Goal: Communication & Community: Share content

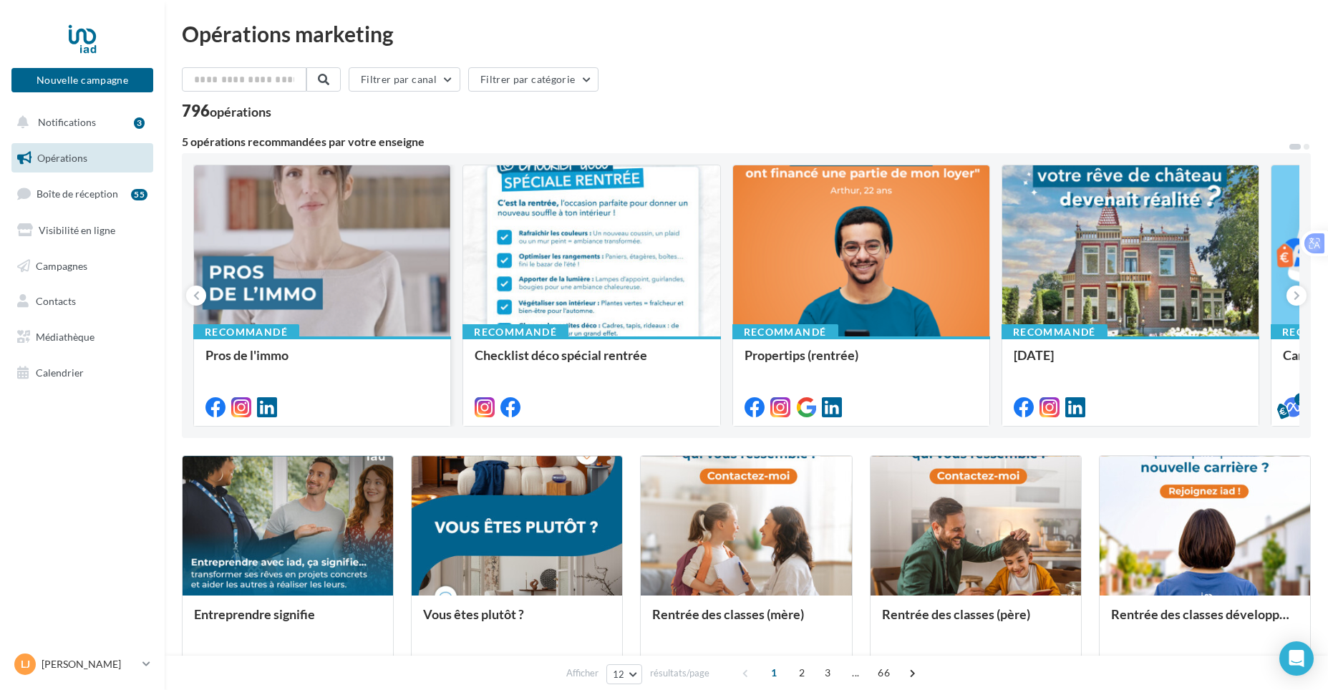
click at [335, 311] on div at bounding box center [322, 251] width 256 height 172
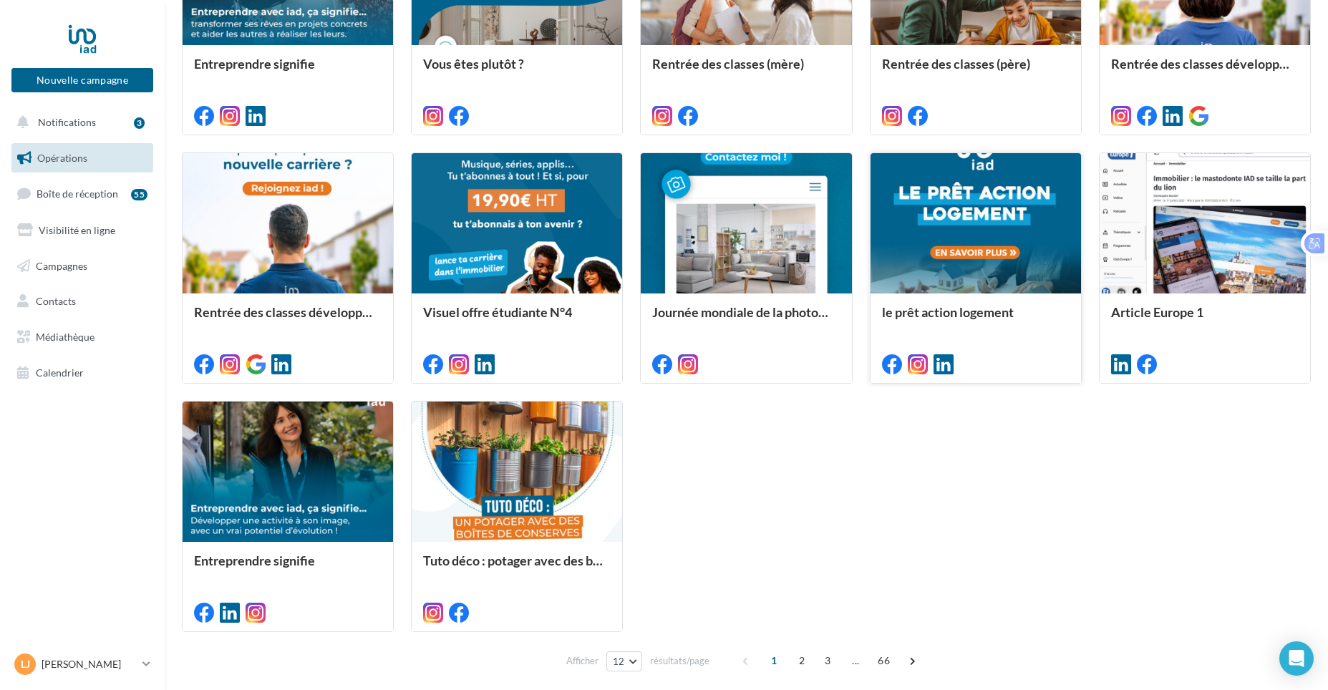
scroll to position [573, 0]
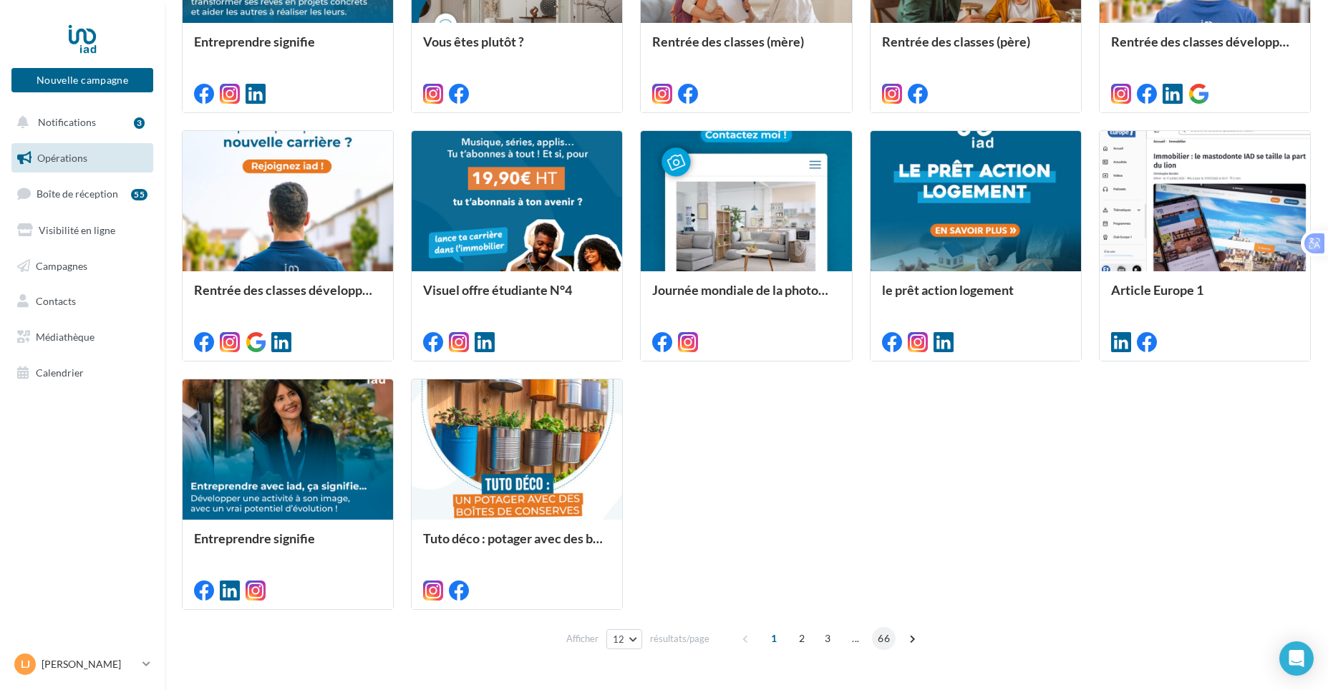
click at [888, 640] on span "66" at bounding box center [884, 638] width 24 height 23
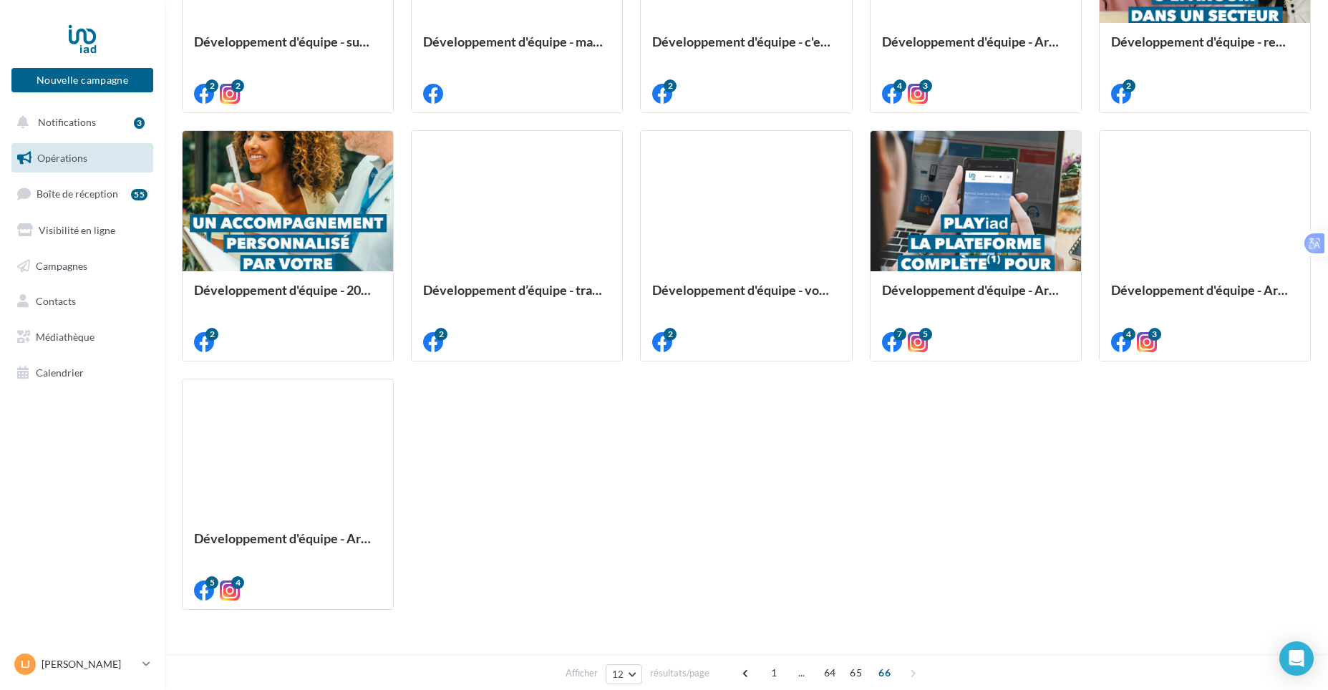
scroll to position [398, 0]
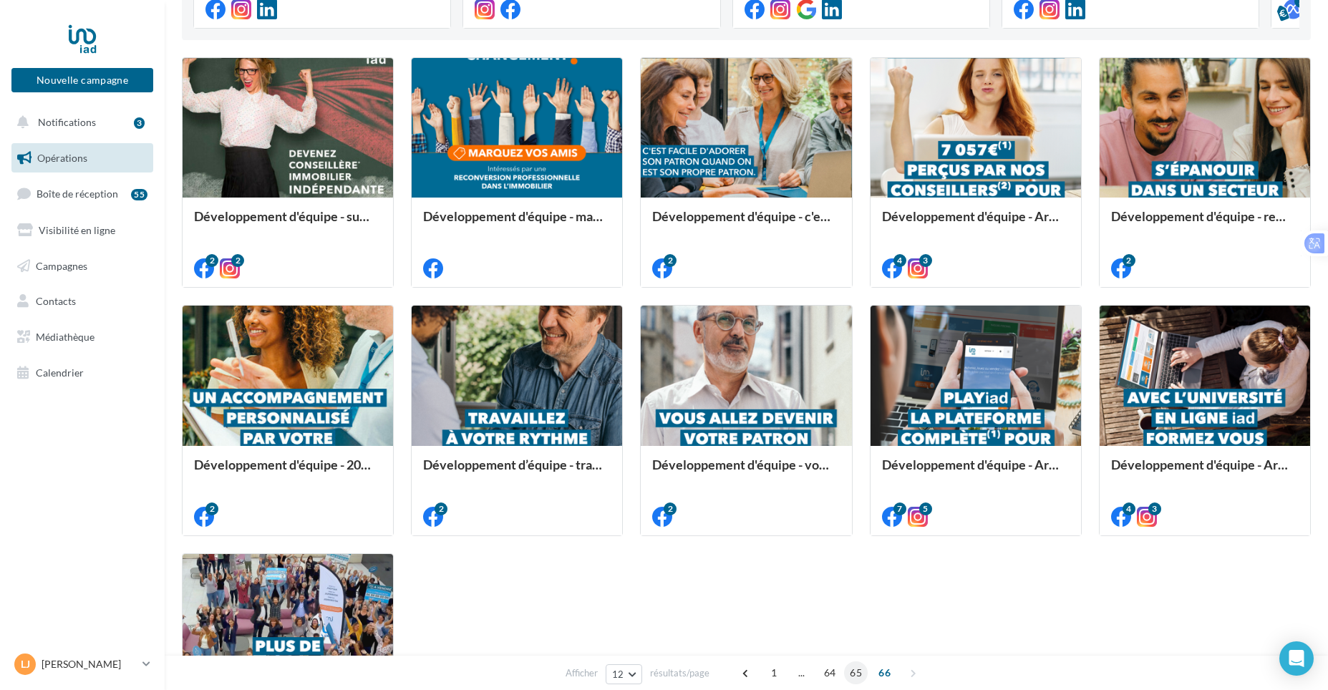
click at [860, 666] on span "65" at bounding box center [856, 672] width 24 height 23
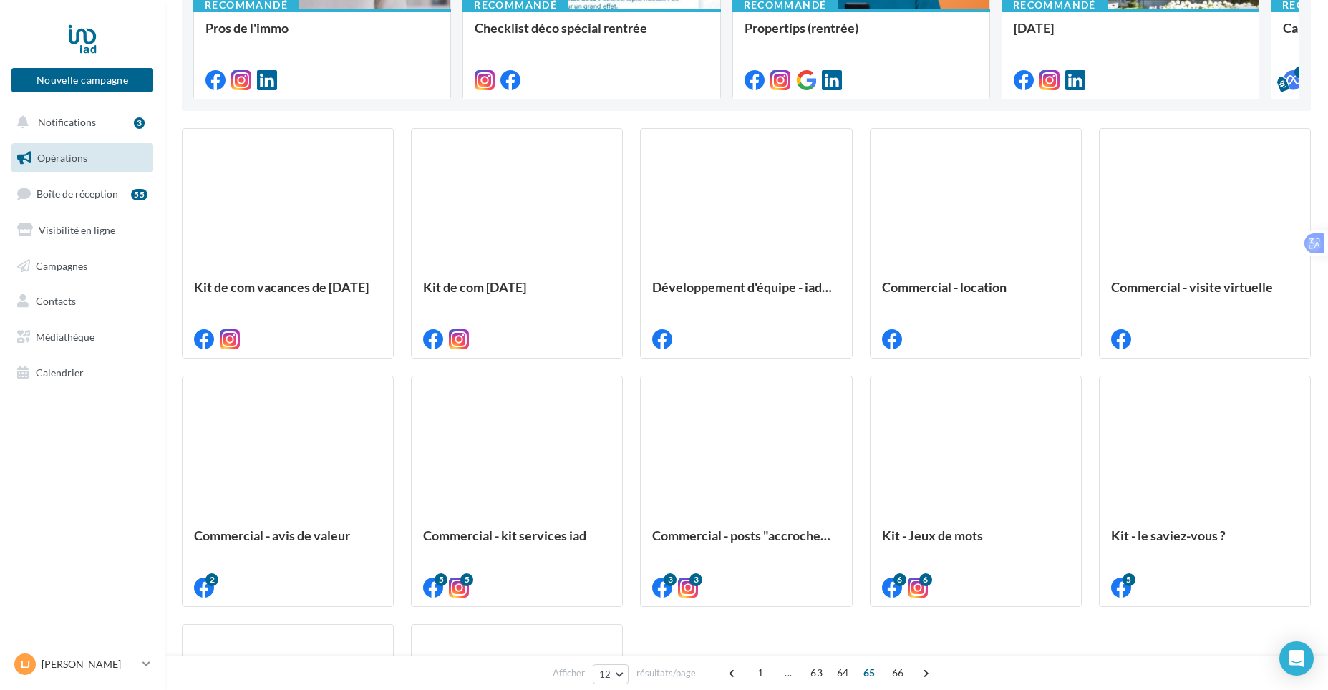
scroll to position [326, 0]
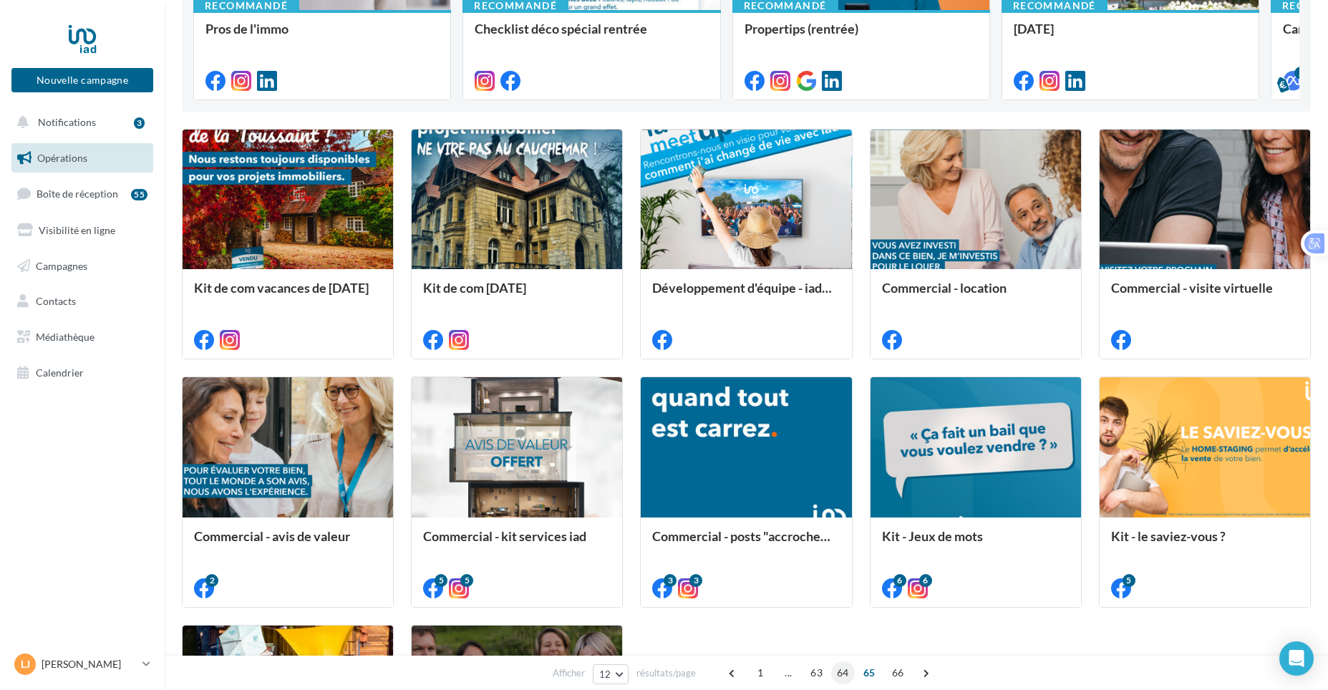
click at [846, 671] on span "64" at bounding box center [843, 672] width 24 height 23
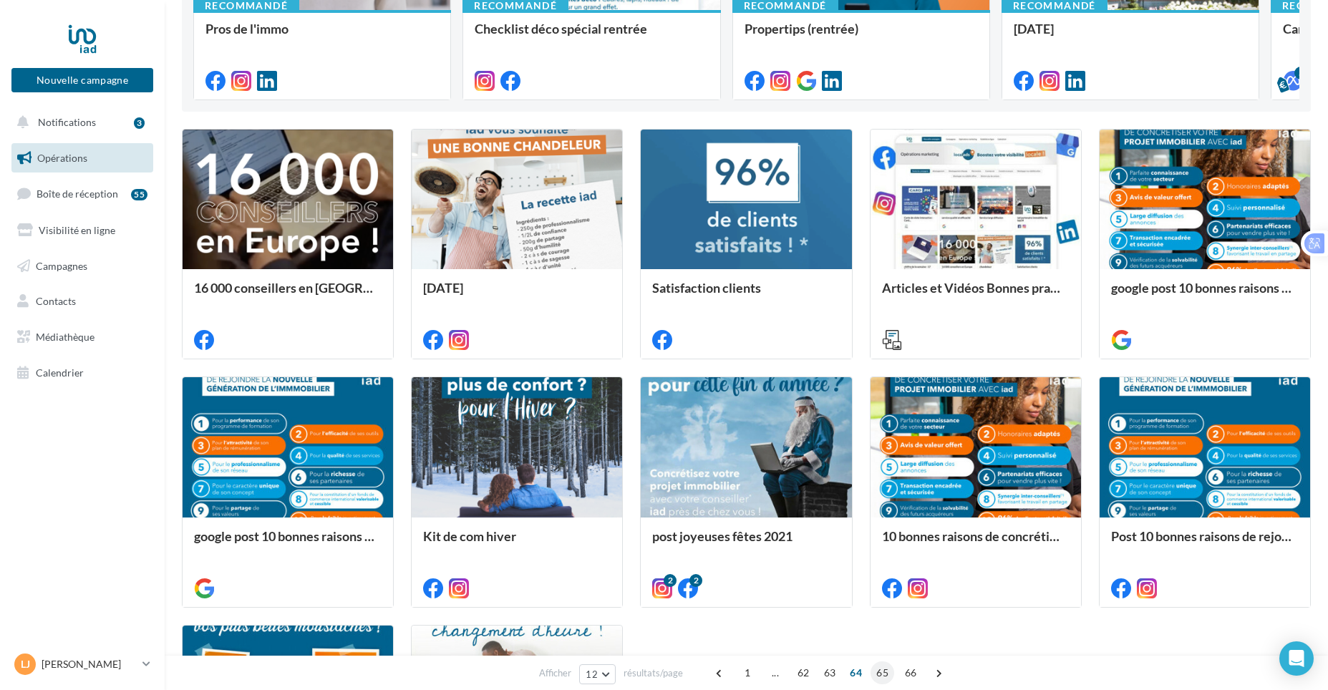
click at [875, 670] on span "65" at bounding box center [882, 672] width 24 height 23
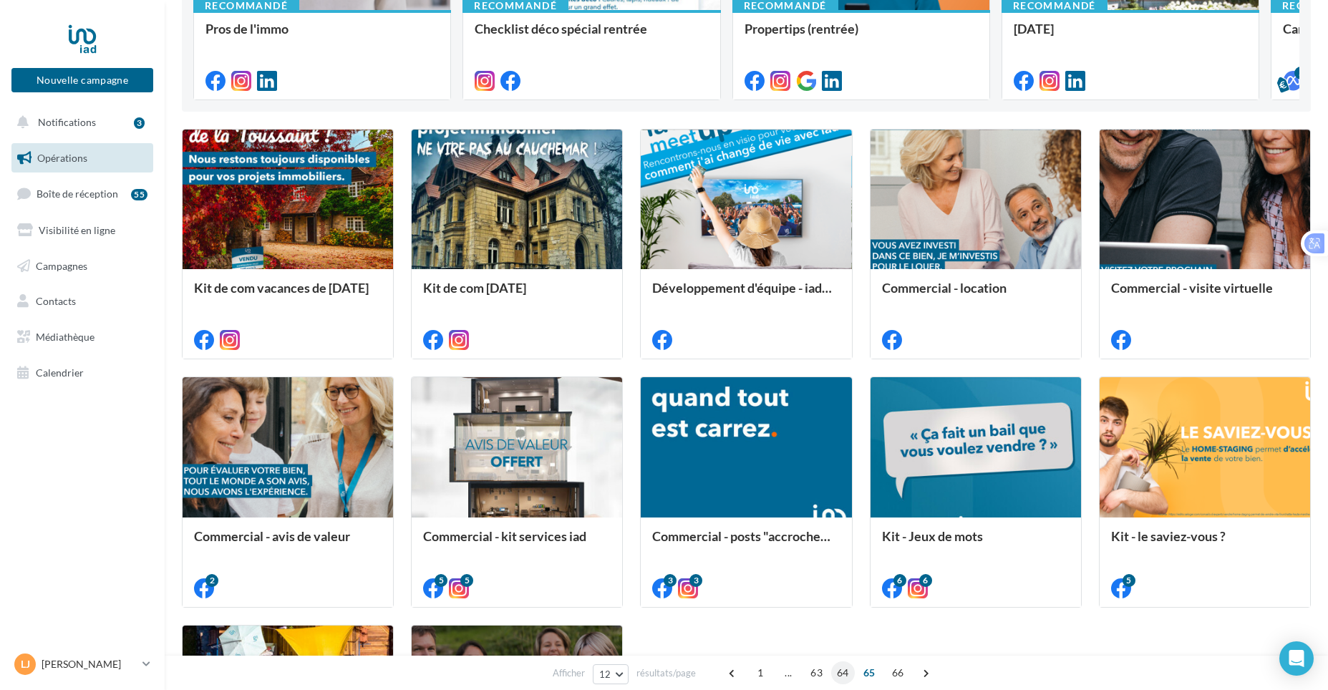
click at [841, 678] on span "64" at bounding box center [843, 672] width 24 height 23
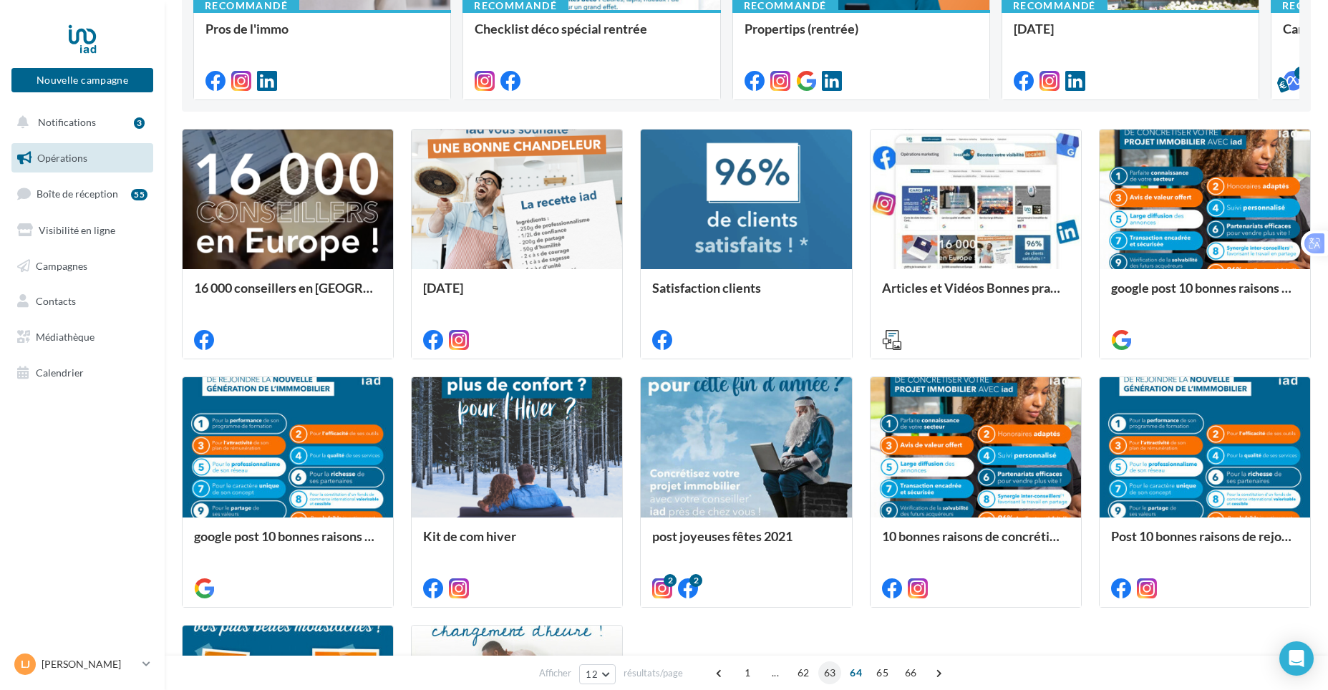
click at [832, 677] on span "63" at bounding box center [830, 672] width 24 height 23
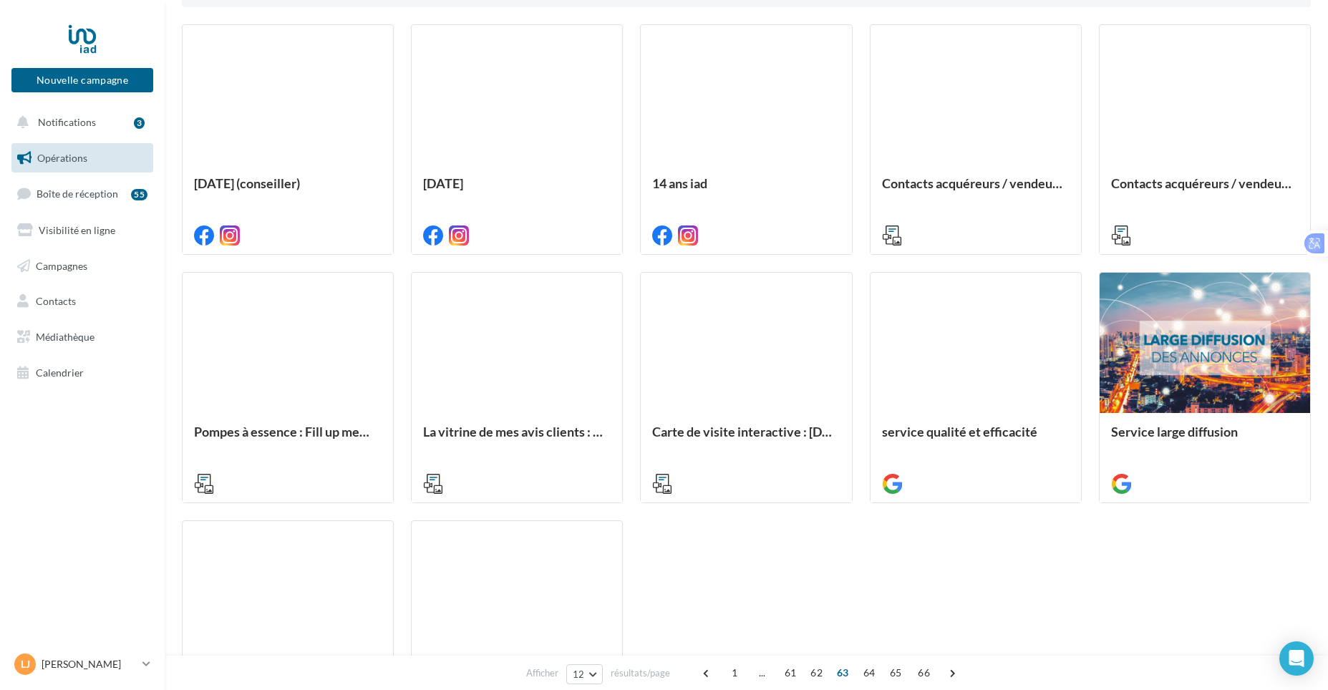
scroll to position [470, 0]
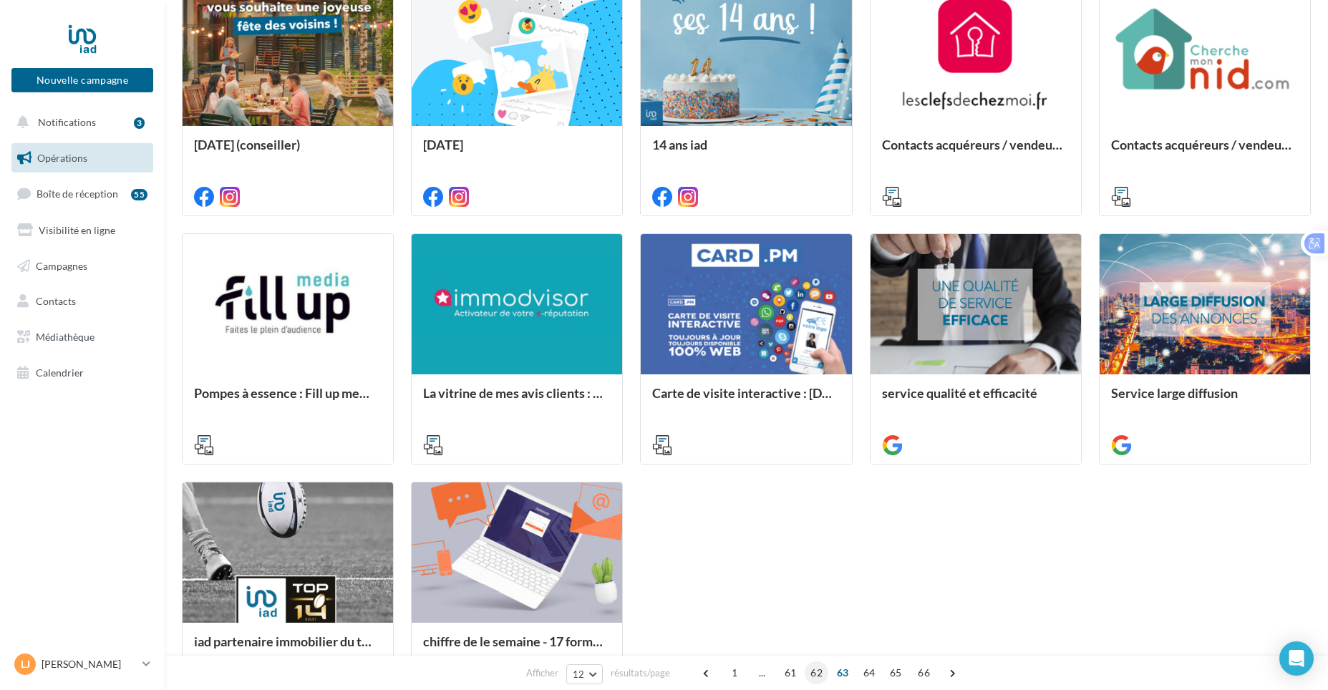
click at [822, 675] on span "62" at bounding box center [817, 672] width 24 height 23
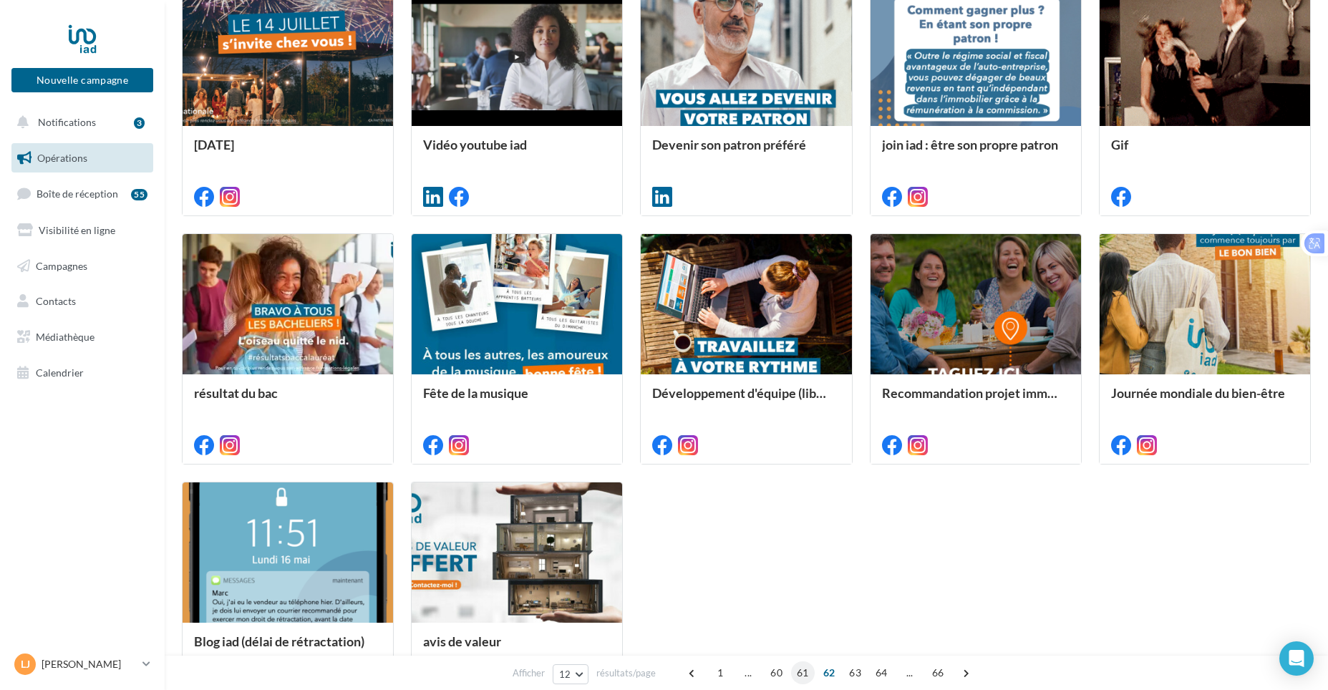
click at [806, 673] on span "61" at bounding box center [803, 672] width 24 height 23
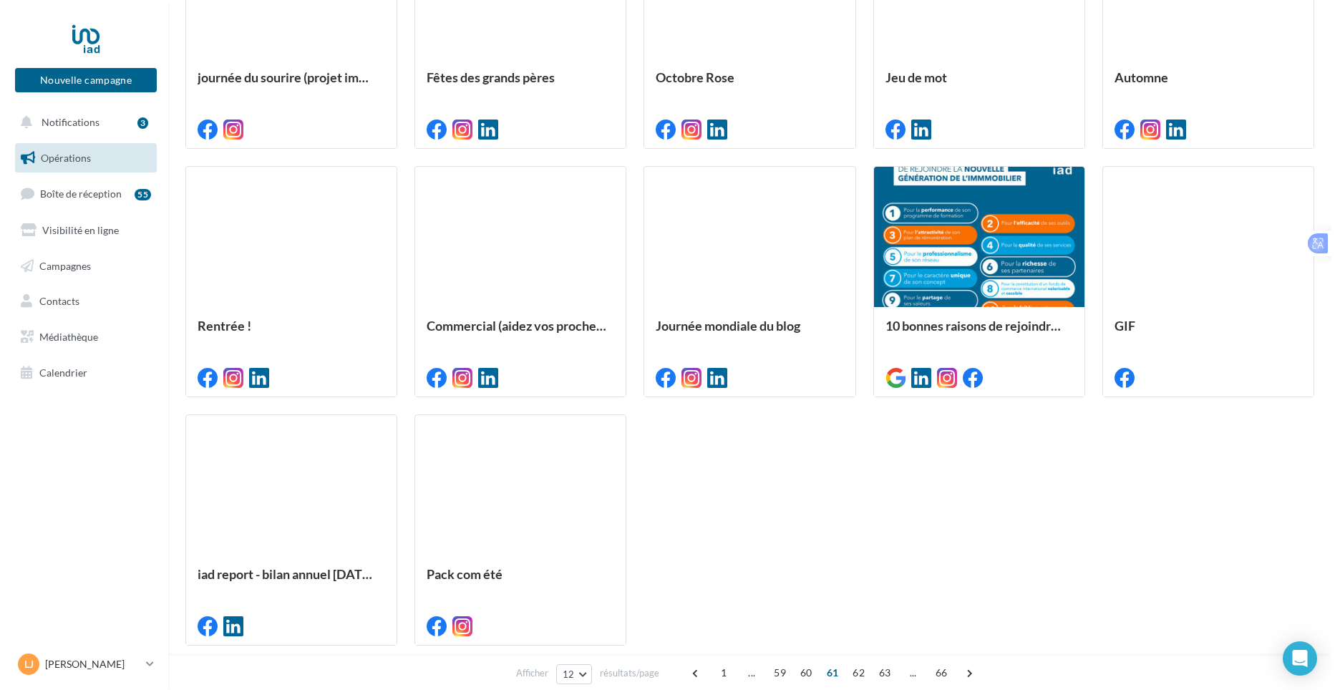
scroll to position [541, 0]
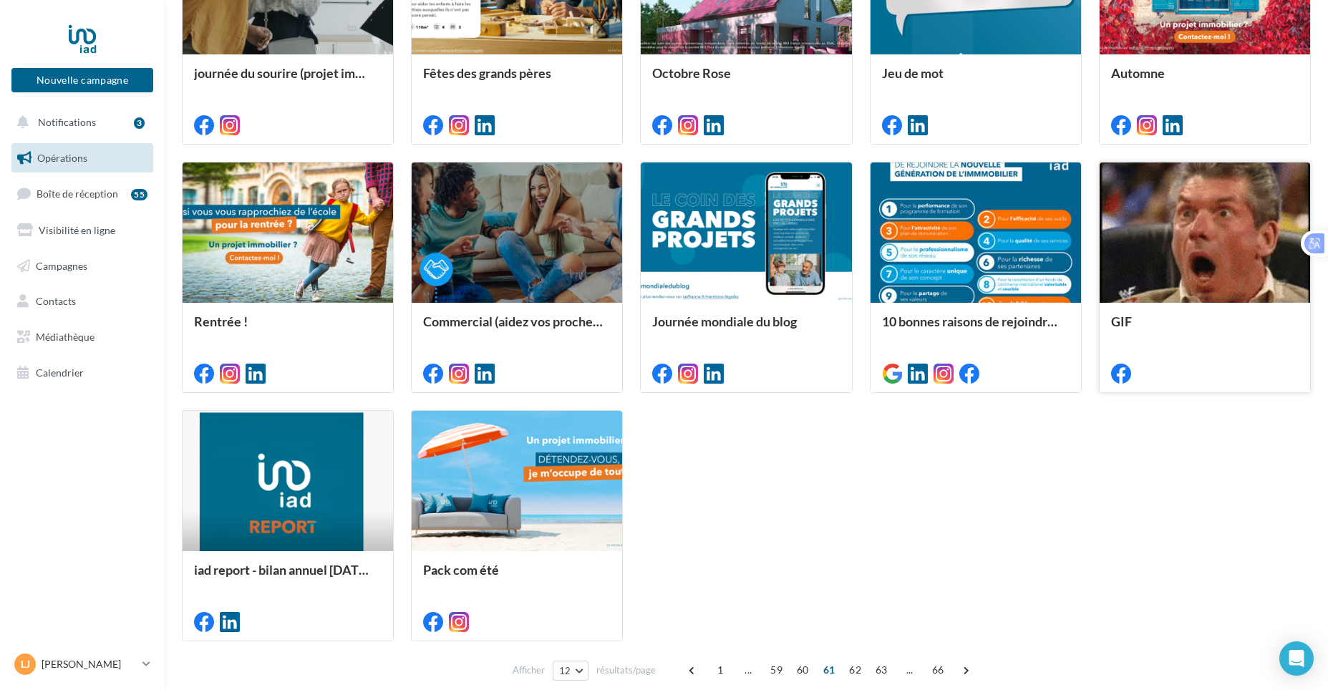
click at [1127, 275] on div at bounding box center [1204, 233] width 210 height 142
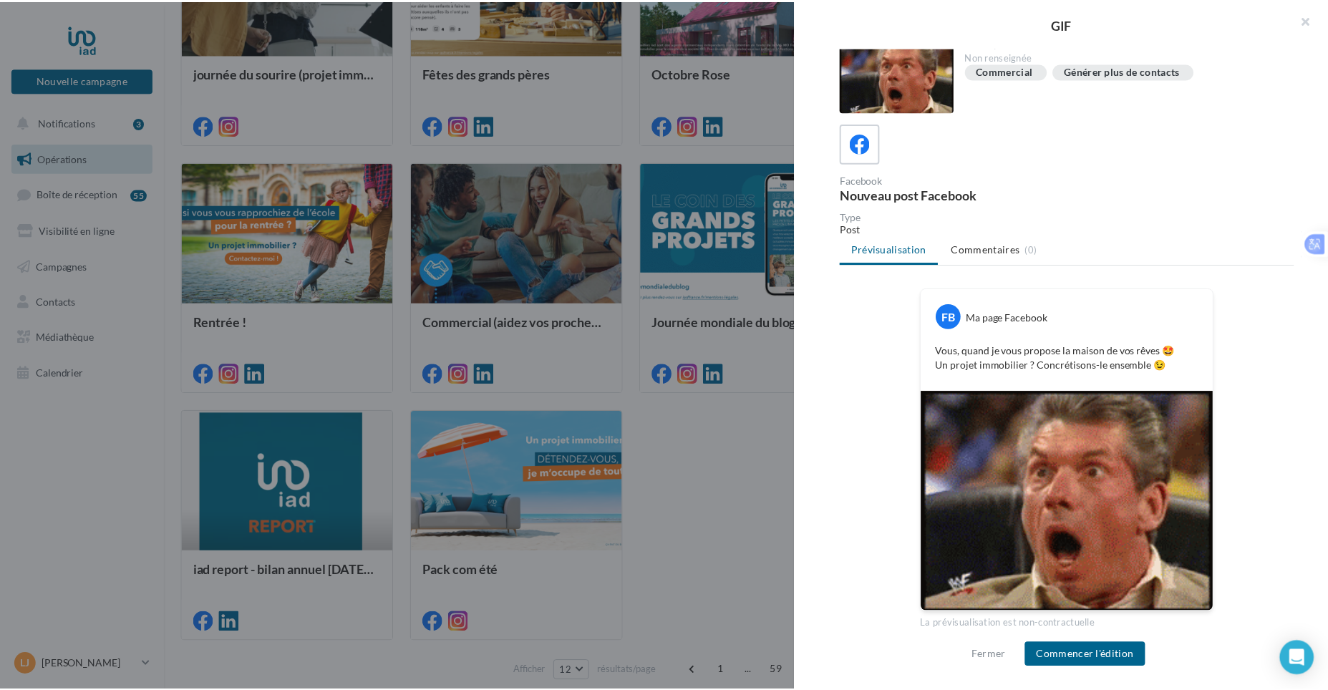
scroll to position [14, 0]
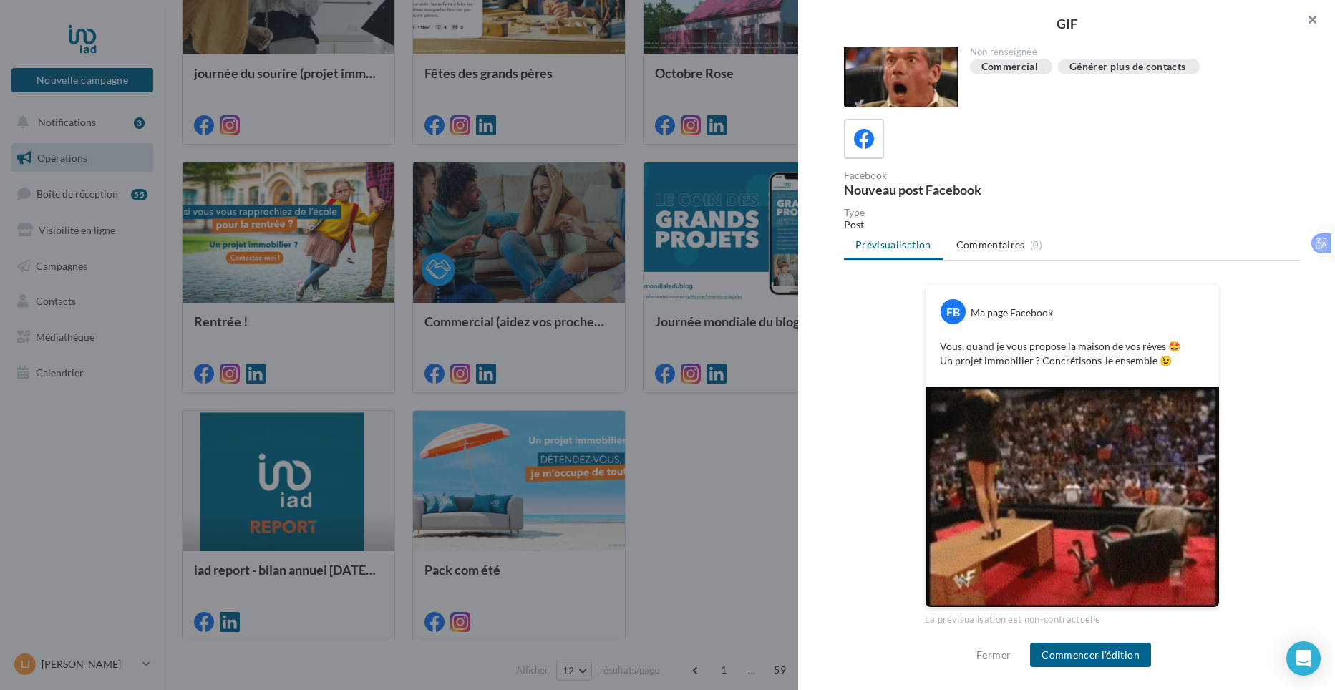
click at [1312, 19] on button "button" at bounding box center [1306, 21] width 57 height 43
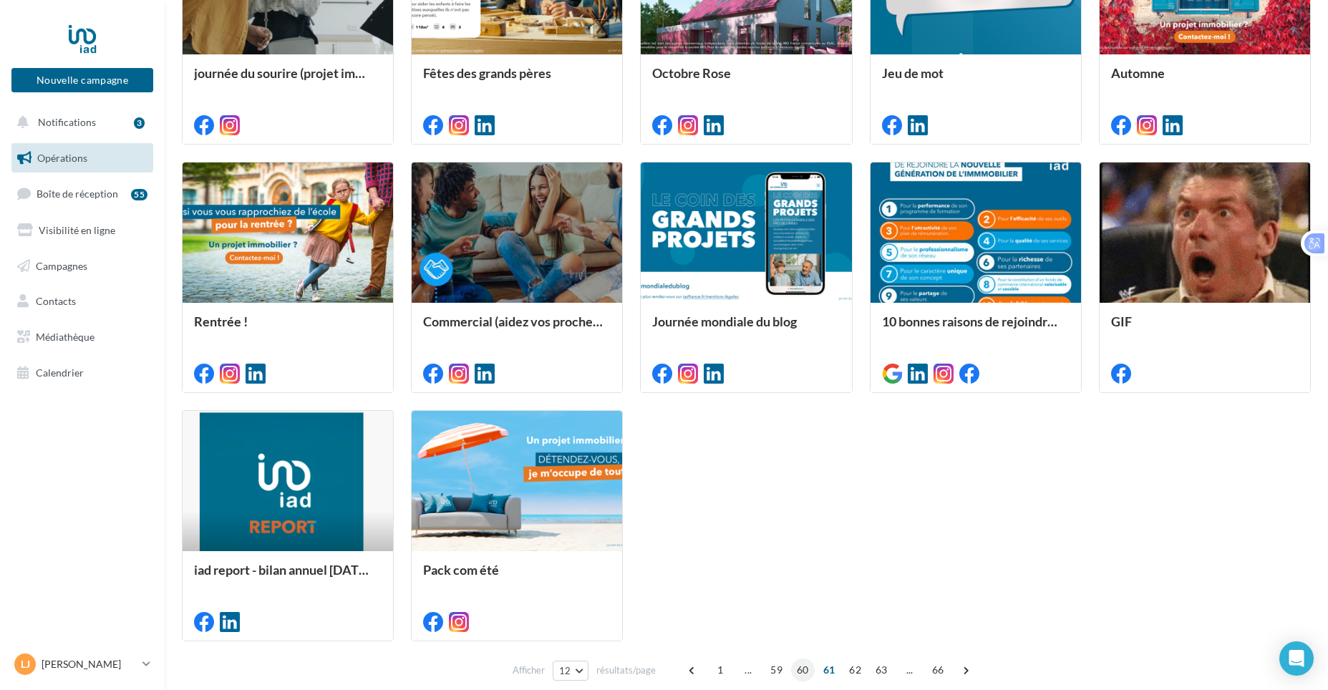
click at [805, 670] on span "60" at bounding box center [803, 670] width 24 height 23
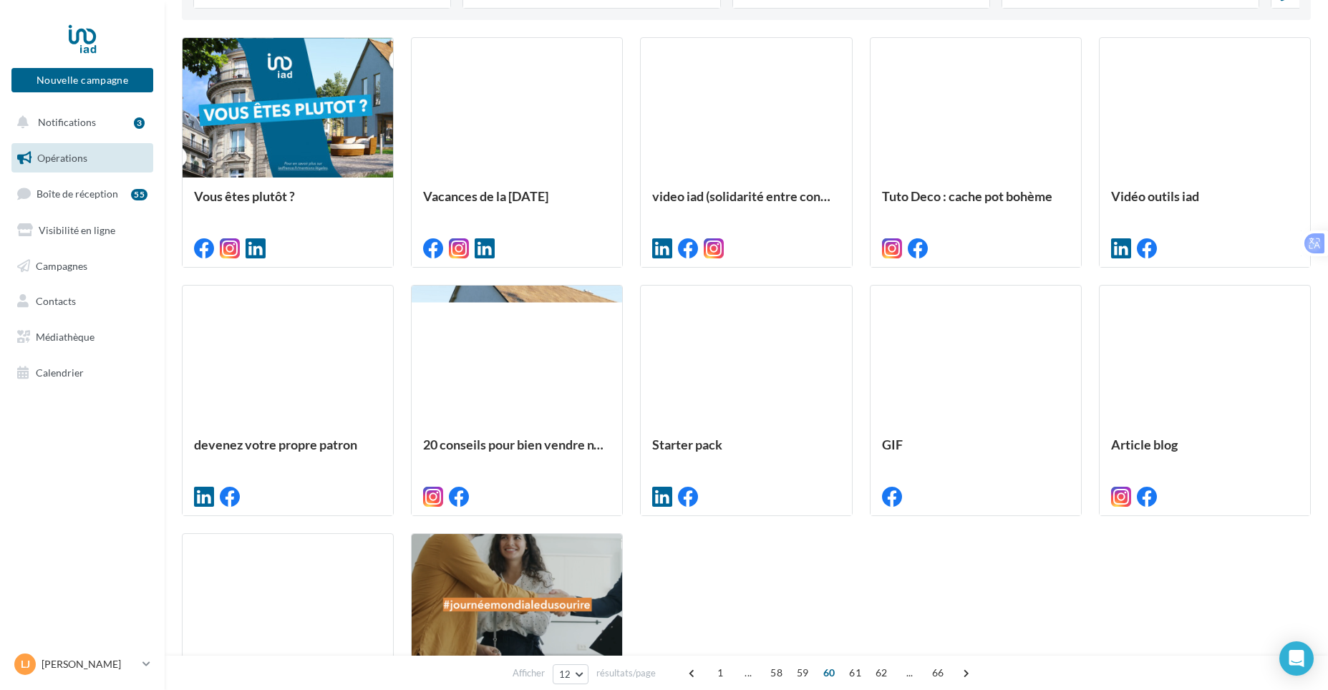
scroll to position [397, 0]
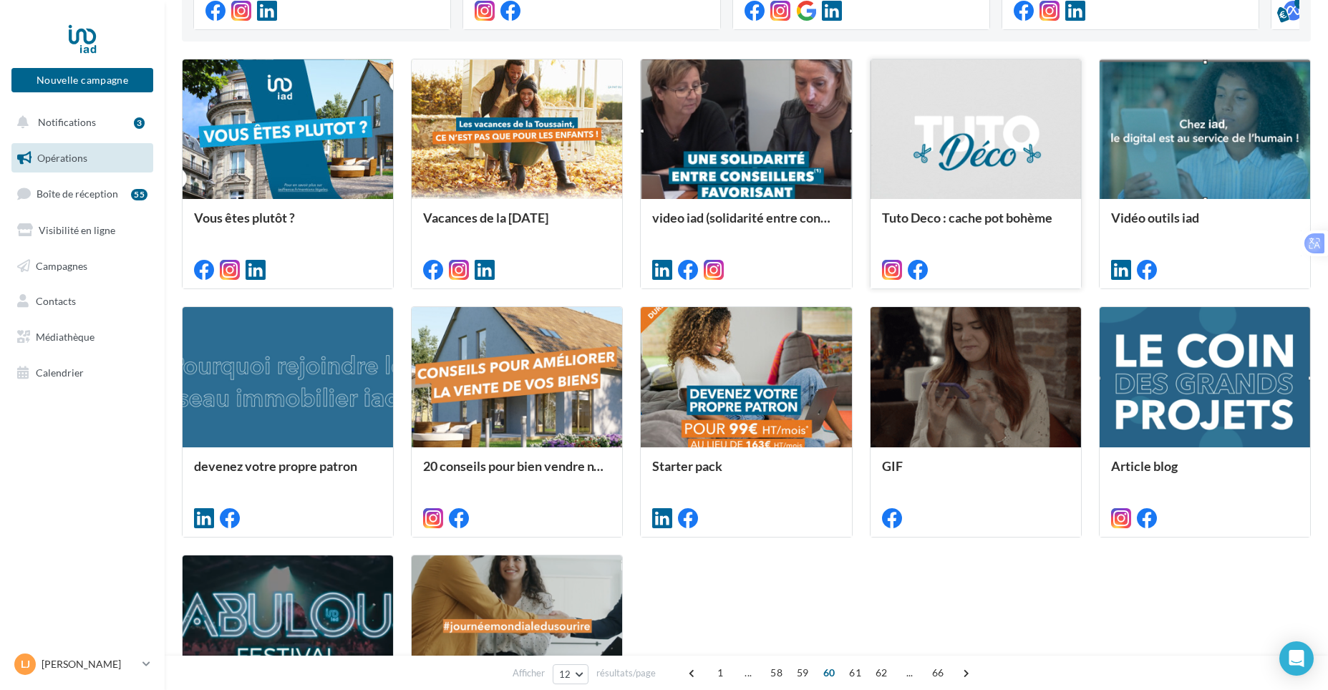
click at [963, 209] on div "Tuto Deco : cache pot bohème" at bounding box center [975, 243] width 210 height 88
click at [800, 671] on span "59" at bounding box center [803, 672] width 24 height 23
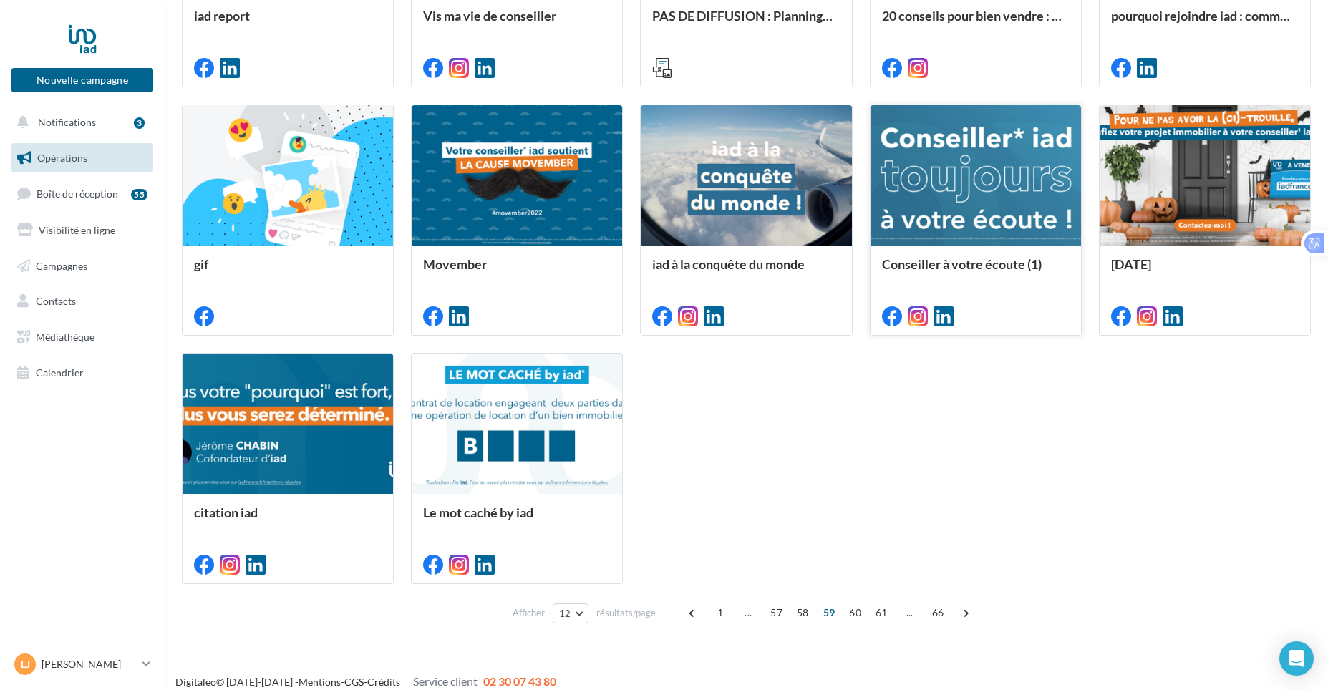
scroll to position [611, 0]
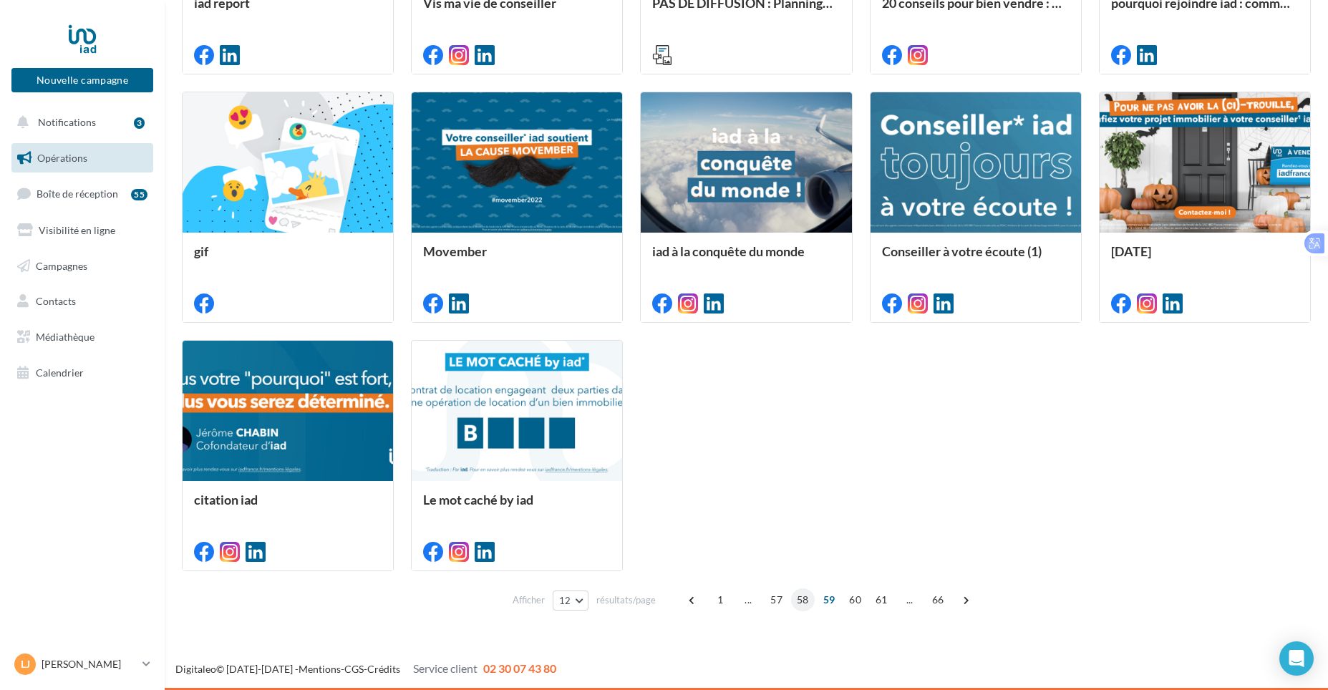
click at [805, 600] on span "58" at bounding box center [803, 599] width 24 height 23
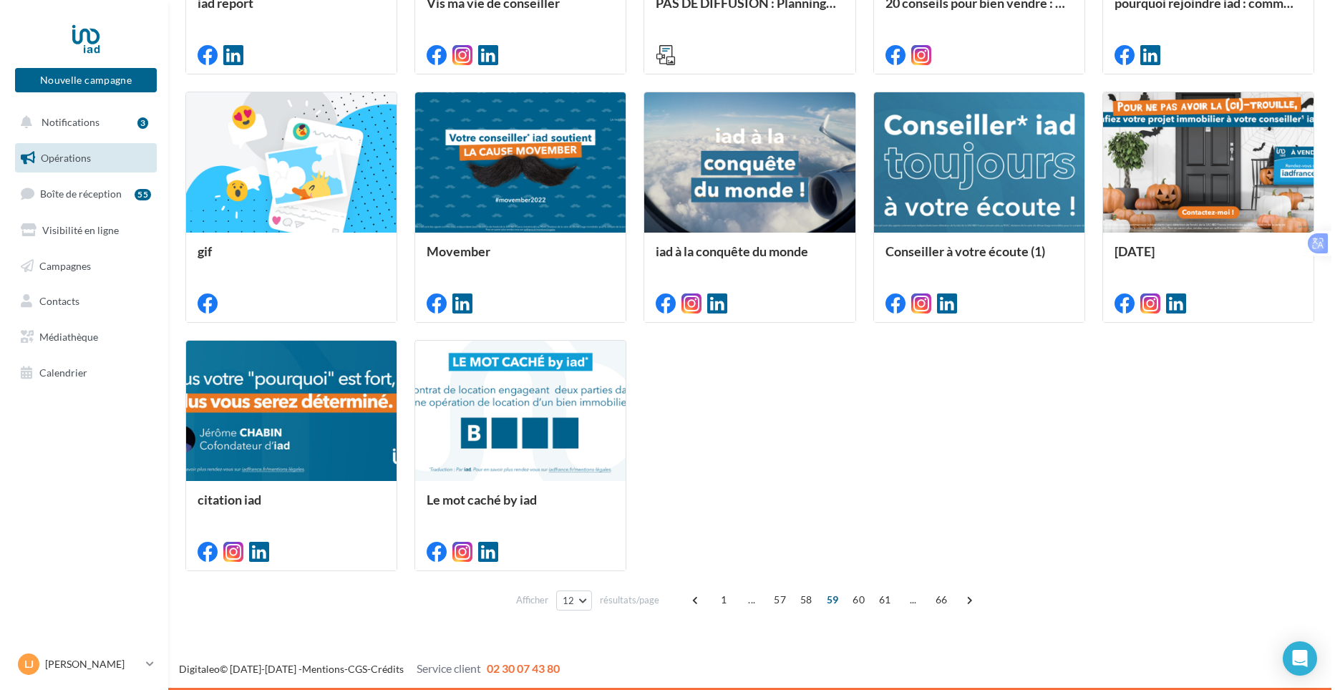
scroll to position [398, 0]
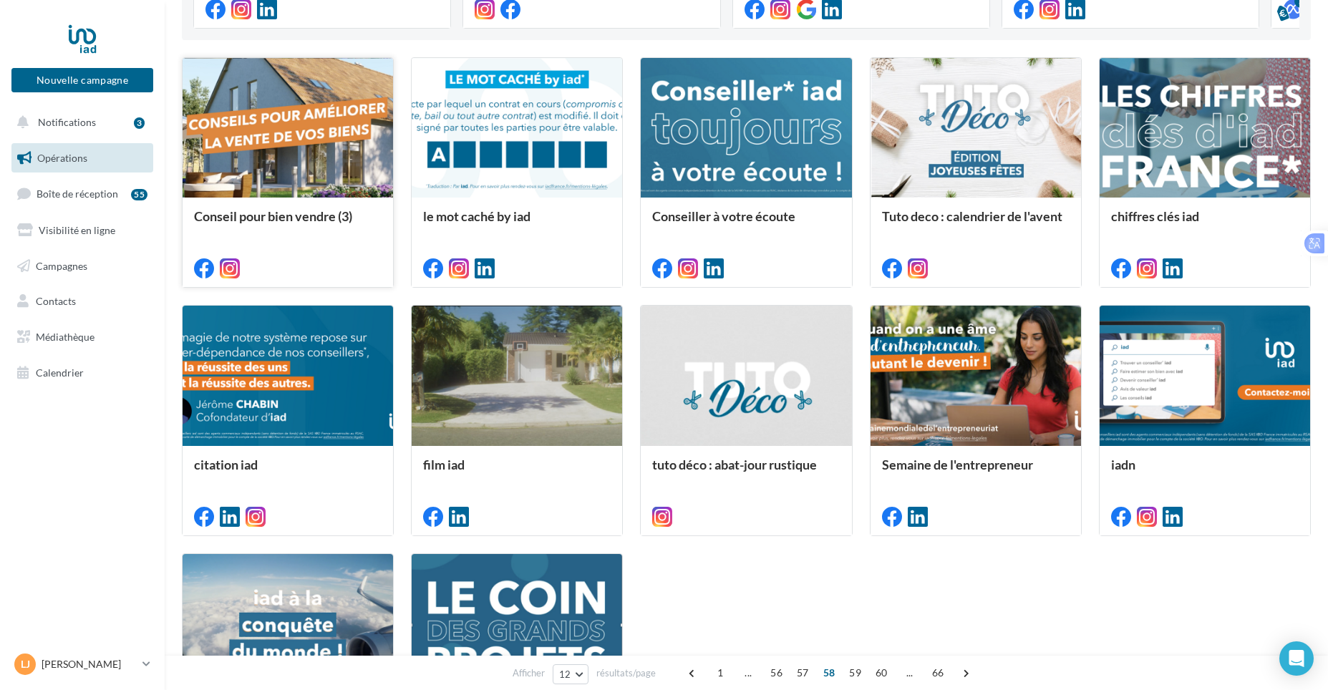
click at [366, 147] on div at bounding box center [288, 129] width 210 height 142
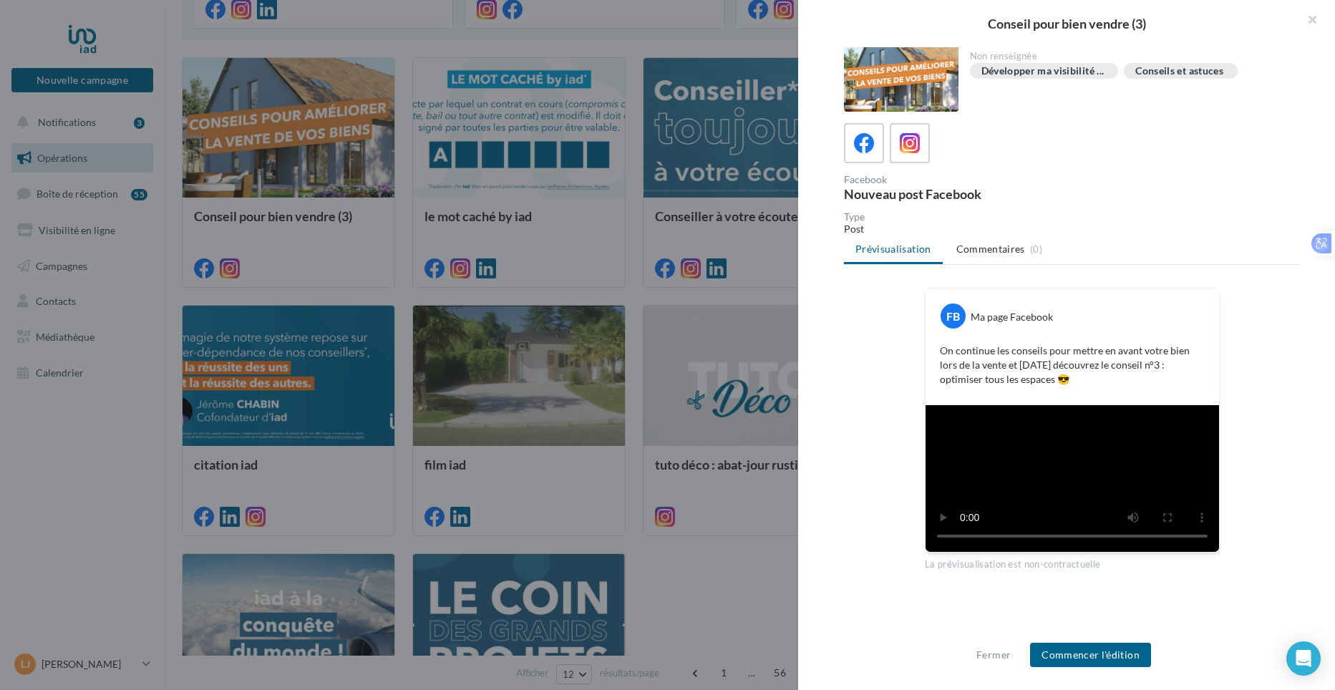
scroll to position [14, 0]
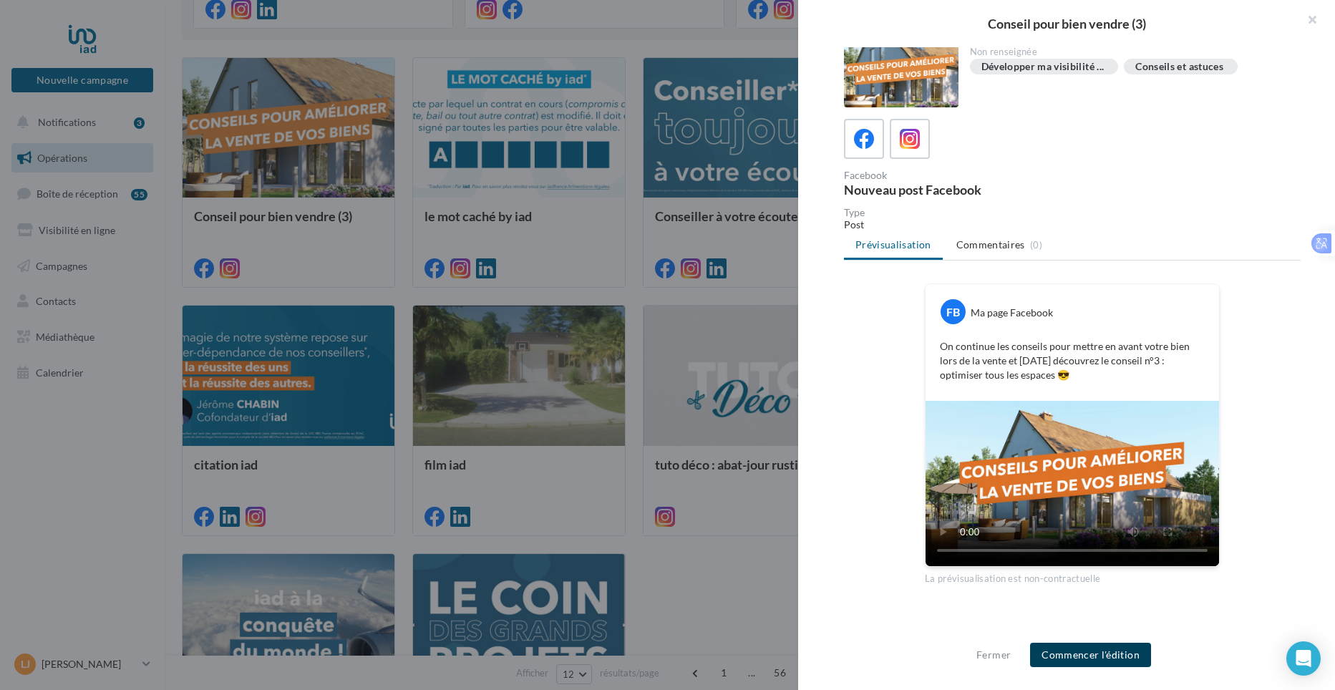
click at [1104, 651] on button "Commencer l'édition" at bounding box center [1090, 655] width 121 height 24
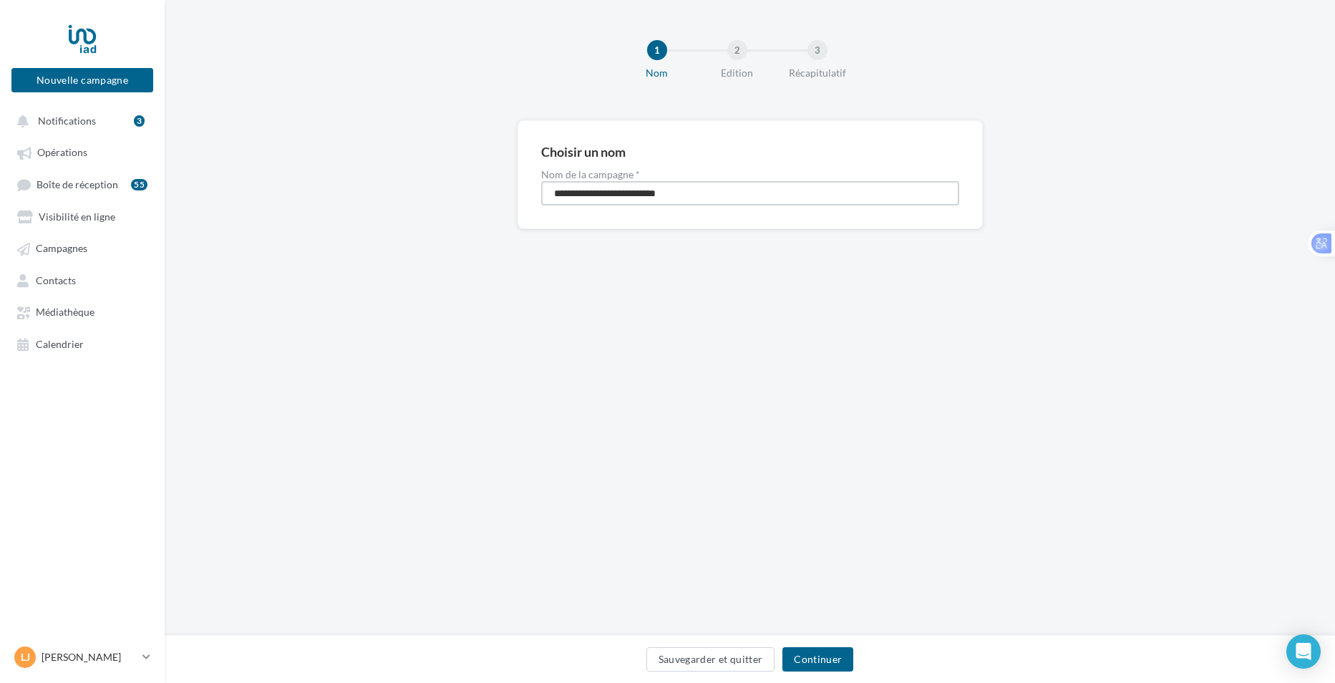
click at [707, 198] on input "**********" at bounding box center [750, 193] width 418 height 24
type input "**********"
click at [817, 664] on button "Continuer" at bounding box center [817, 659] width 71 height 24
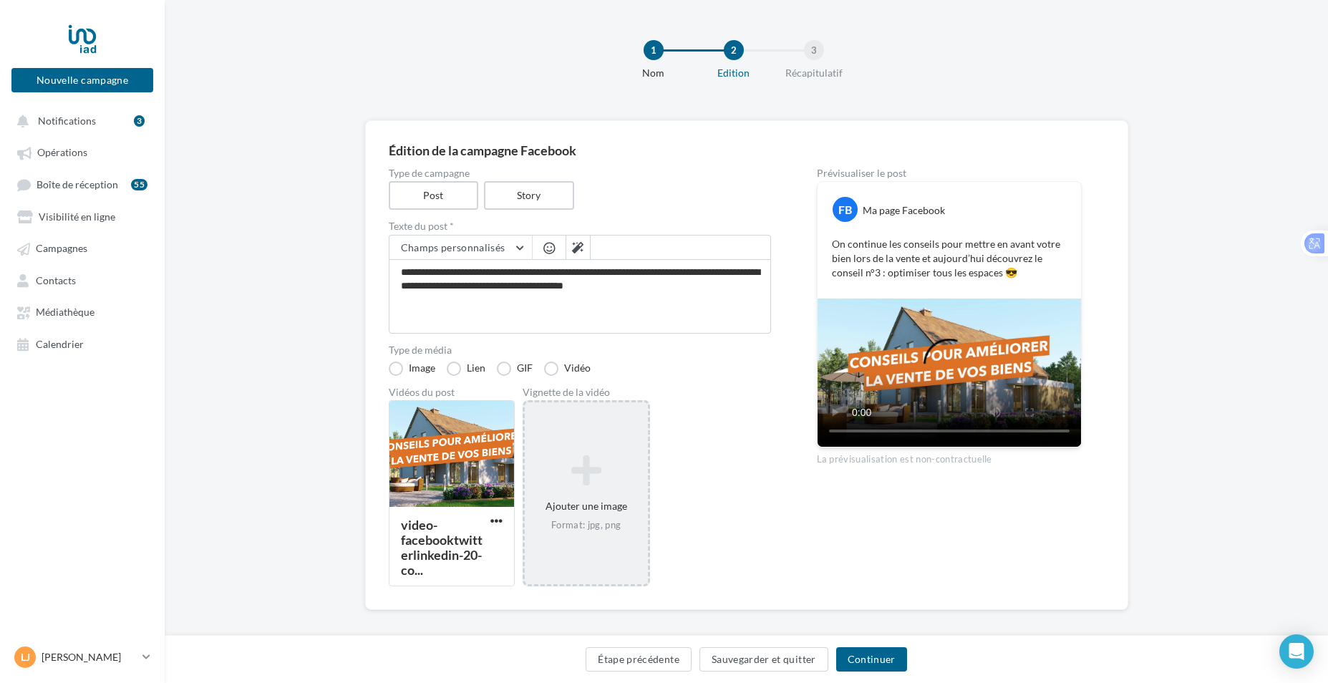
click at [591, 497] on div "Ajouter une image Format: jpg, png" at bounding box center [586, 493] width 123 height 92
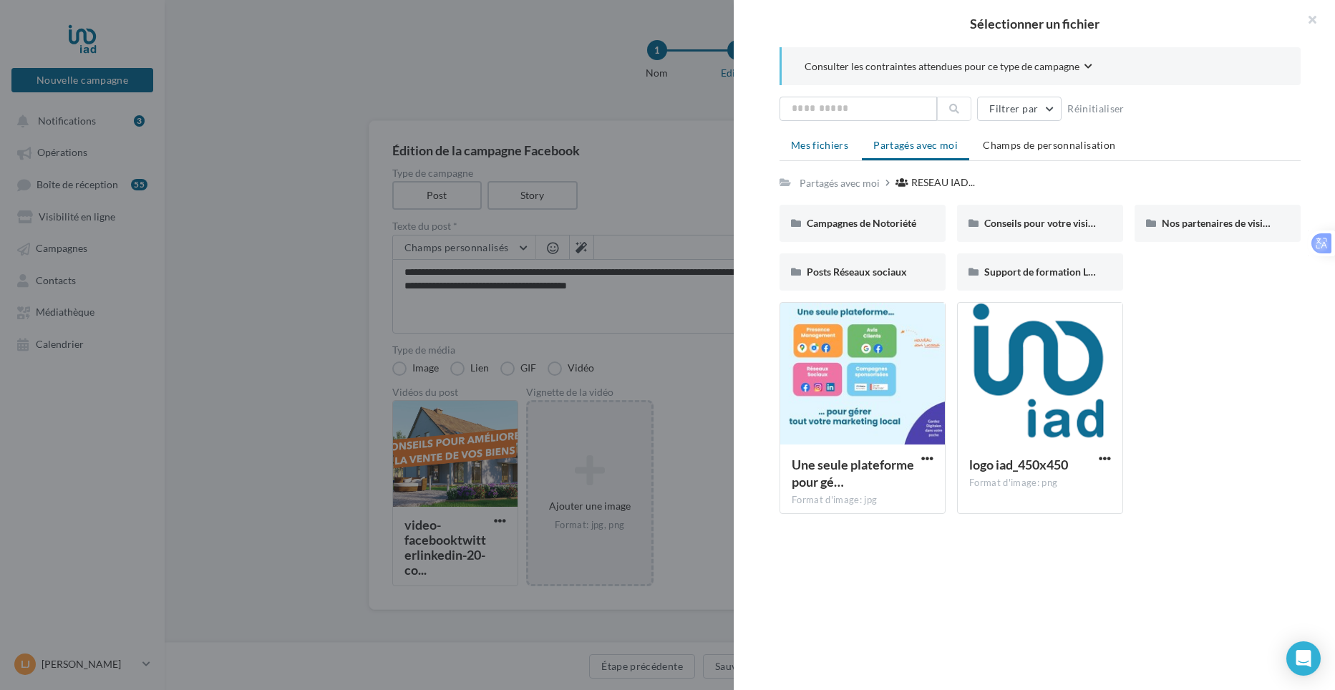
click at [842, 146] on span "Mes fichiers" at bounding box center [819, 145] width 57 height 12
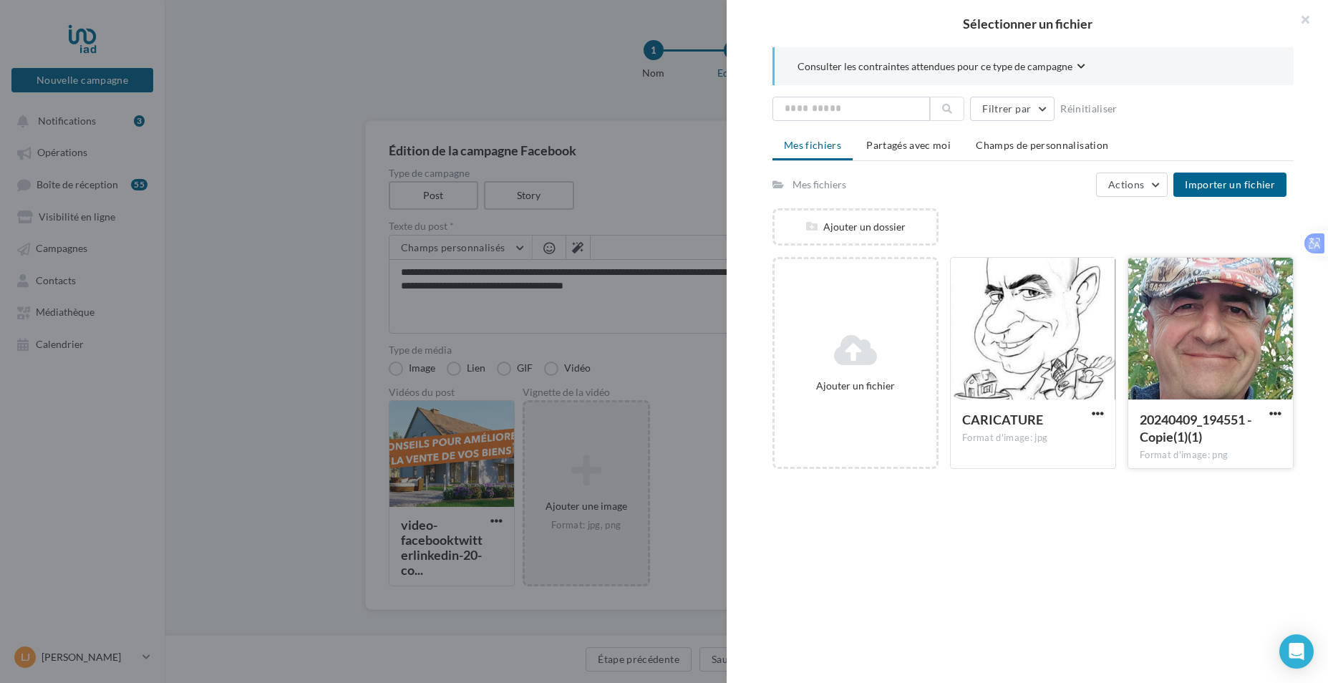
click at [1147, 324] on div at bounding box center [1210, 329] width 165 height 143
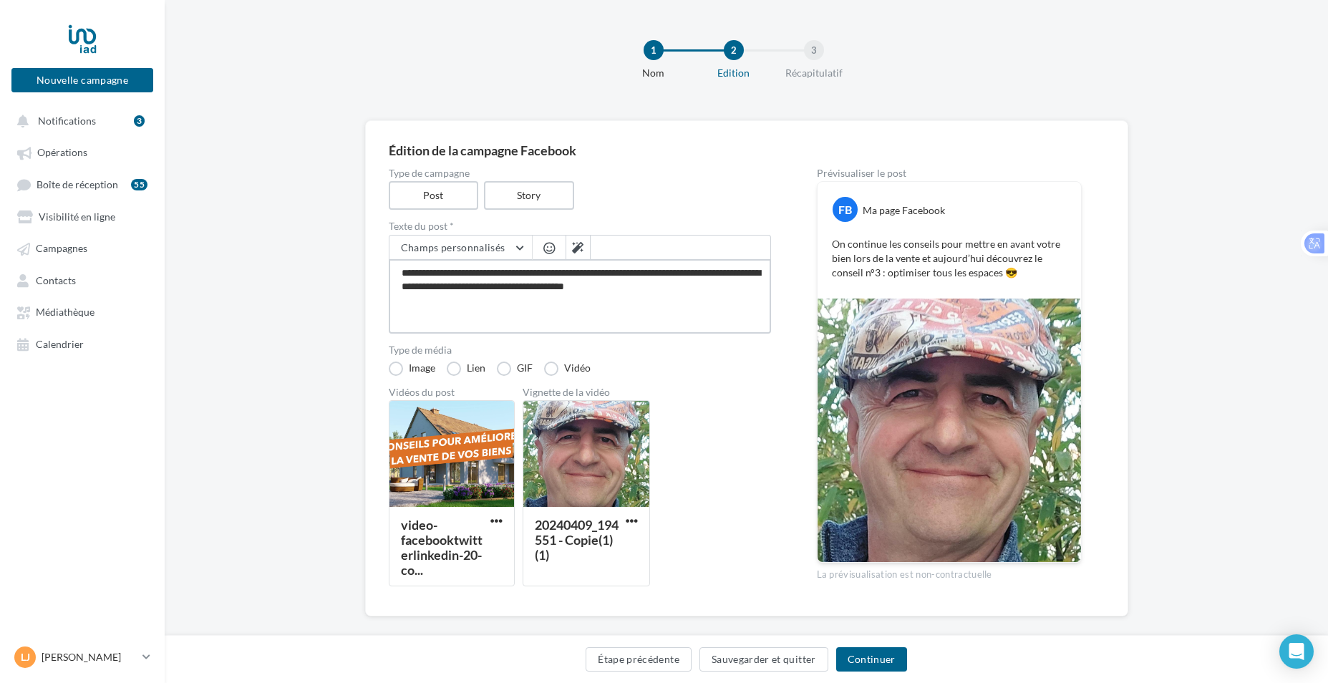
click at [709, 286] on textarea "**********" at bounding box center [580, 296] width 382 height 74
type textarea "**********"
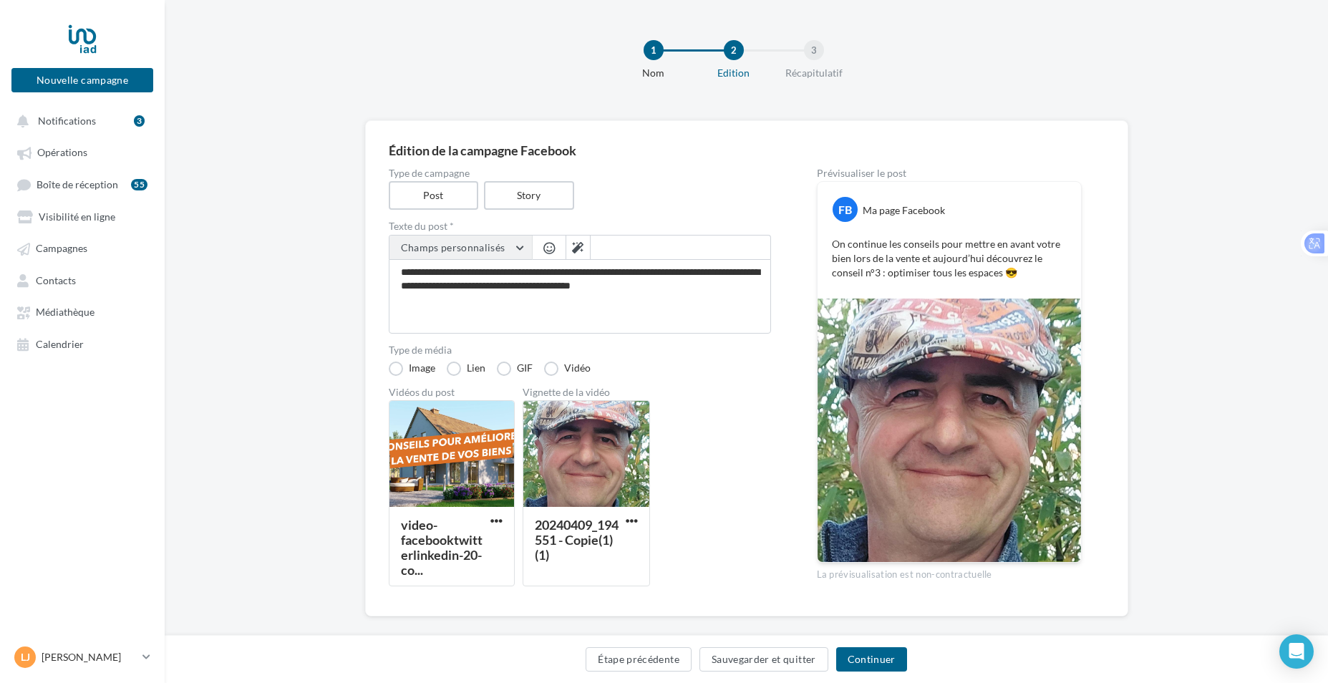
click at [504, 241] on button "Champs personnalisés" at bounding box center [460, 247] width 142 height 24
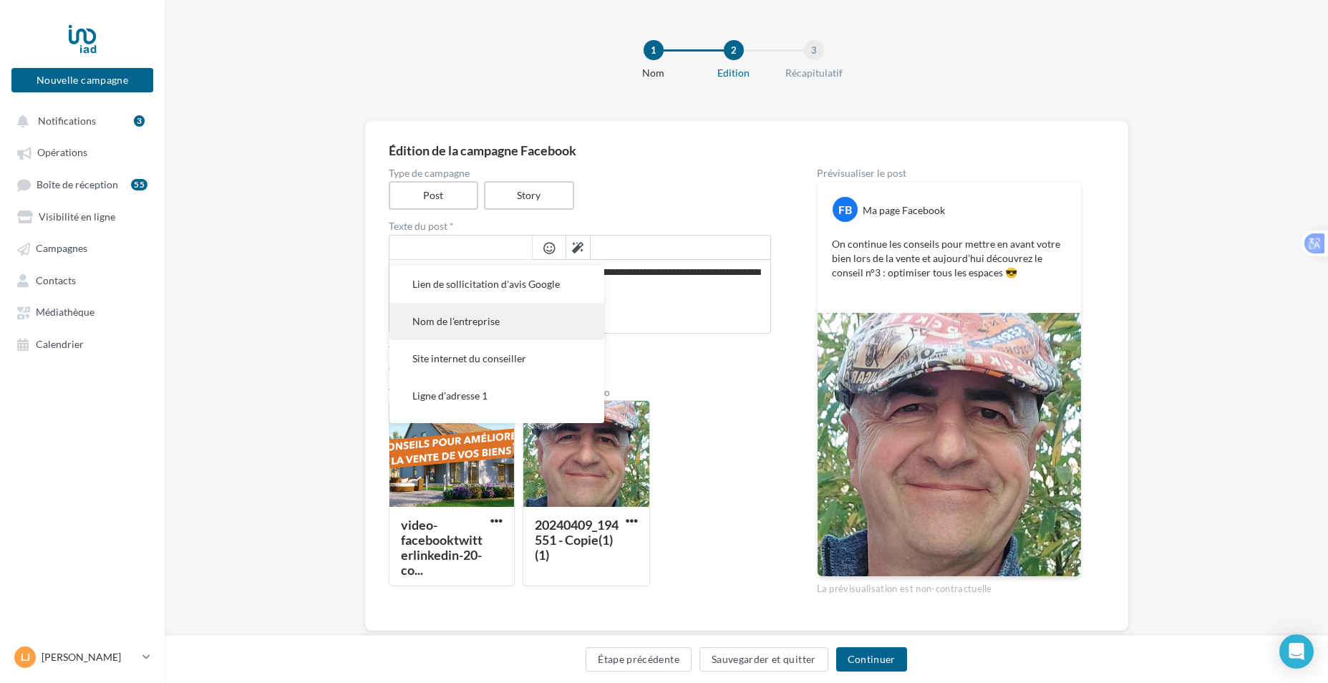
click at [496, 322] on span "Nom de l'entreprise" at bounding box center [455, 321] width 87 height 12
type textarea "**********"
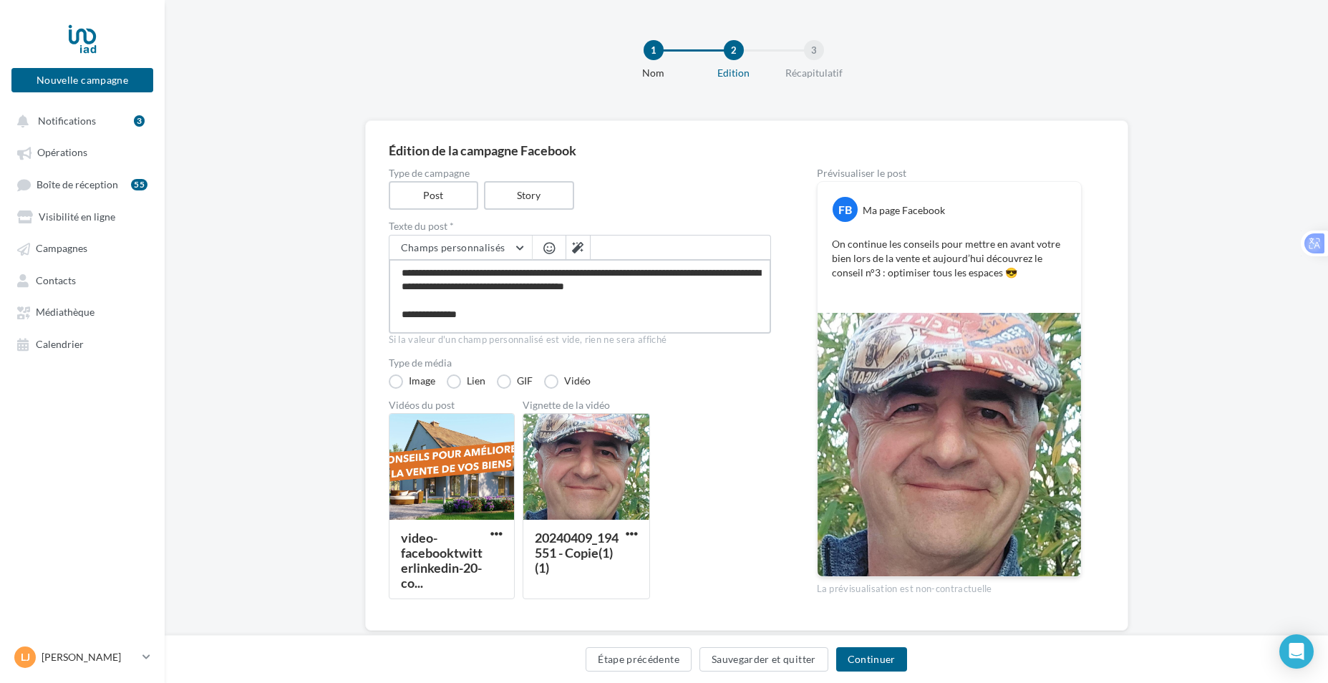
type textarea "**********"
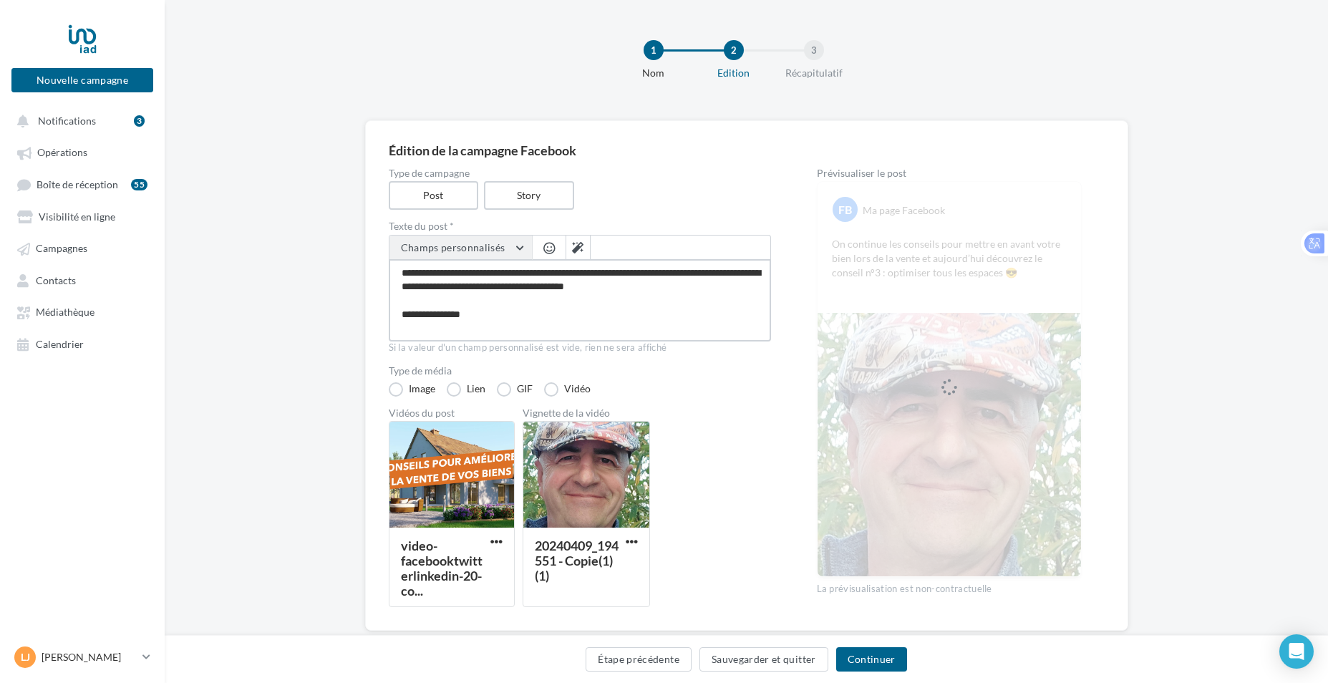
type textarea "**********"
click at [490, 247] on span "Champs personnalisés" at bounding box center [453, 247] width 105 height 12
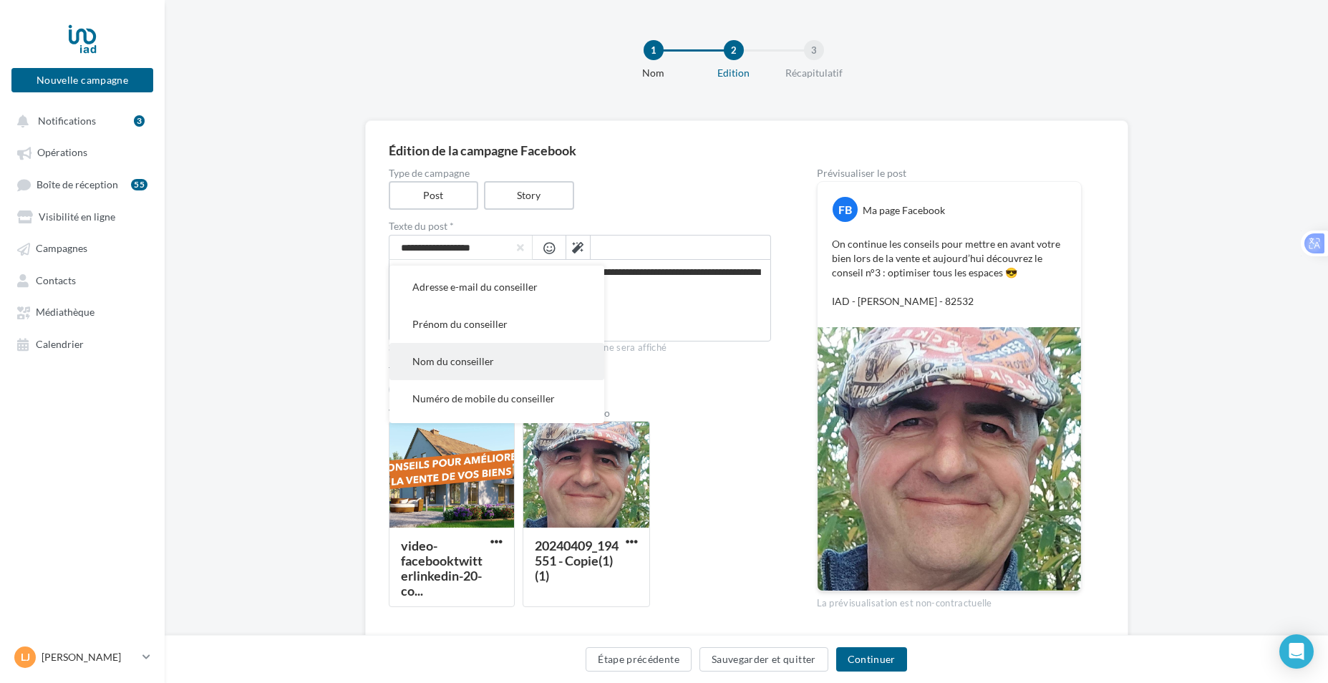
scroll to position [286, 0]
click at [497, 381] on button "Numéro de mobile du conseiller" at bounding box center [496, 369] width 215 height 37
type textarea "**********"
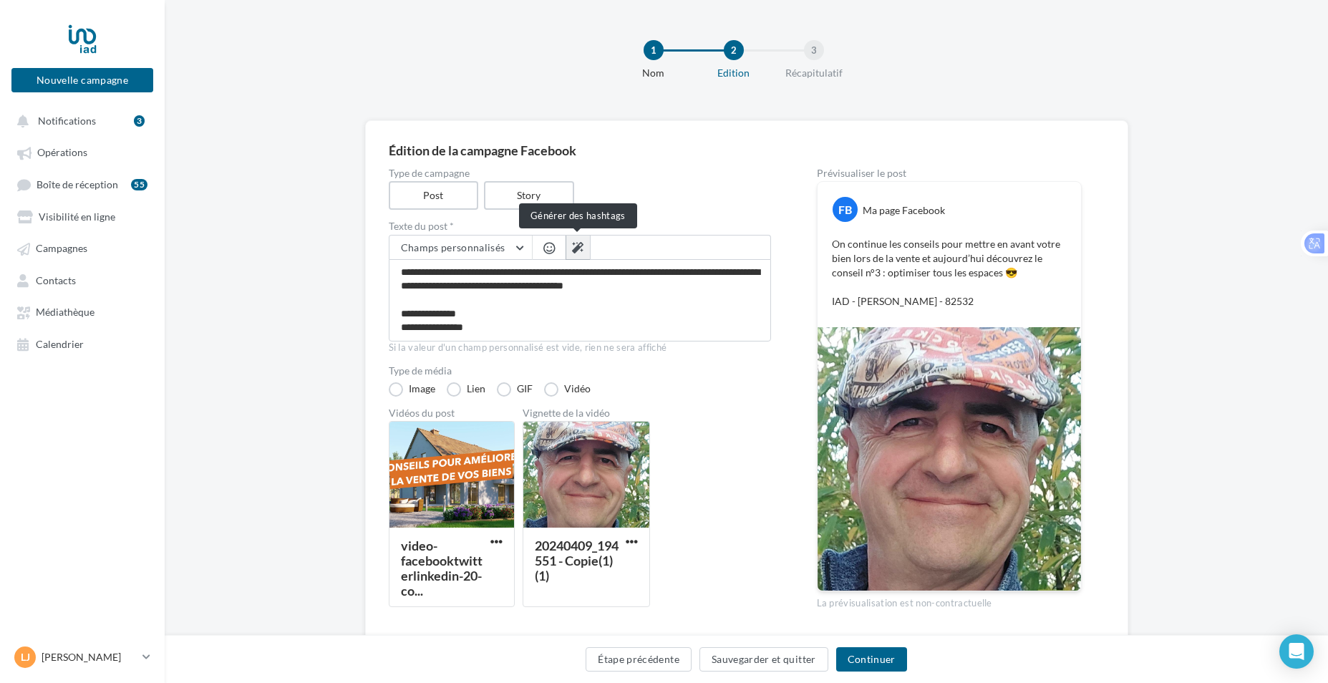
click at [580, 248] on icon at bounding box center [577, 247] width 11 height 11
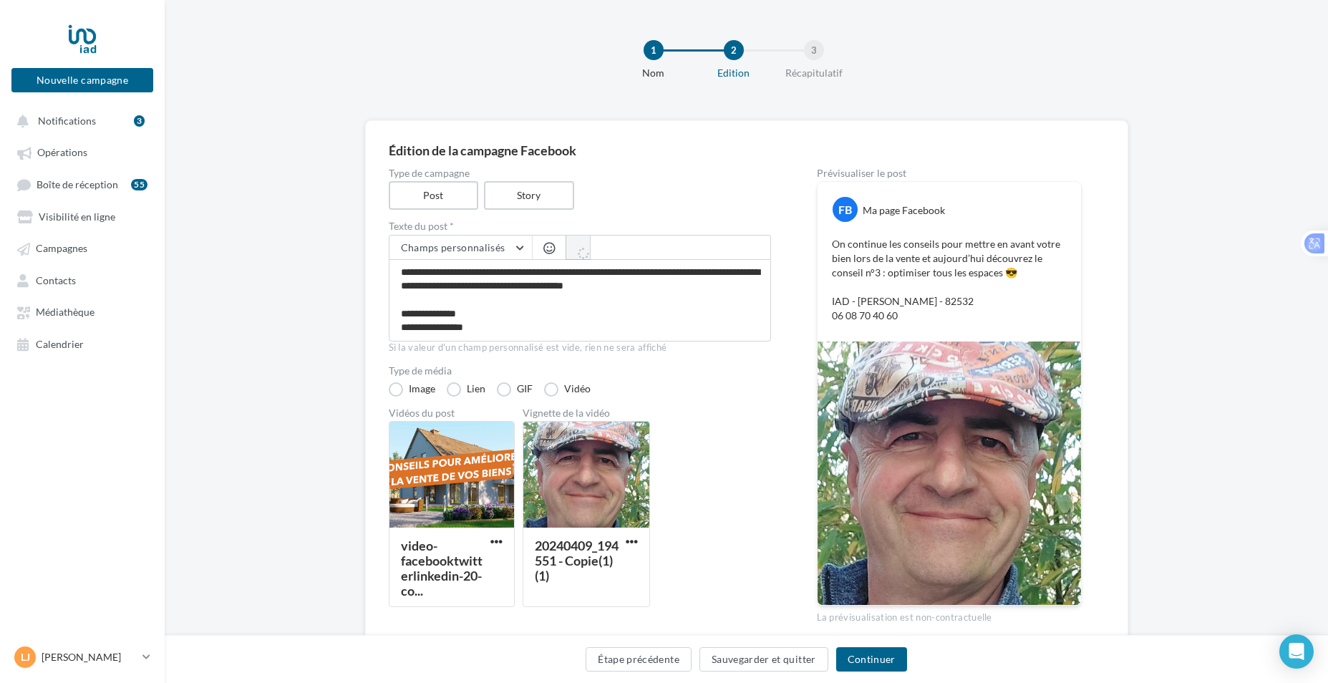
type textarea "**********"
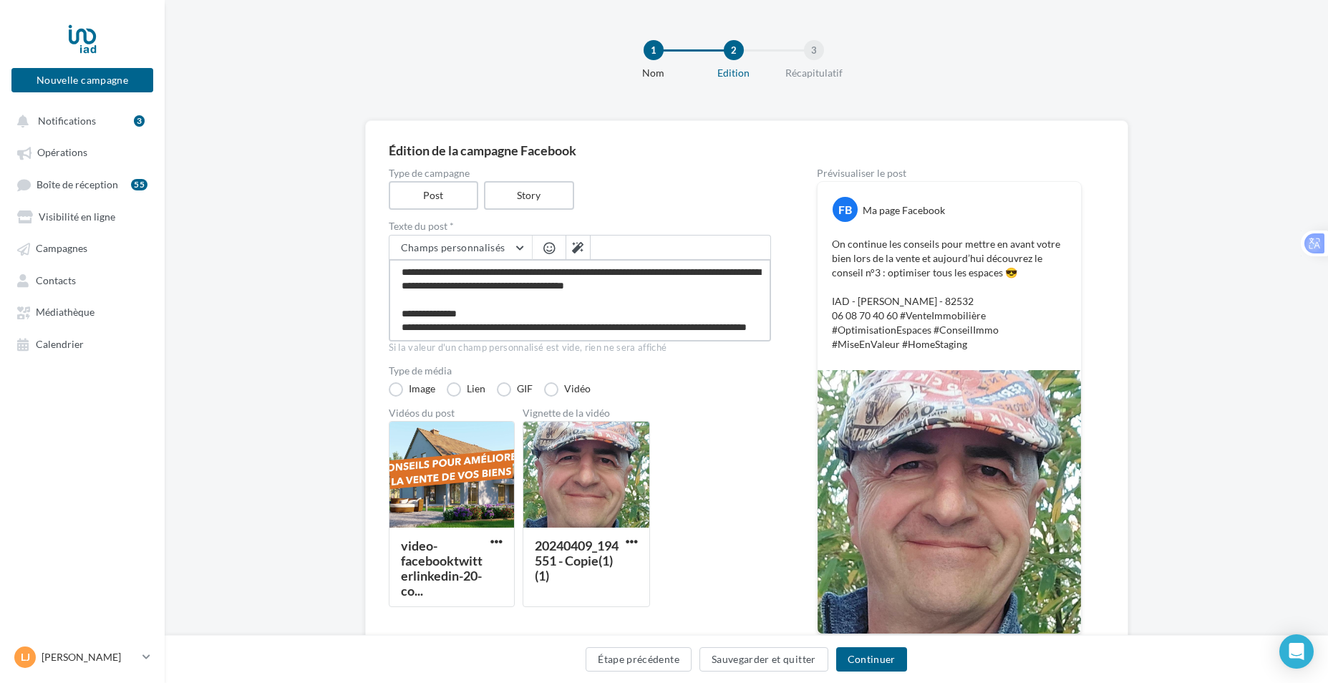
scroll to position [14, 0]
click at [485, 319] on textarea "**********" at bounding box center [580, 300] width 382 height 82
type textarea "**********"
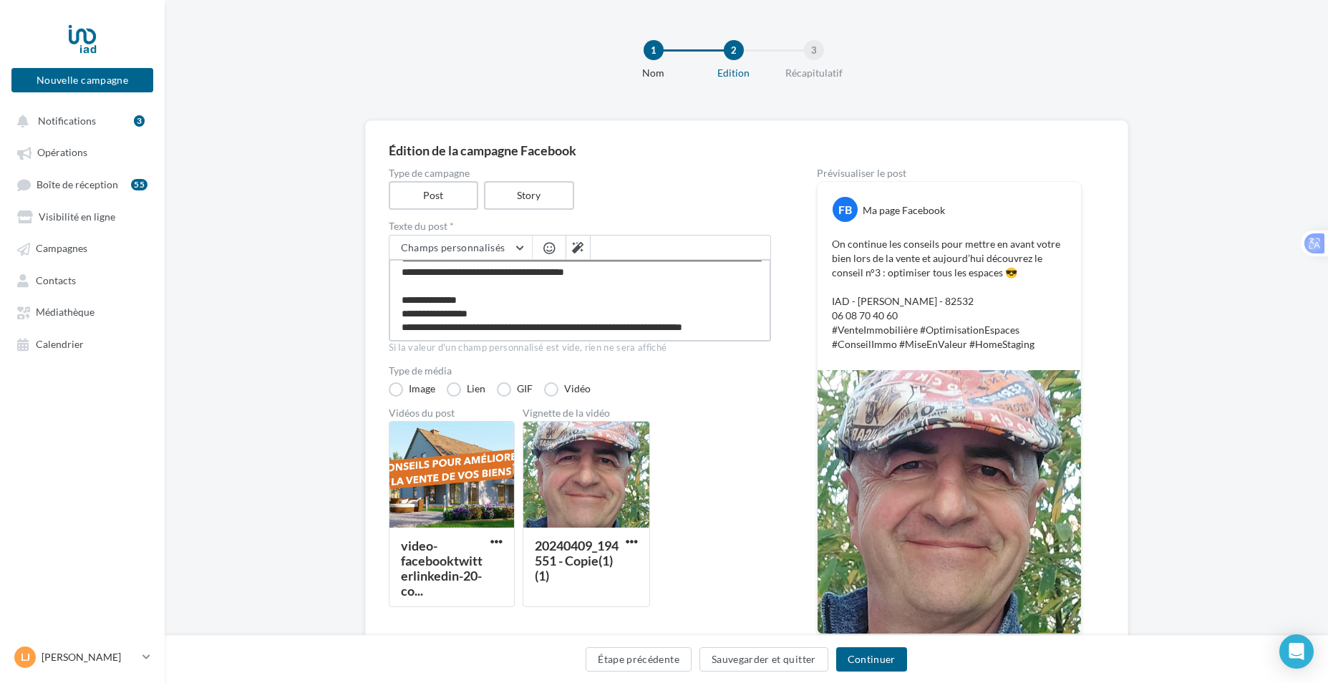
type textarea "**********"
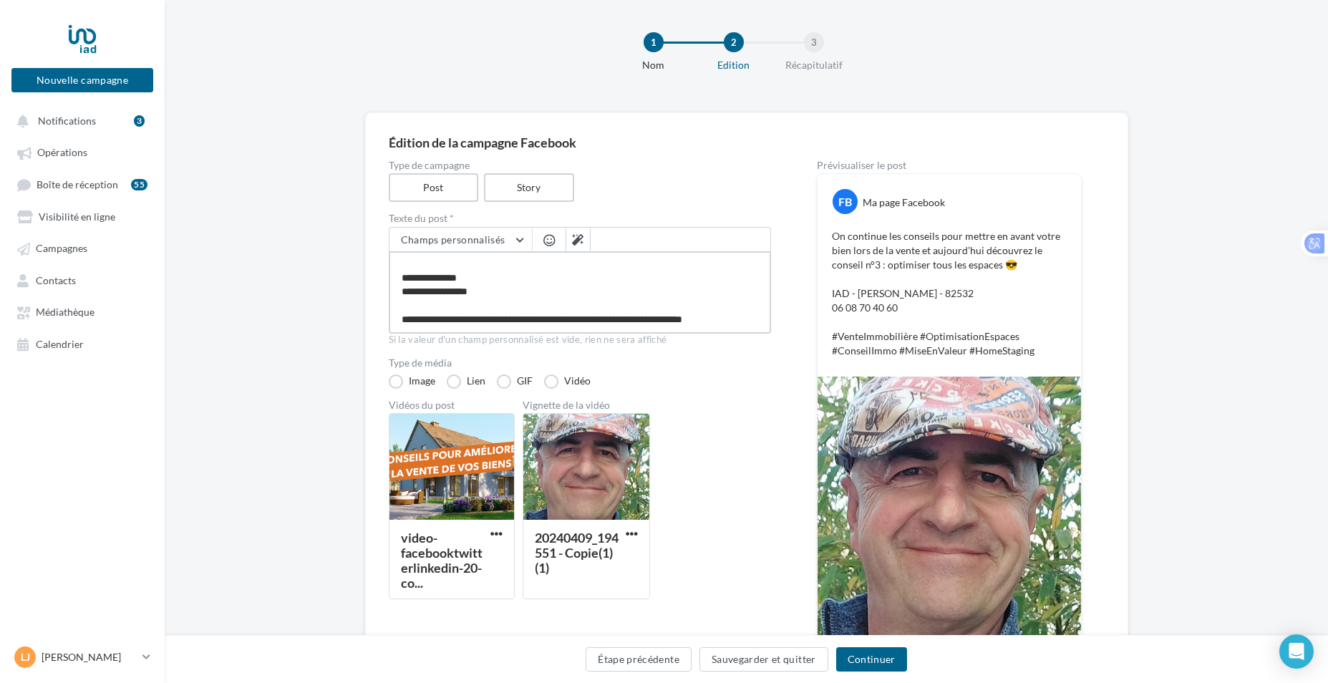
scroll to position [0, 0]
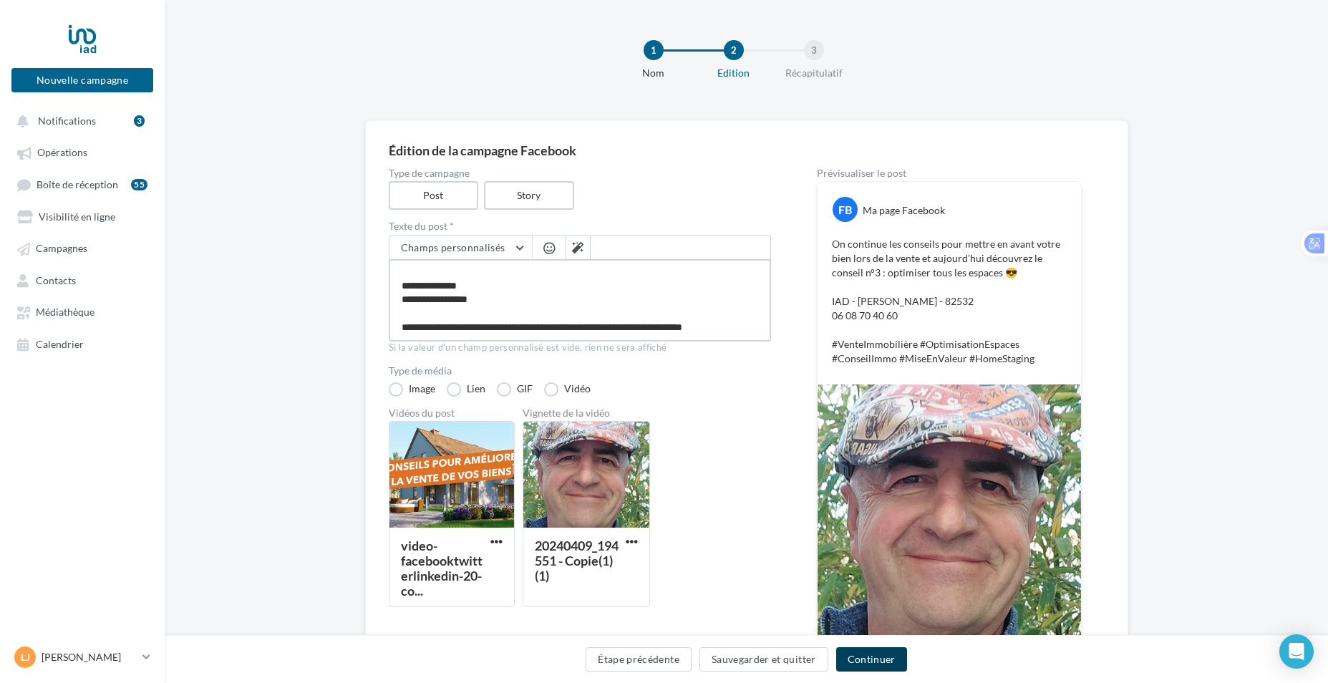
type textarea "**********"
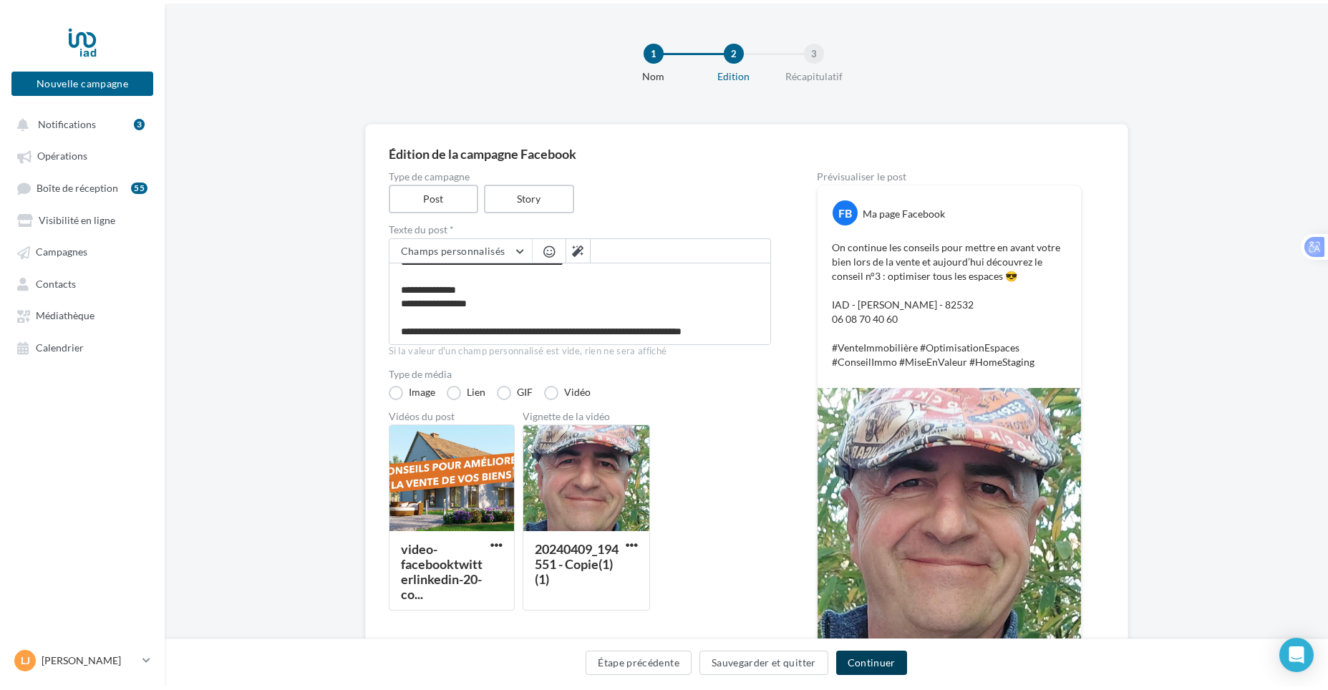
scroll to position [41, 0]
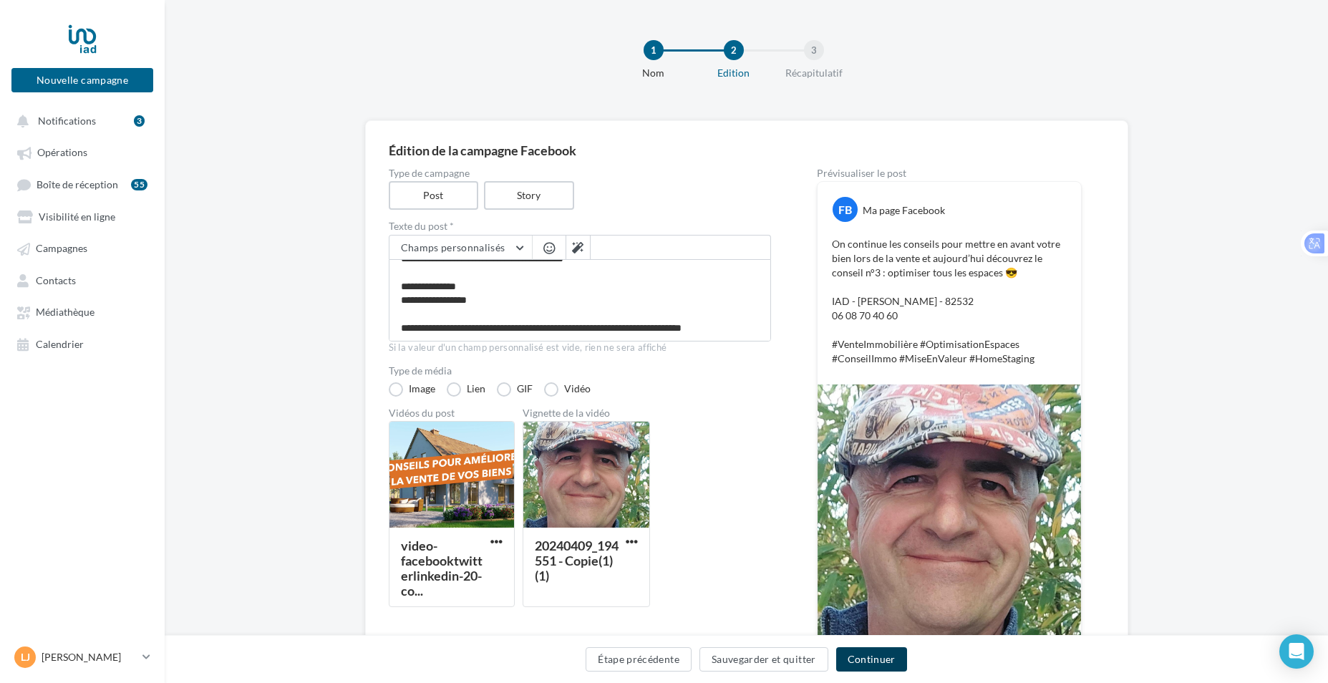
click at [854, 655] on button "Continuer" at bounding box center [871, 659] width 71 height 24
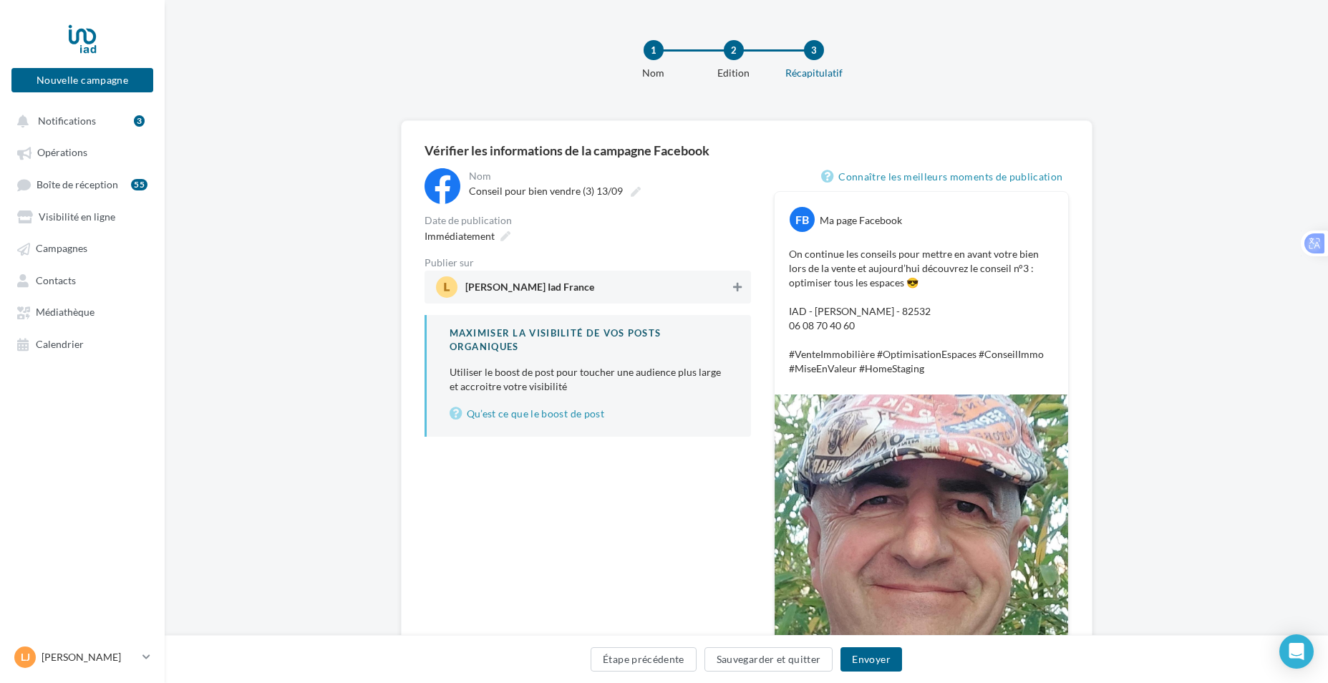
click at [744, 291] on button at bounding box center [737, 286] width 14 height 17
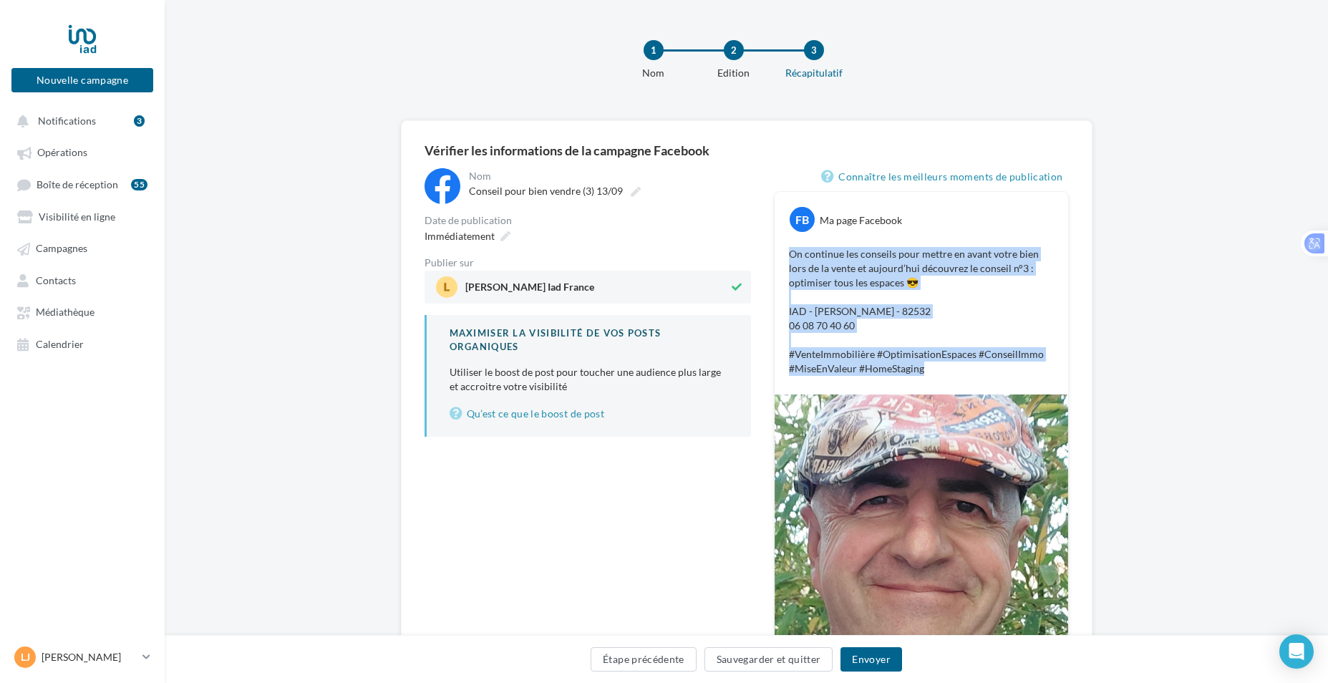
drag, startPoint x: 922, startPoint y: 370, endPoint x: 789, endPoint y: 251, distance: 178.9
click at [789, 251] on p "On continue les conseils pour mettre en avant votre bien lors de la vente et au…" at bounding box center [921, 311] width 265 height 129
drag, startPoint x: 789, startPoint y: 251, endPoint x: 816, endPoint y: 256, distance: 27.7
copy p "On continue les conseils pour mettre en avant votre bien lors de la vente et au…"
click at [863, 662] on button "Envoyer" at bounding box center [870, 659] width 61 height 24
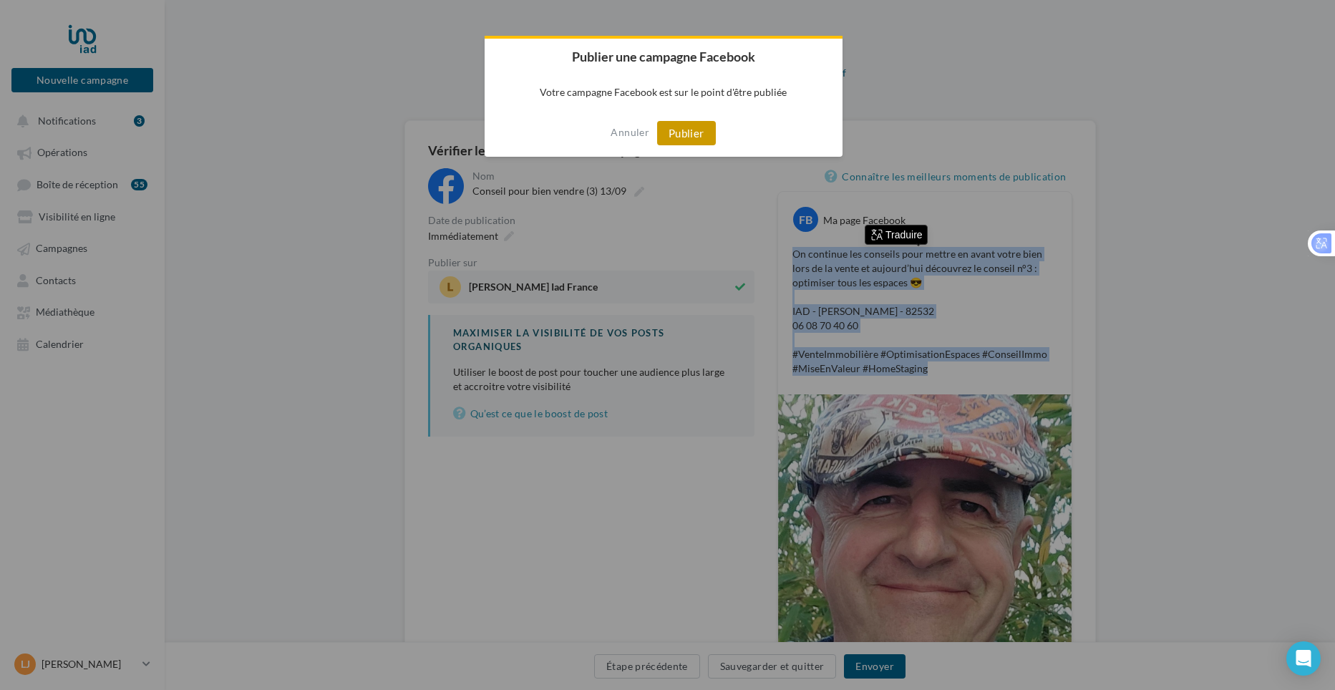
click at [693, 142] on button "Publier" at bounding box center [686, 133] width 59 height 24
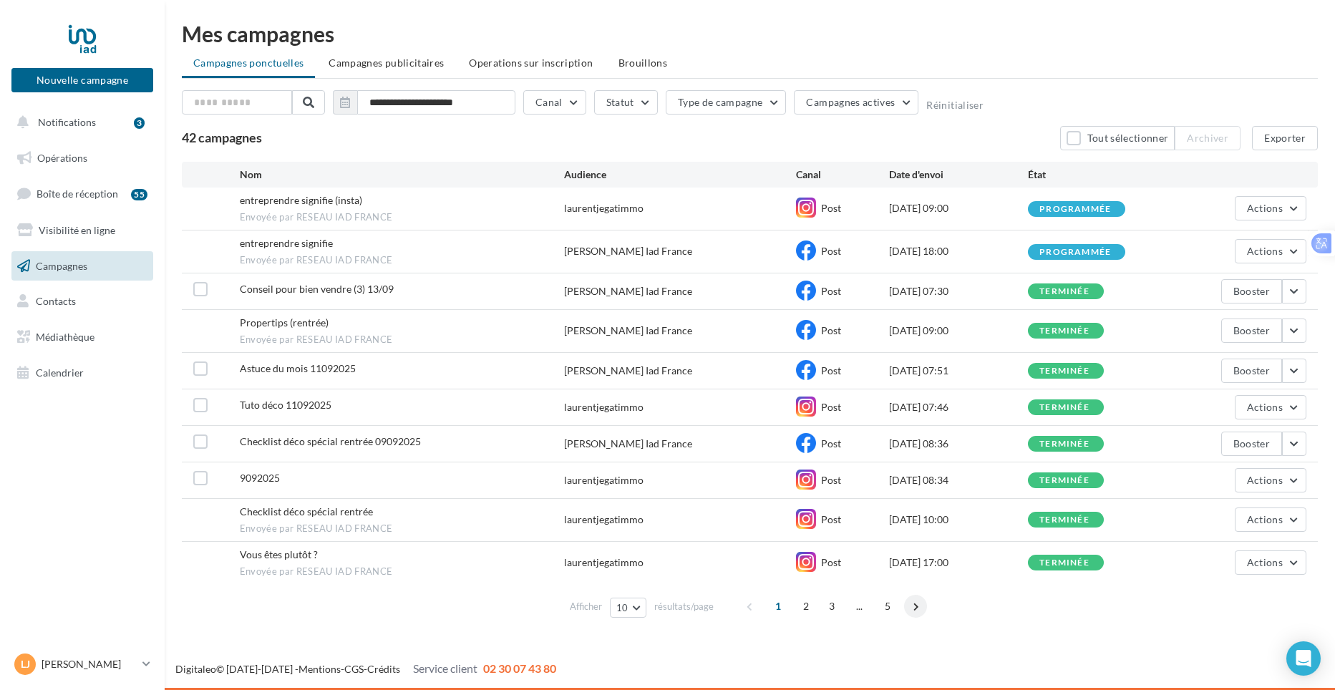
click at [915, 605] on span at bounding box center [915, 606] width 23 height 23
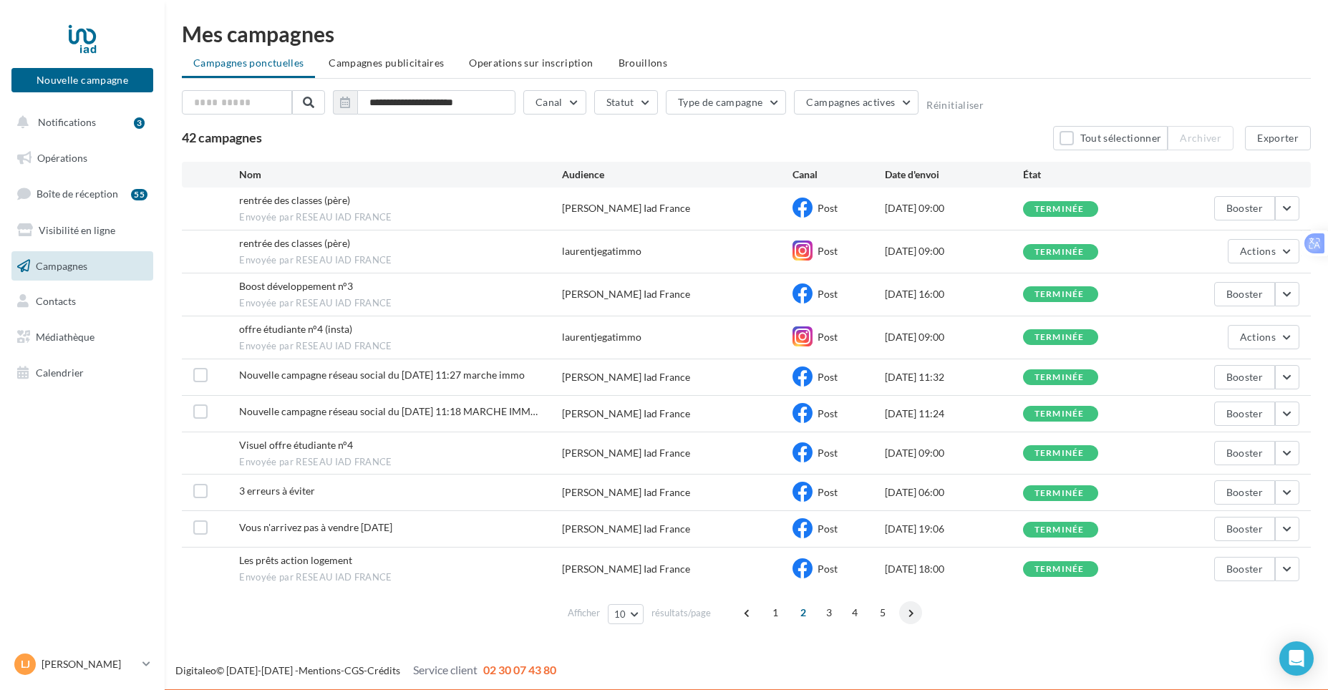
click at [910, 617] on span at bounding box center [910, 612] width 23 height 23
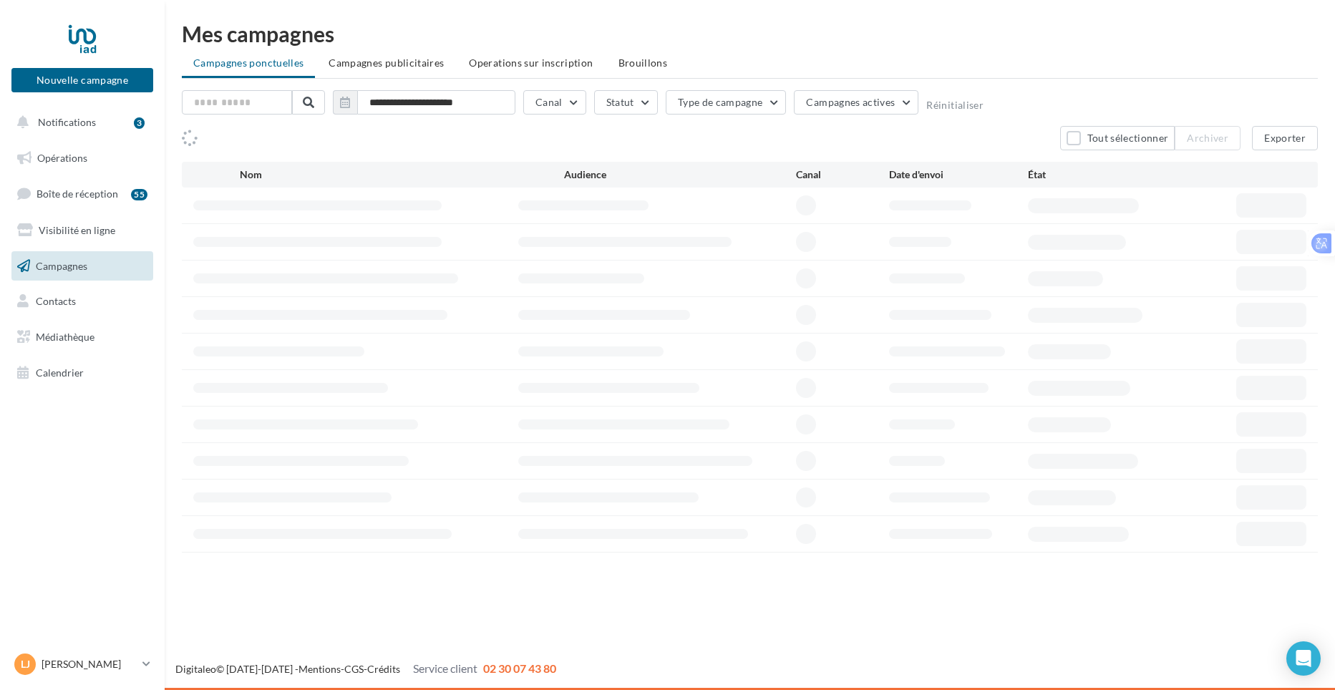
click at [910, 617] on div "Nouvelle campagne Nouvelle campagne Notifications 3 Opérations Boîte de récepti…" at bounding box center [667, 345] width 1335 height 690
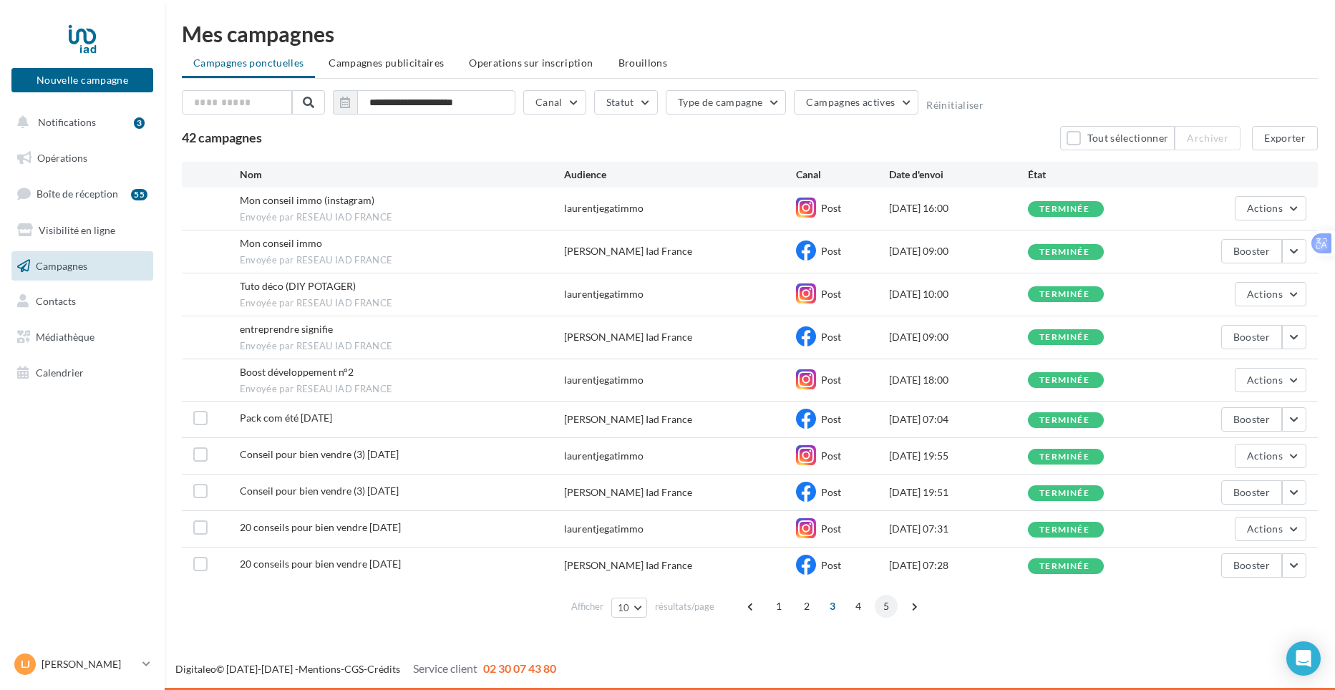
click at [887, 611] on span "5" at bounding box center [886, 606] width 23 height 23
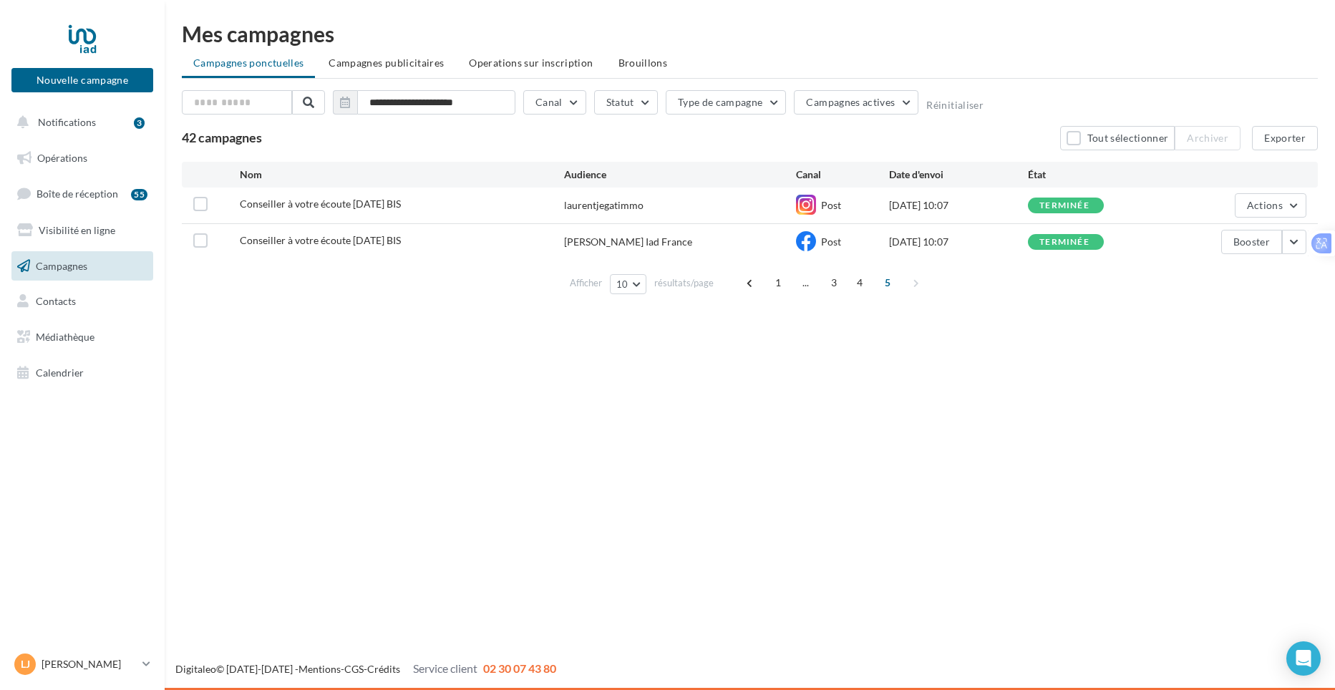
click at [913, 283] on div "1 ... 3 4 5" at bounding box center [834, 282] width 191 height 23
click at [635, 281] on button "10" at bounding box center [628, 284] width 37 height 20
click at [637, 382] on span "100" at bounding box center [629, 385] width 17 height 11
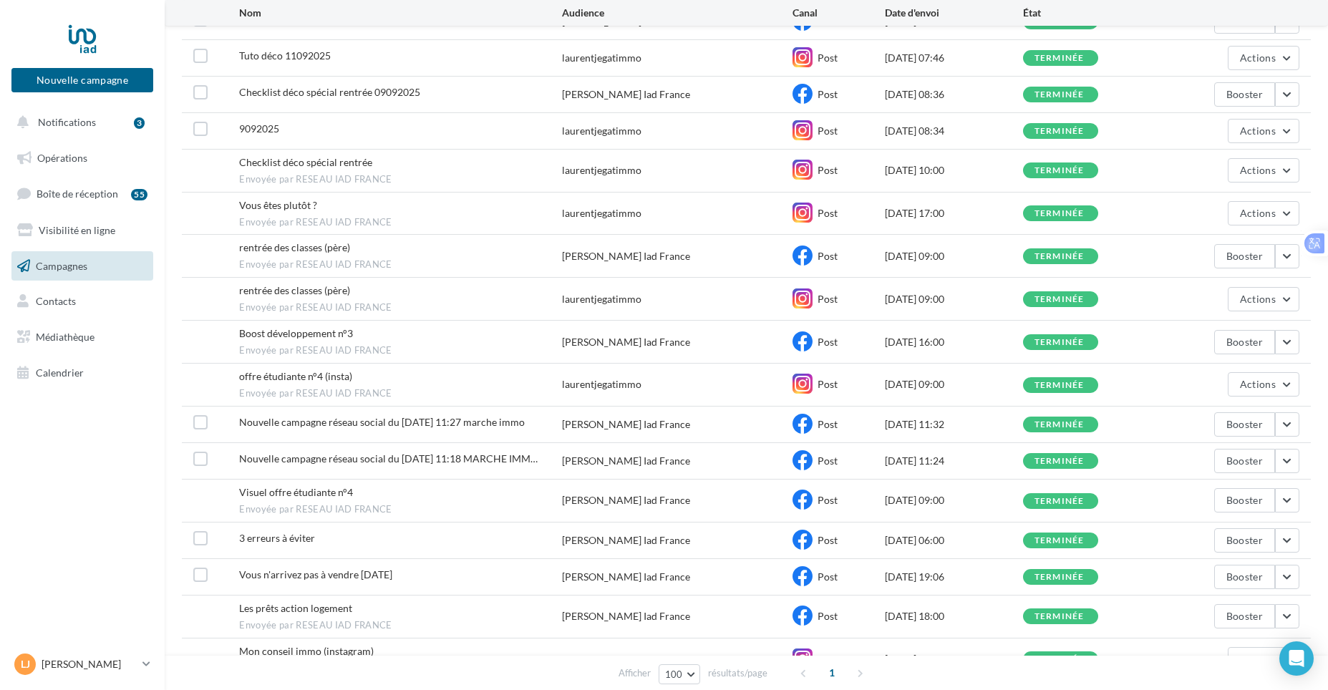
scroll to position [358, 0]
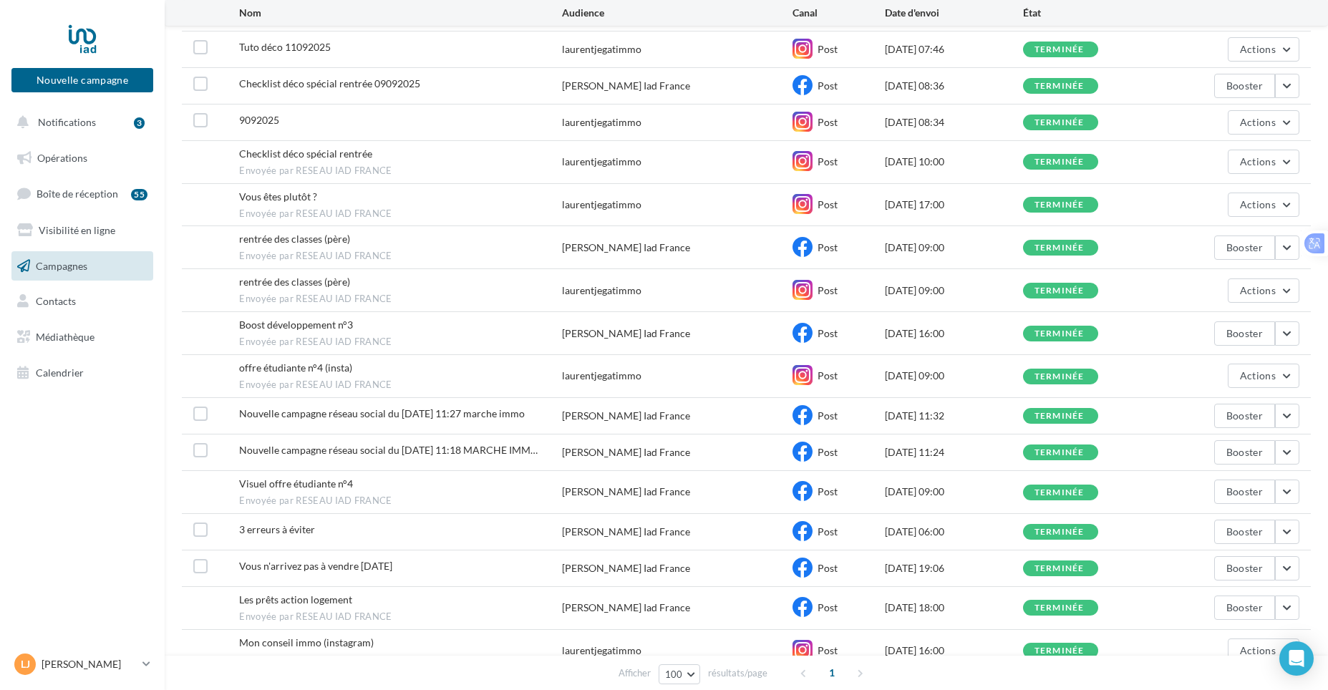
click at [85, 273] on link "Campagnes" at bounding box center [82, 266] width 147 height 30
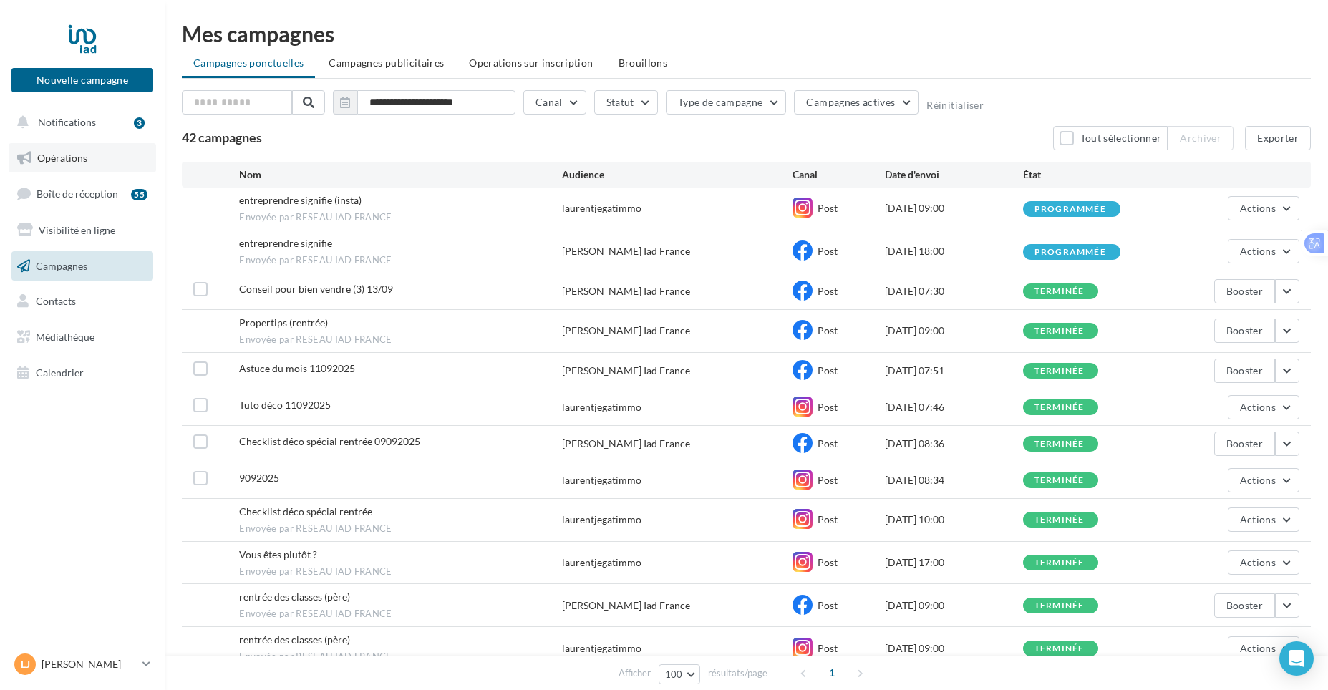
click at [54, 165] on link "Opérations" at bounding box center [82, 158] width 147 height 30
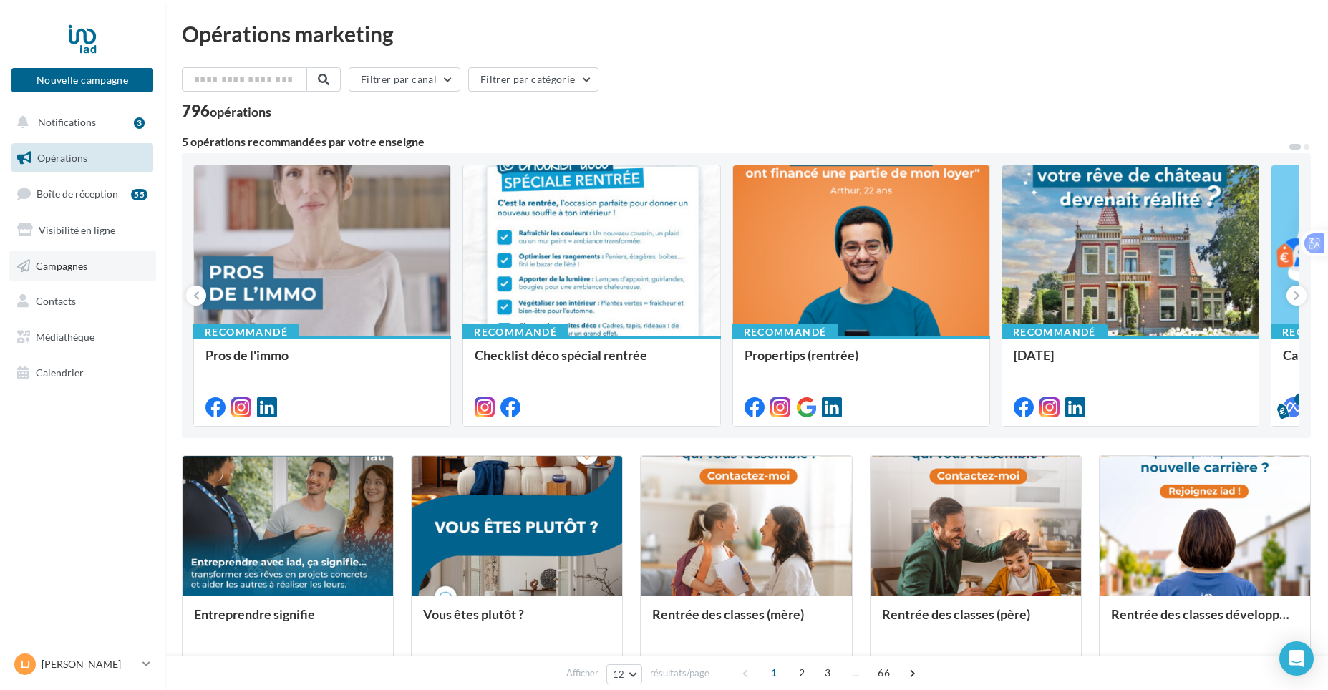
click at [68, 263] on span "Campagnes" at bounding box center [62, 265] width 52 height 12
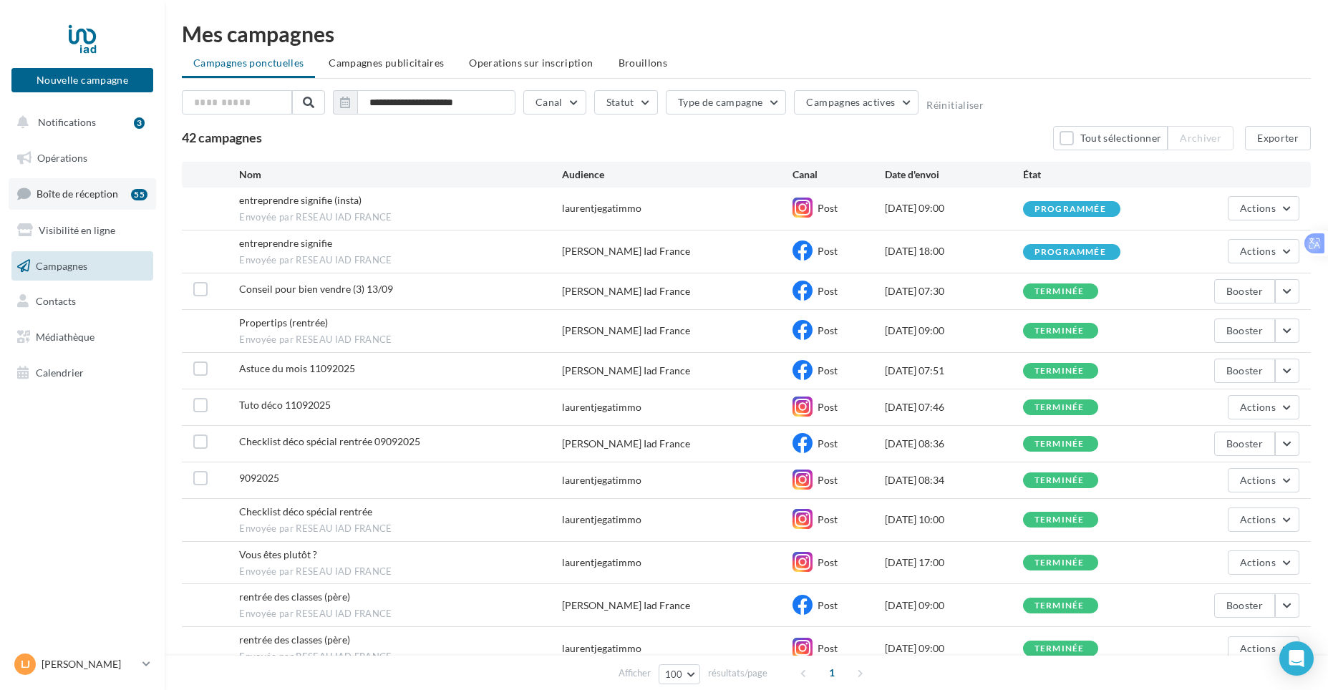
click at [92, 201] on link "Boîte de réception 55" at bounding box center [82, 193] width 147 height 31
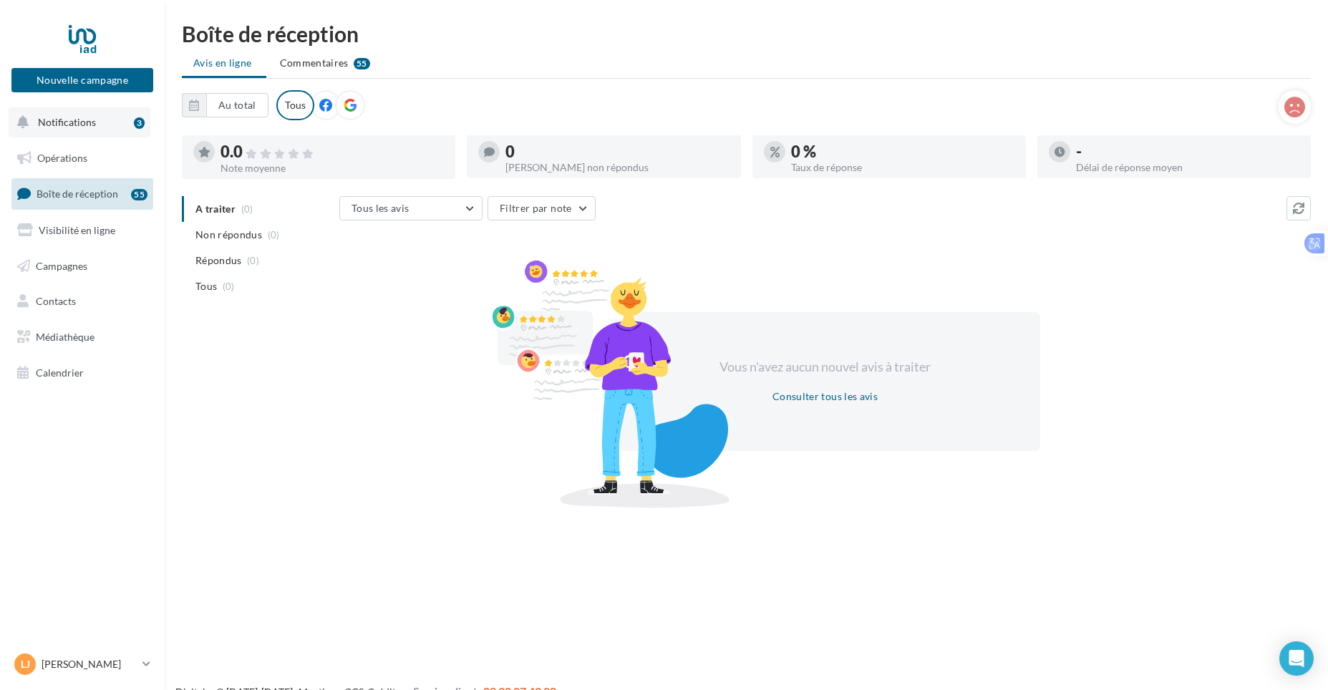
click at [77, 120] on span "Notifications" at bounding box center [67, 122] width 58 height 12
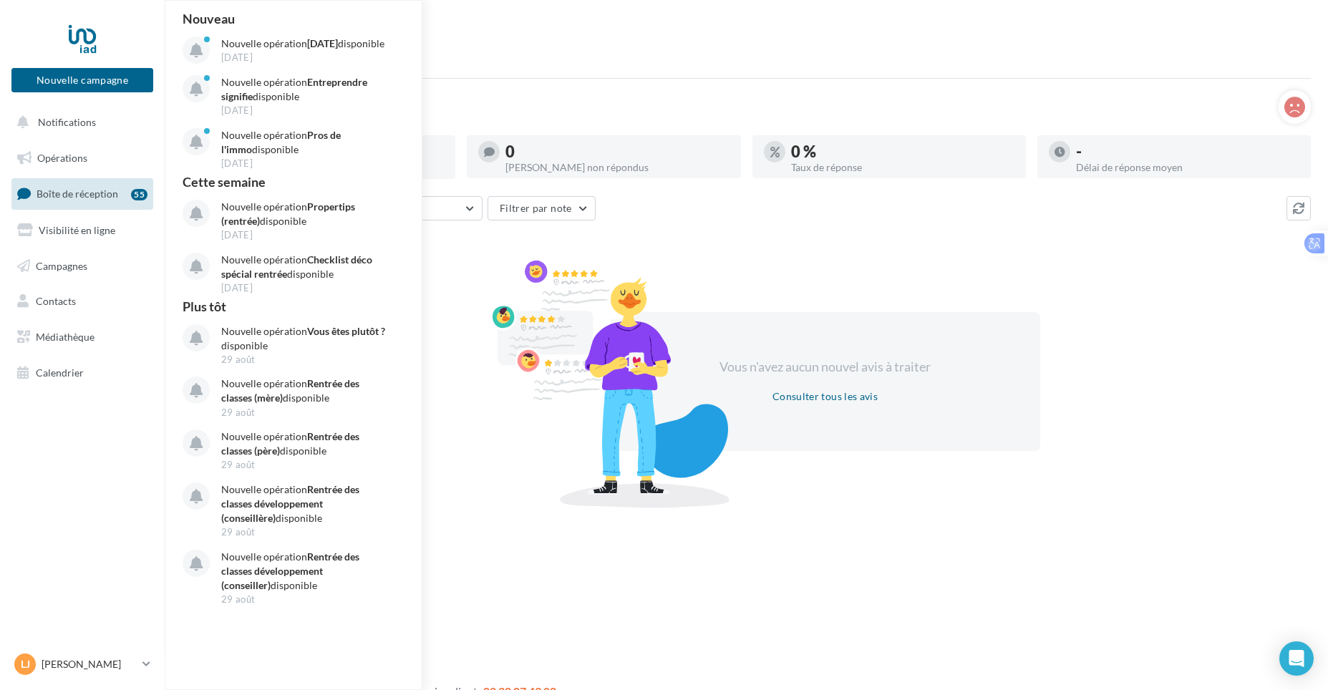
click at [70, 195] on span "Boîte de réception" at bounding box center [78, 194] width 82 height 12
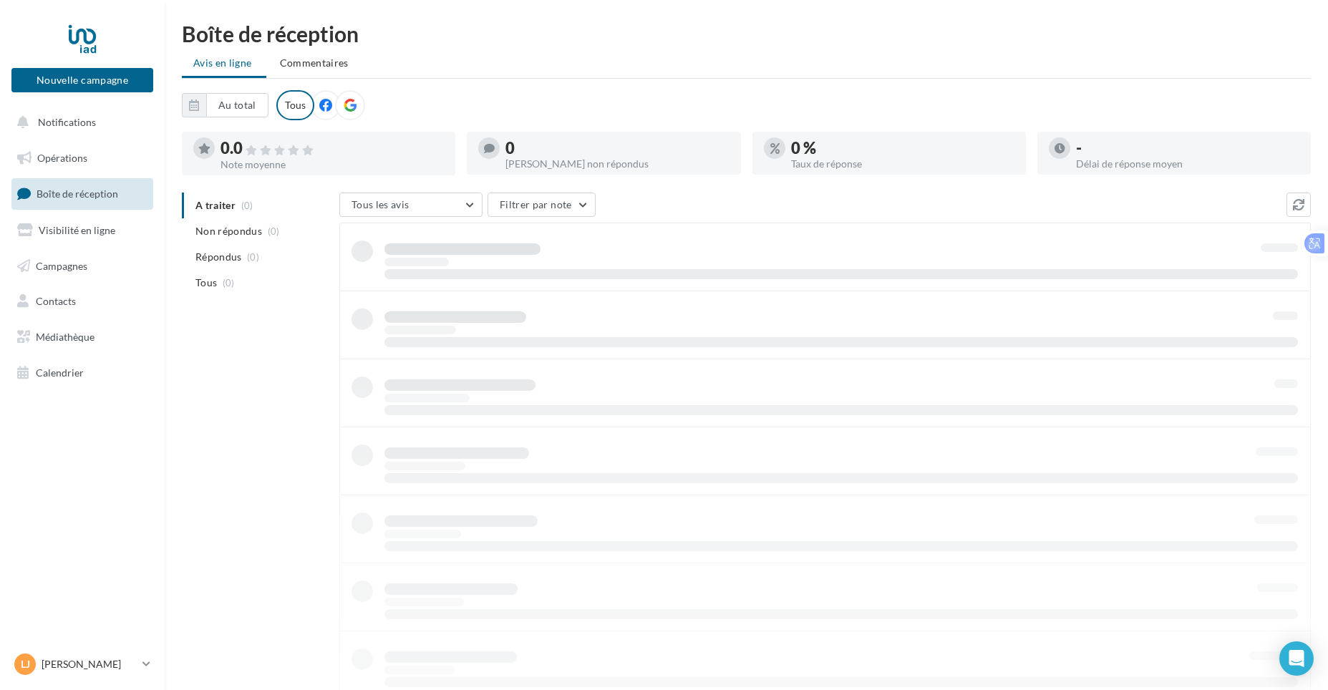
click at [77, 152] on span "Opérations" at bounding box center [62, 158] width 50 height 12
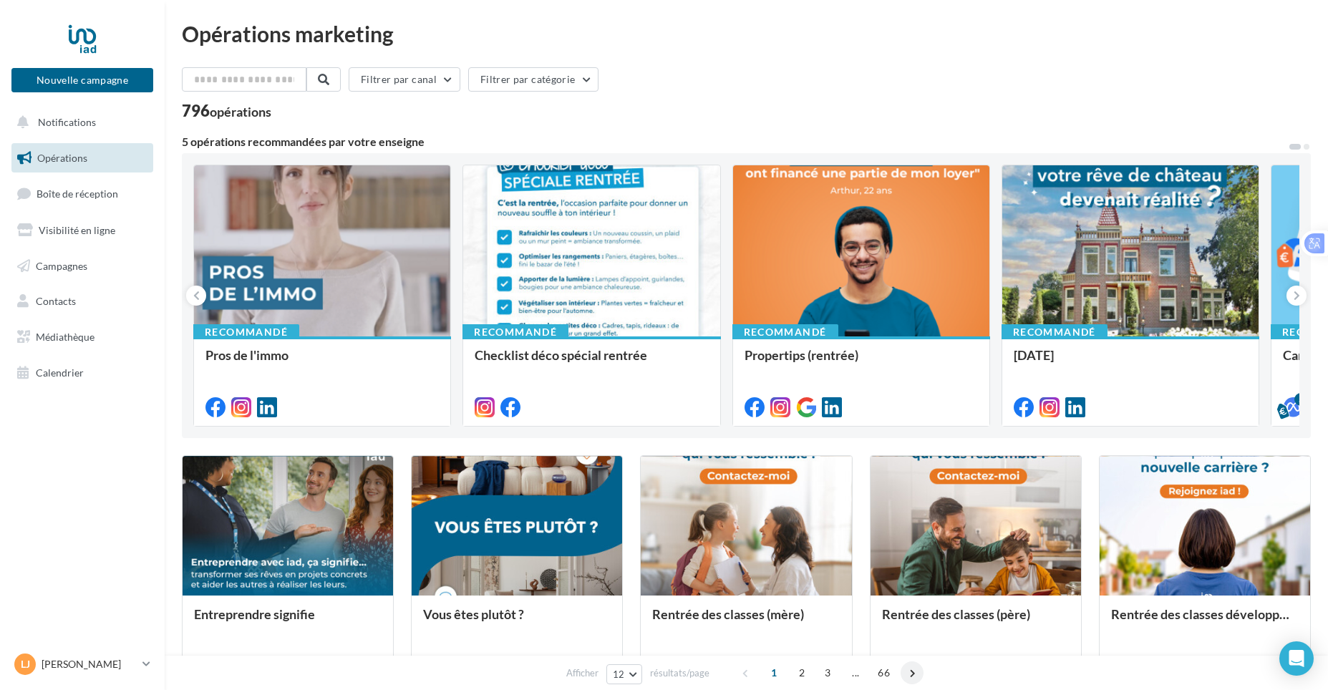
click at [917, 669] on span at bounding box center [911, 672] width 23 height 23
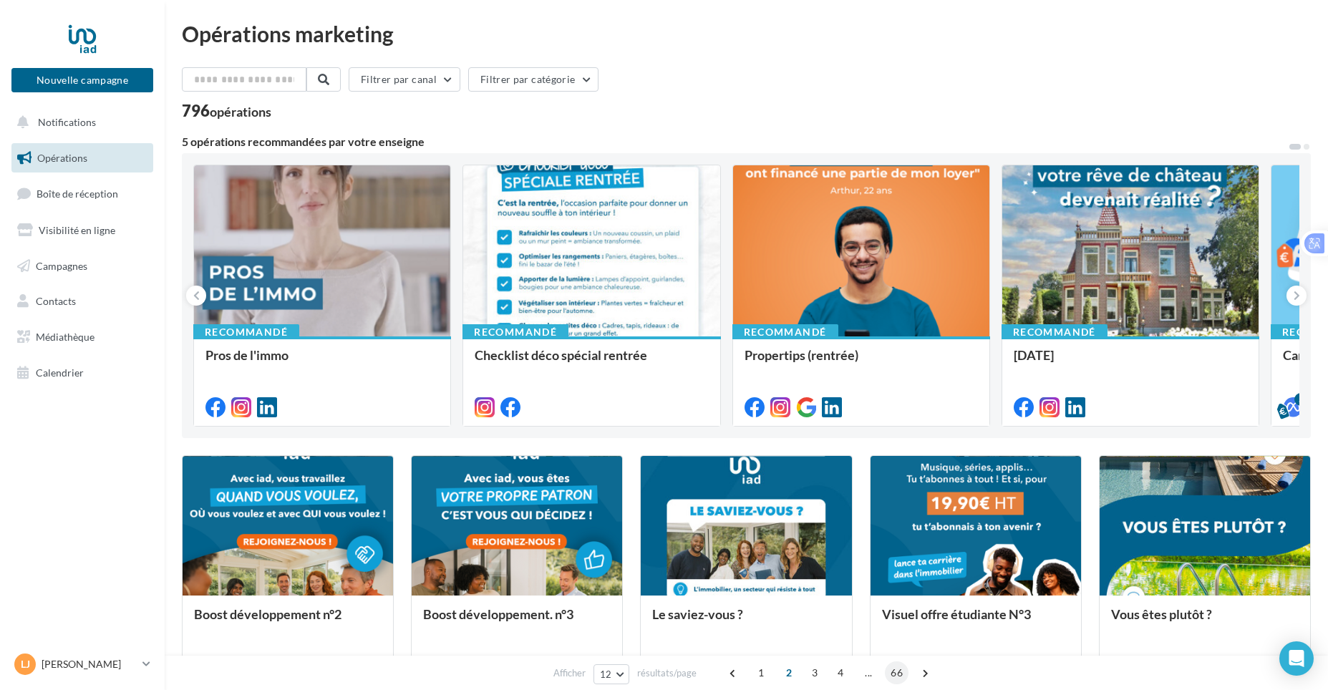
click at [915, 669] on span at bounding box center [924, 672] width 23 height 23
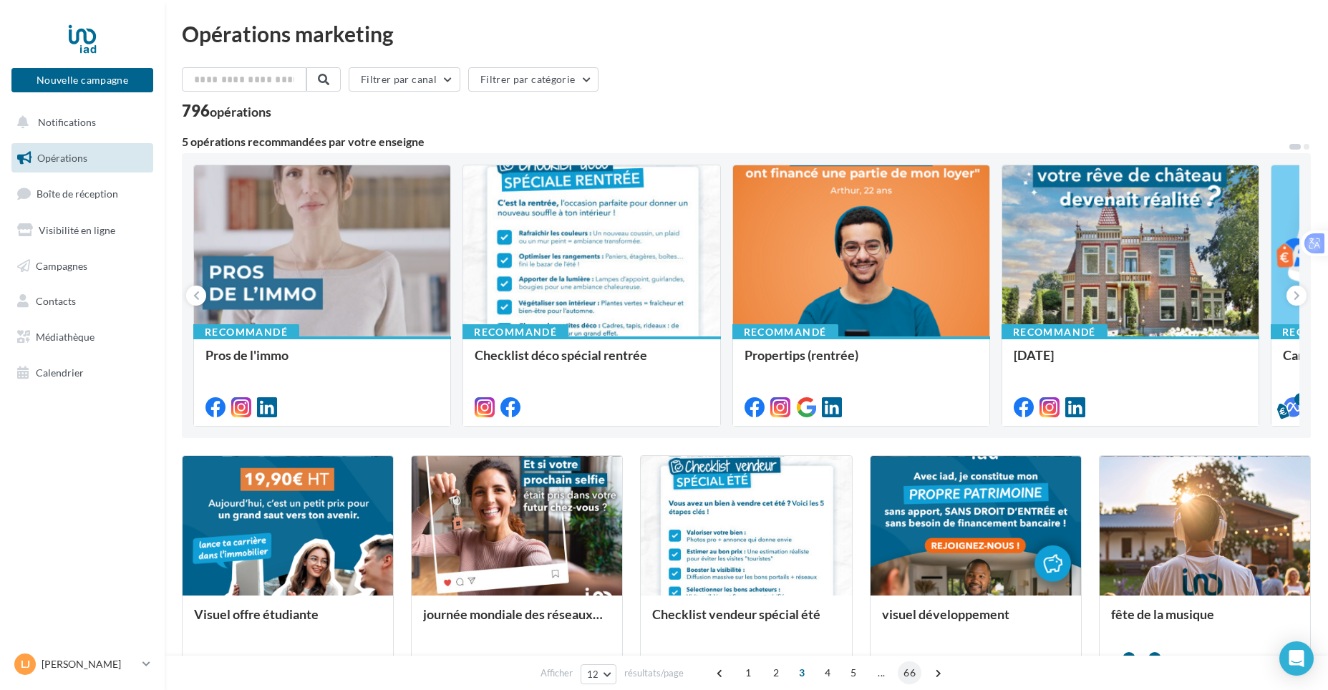
click at [916, 669] on span "66" at bounding box center [910, 672] width 24 height 23
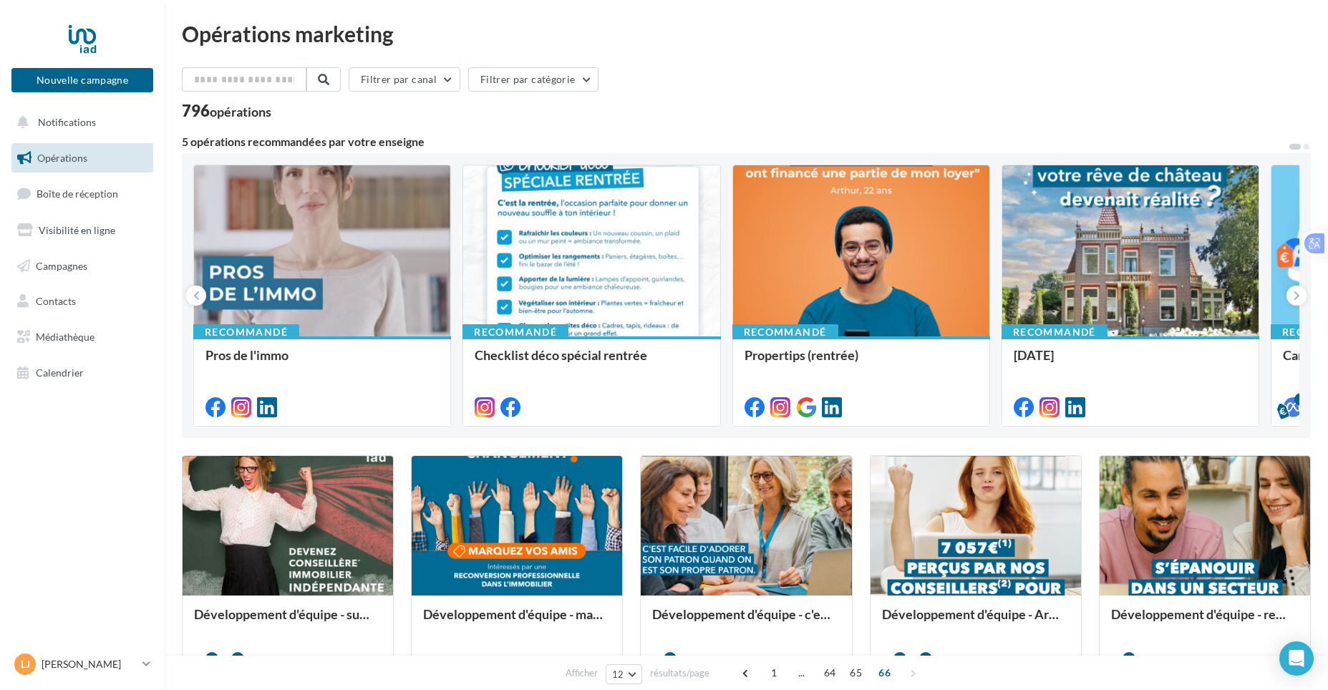
click at [916, 669] on div "1 ... 64 65 66" at bounding box center [830, 672] width 193 height 23
drag, startPoint x: 916, startPoint y: 669, endPoint x: 832, endPoint y: 668, distance: 83.7
click at [832, 668] on span "64" at bounding box center [830, 672] width 24 height 23
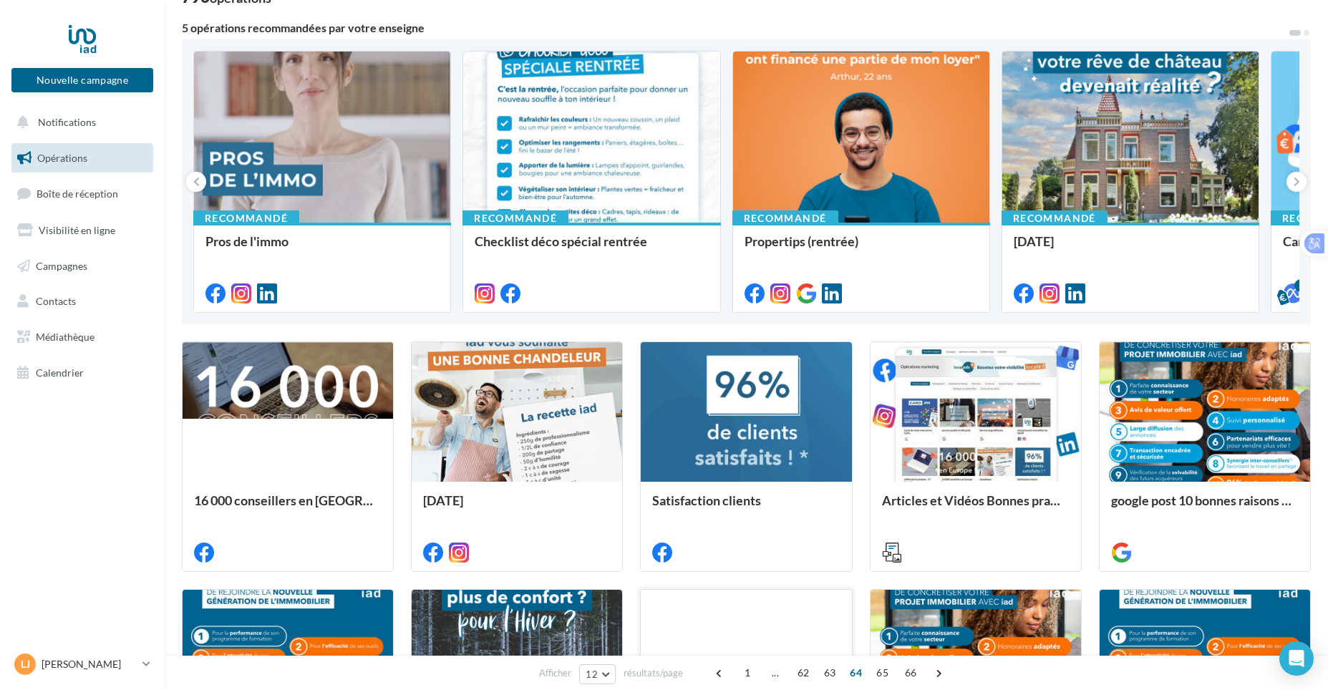
scroll to position [143, 0]
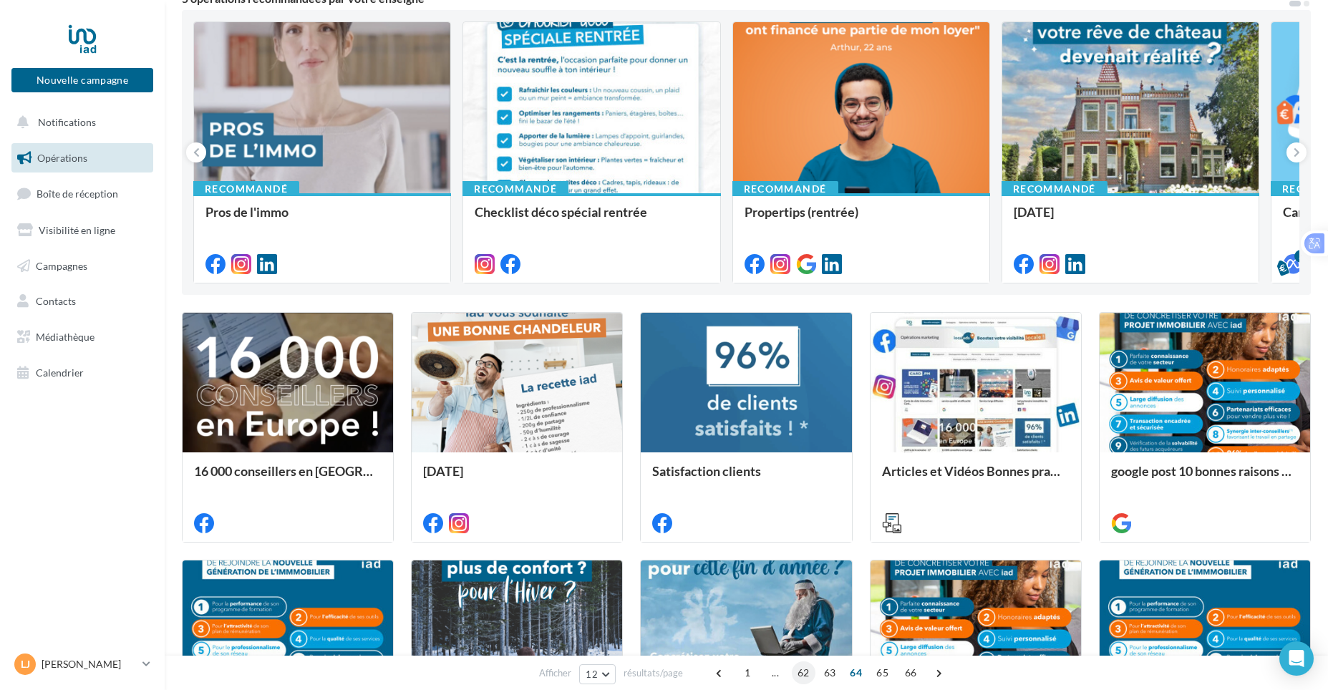
click at [820, 673] on span "63" at bounding box center [830, 672] width 24 height 23
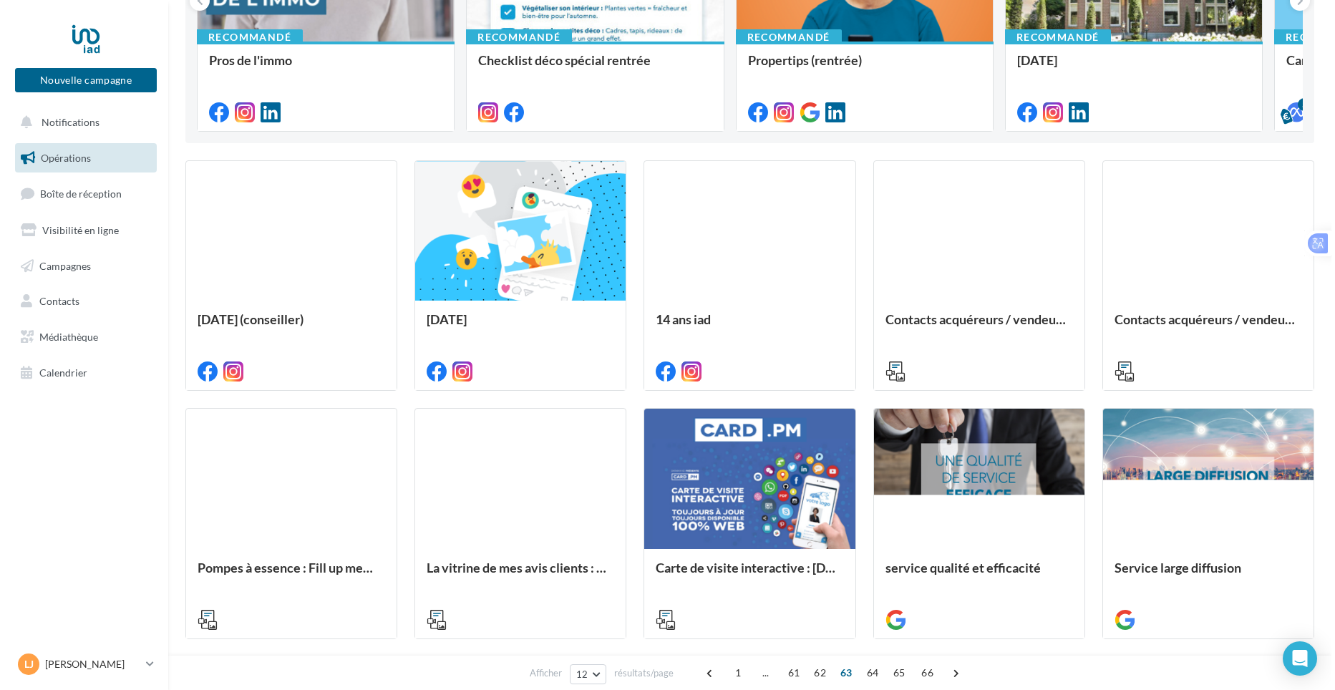
scroll to position [358, 0]
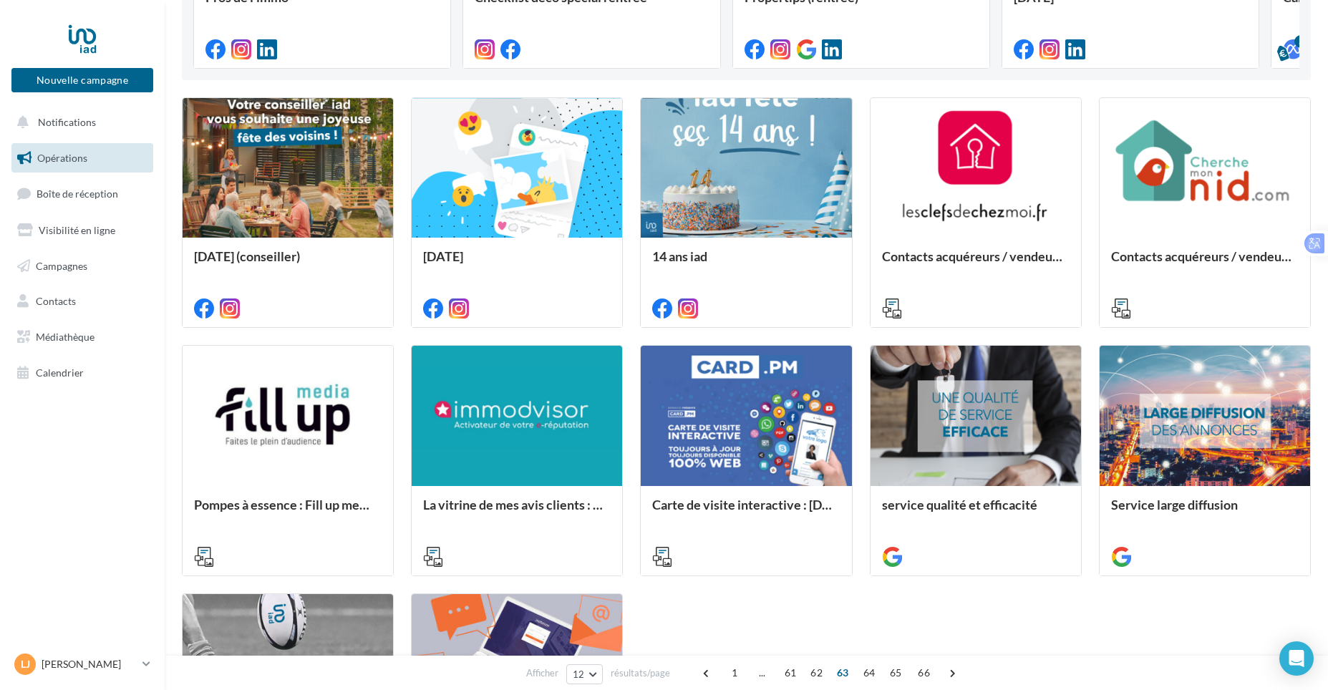
click at [814, 674] on span "62" at bounding box center [817, 672] width 24 height 23
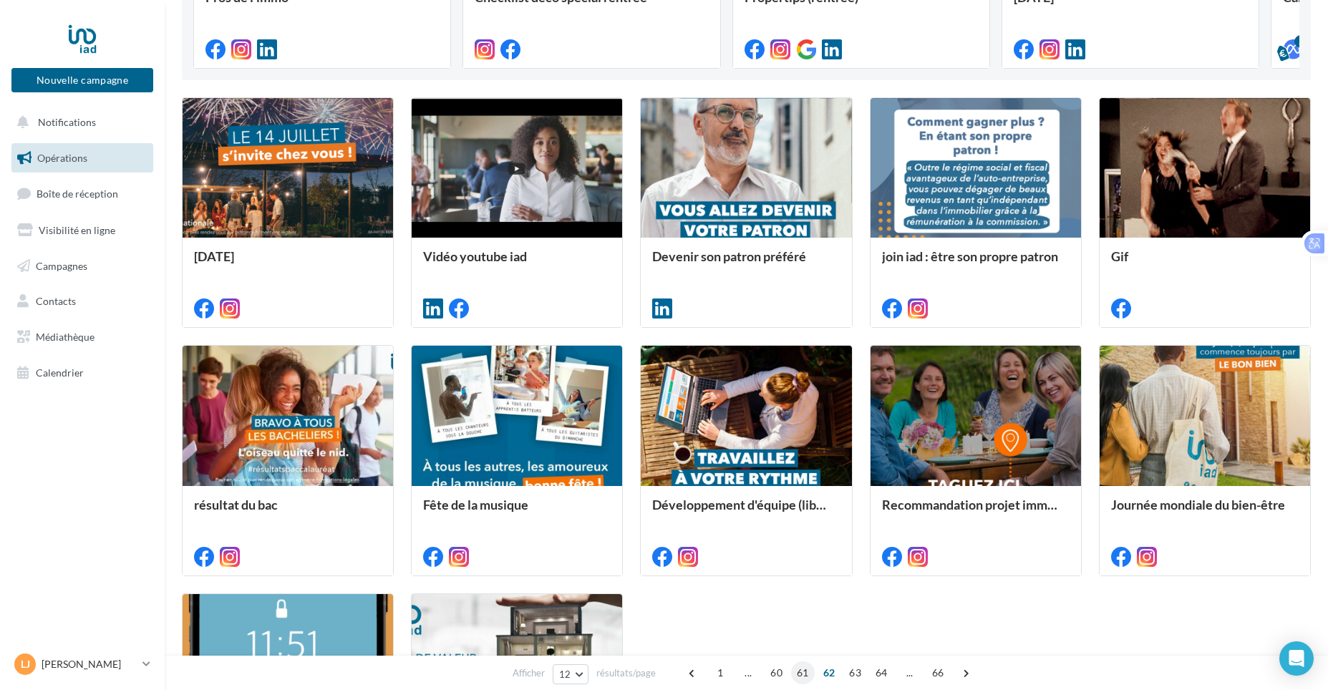
click at [804, 670] on span "61" at bounding box center [803, 672] width 24 height 23
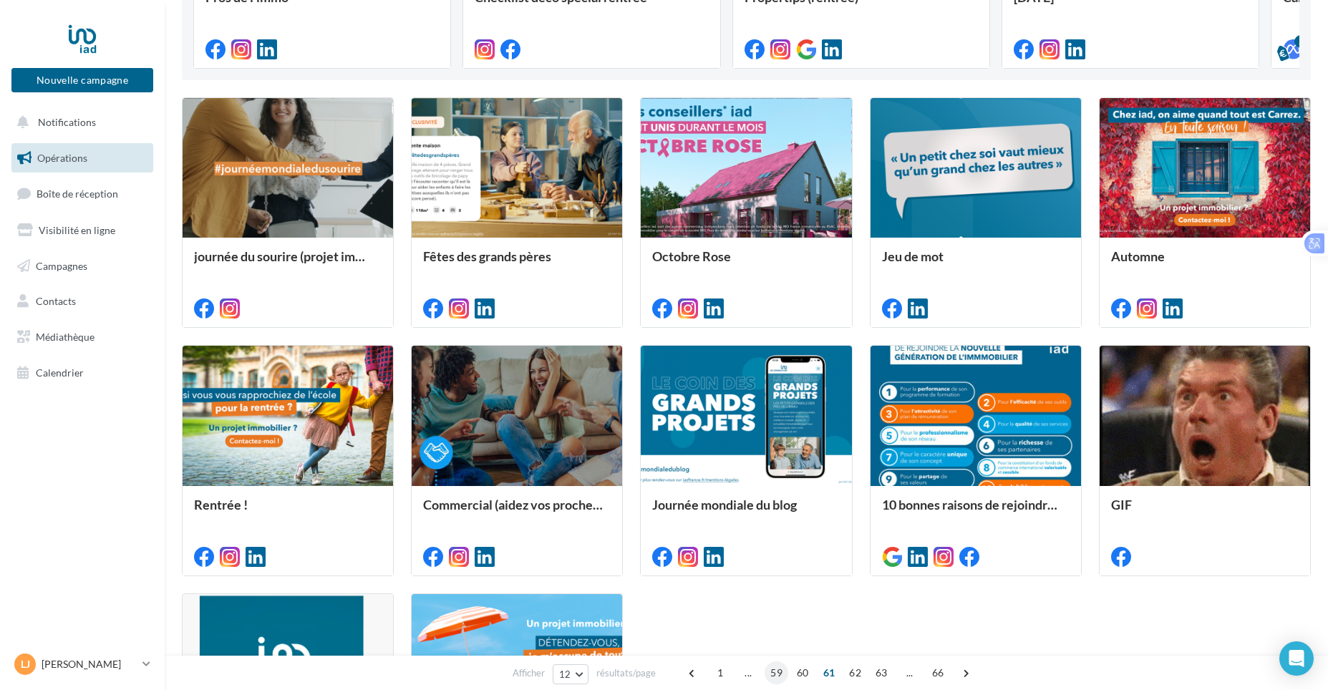
click at [779, 679] on span "59" at bounding box center [776, 672] width 24 height 23
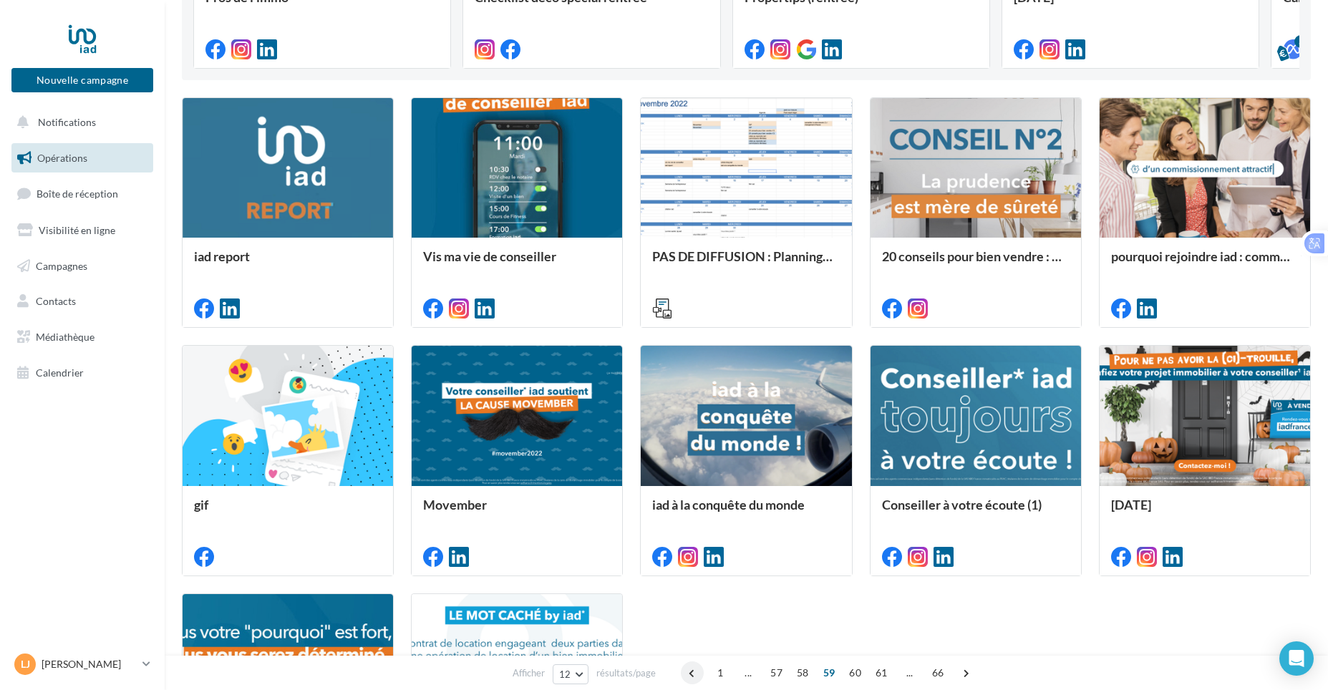
click at [696, 668] on span at bounding box center [692, 672] width 23 height 23
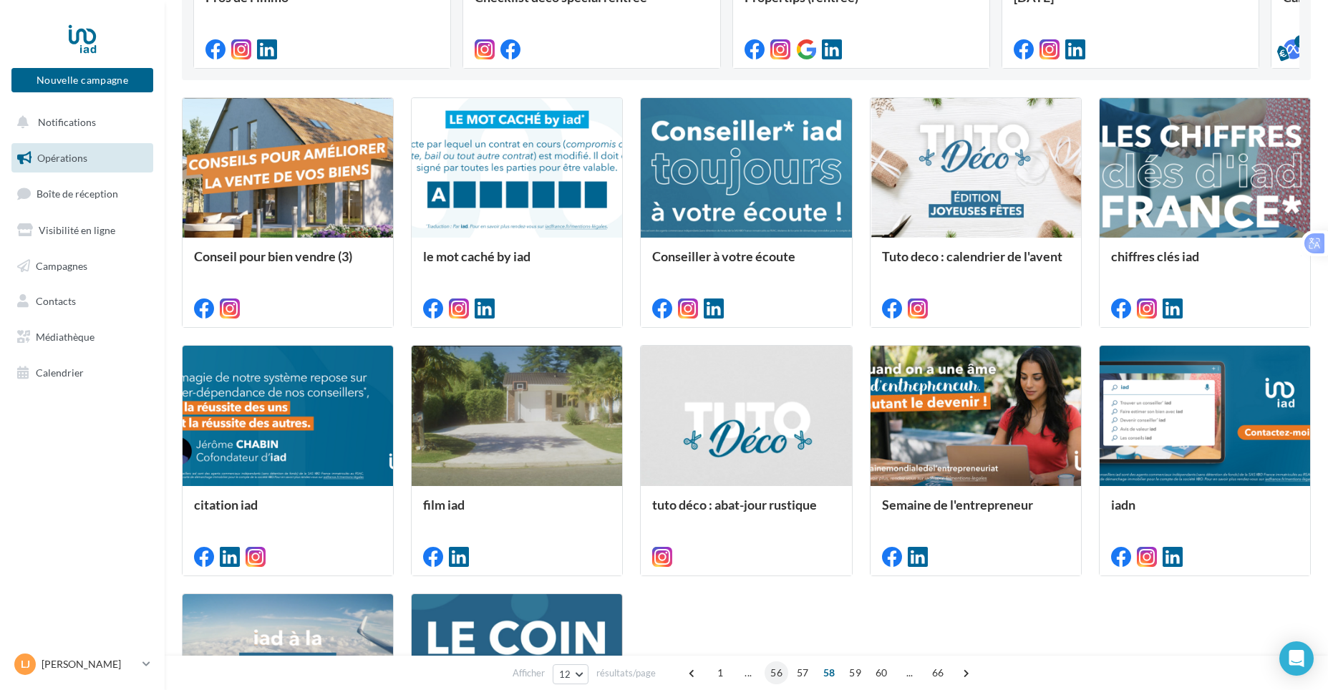
click at [772, 670] on span "56" at bounding box center [776, 672] width 24 height 23
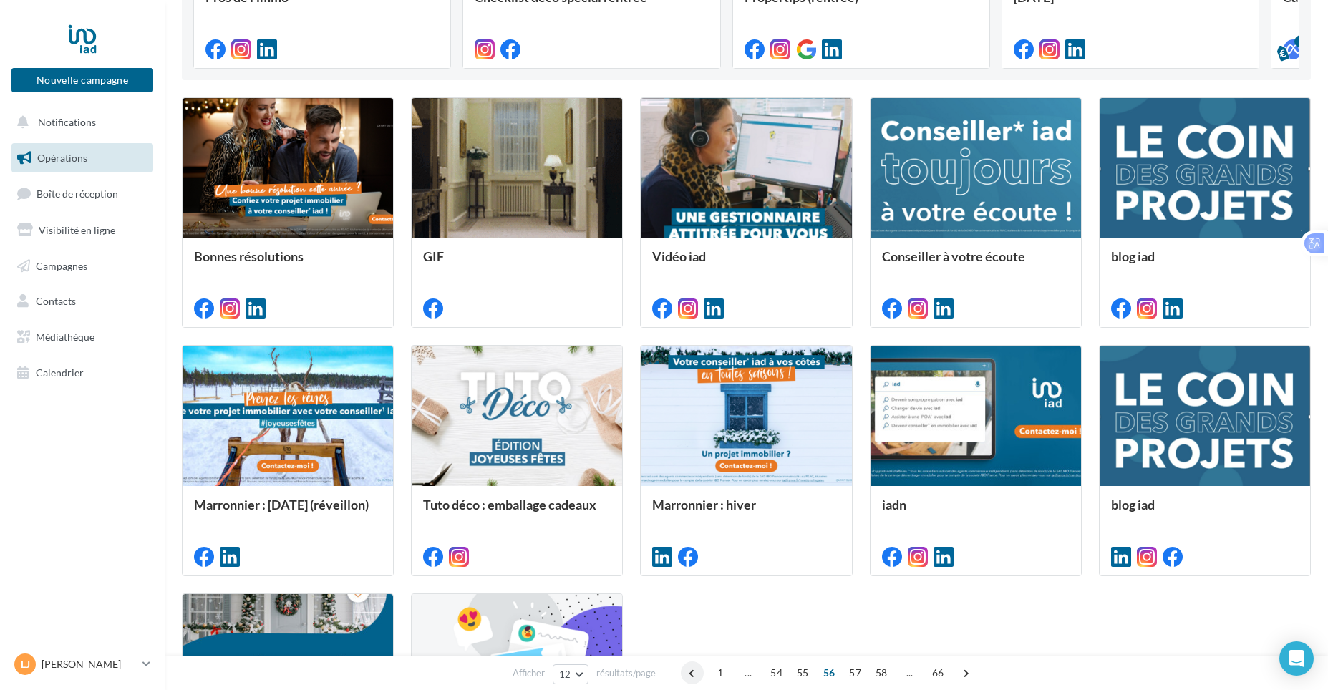
click at [699, 680] on span at bounding box center [692, 672] width 23 height 23
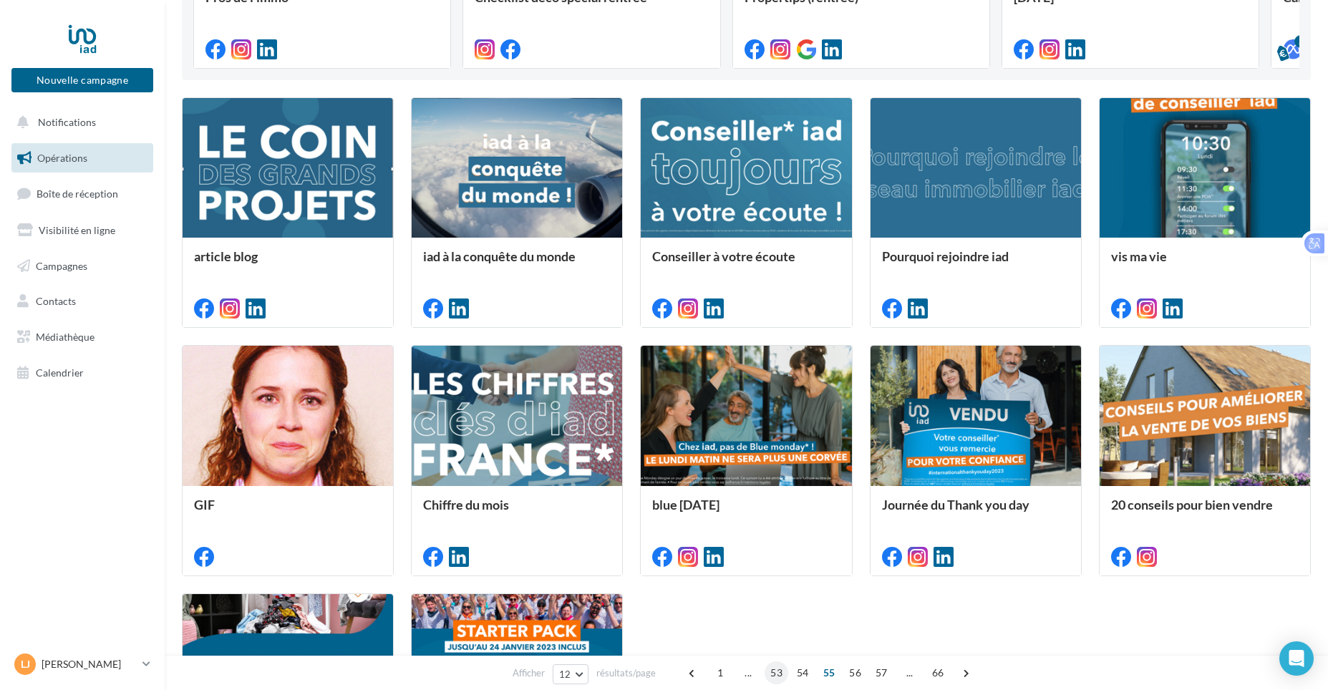
click at [778, 668] on span "53" at bounding box center [776, 672] width 24 height 23
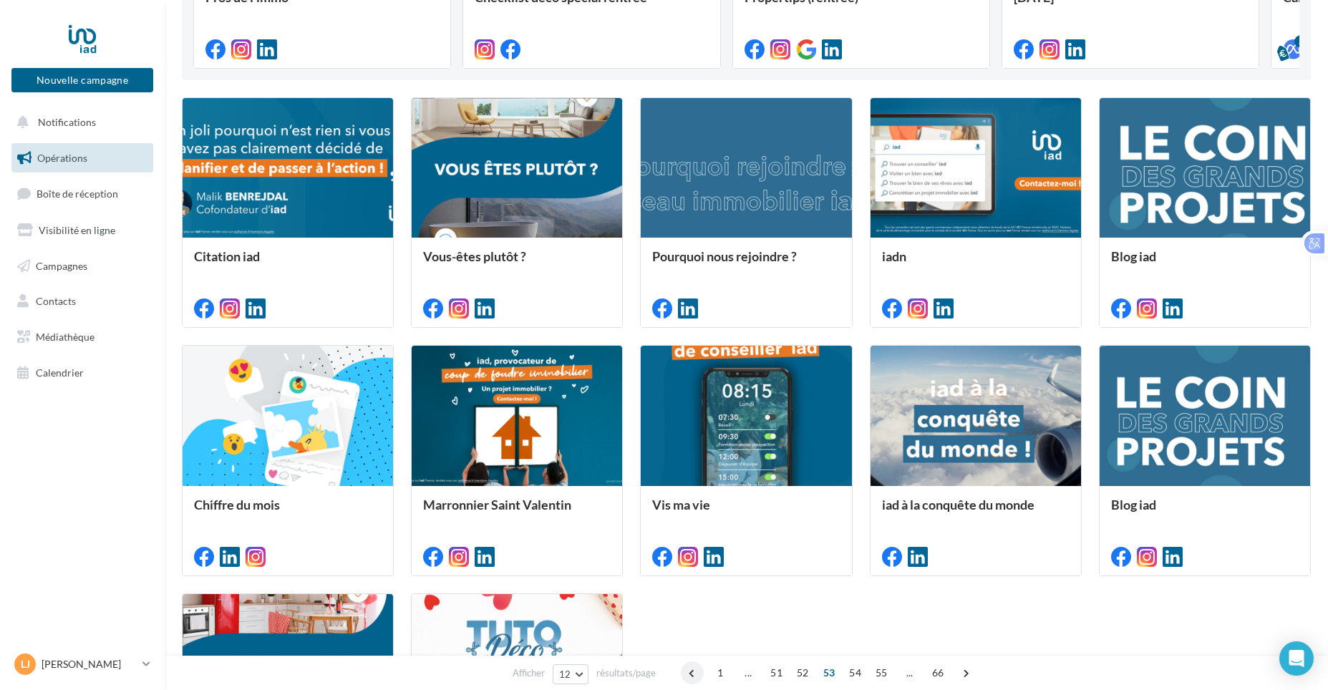
click at [696, 670] on span at bounding box center [692, 672] width 23 height 23
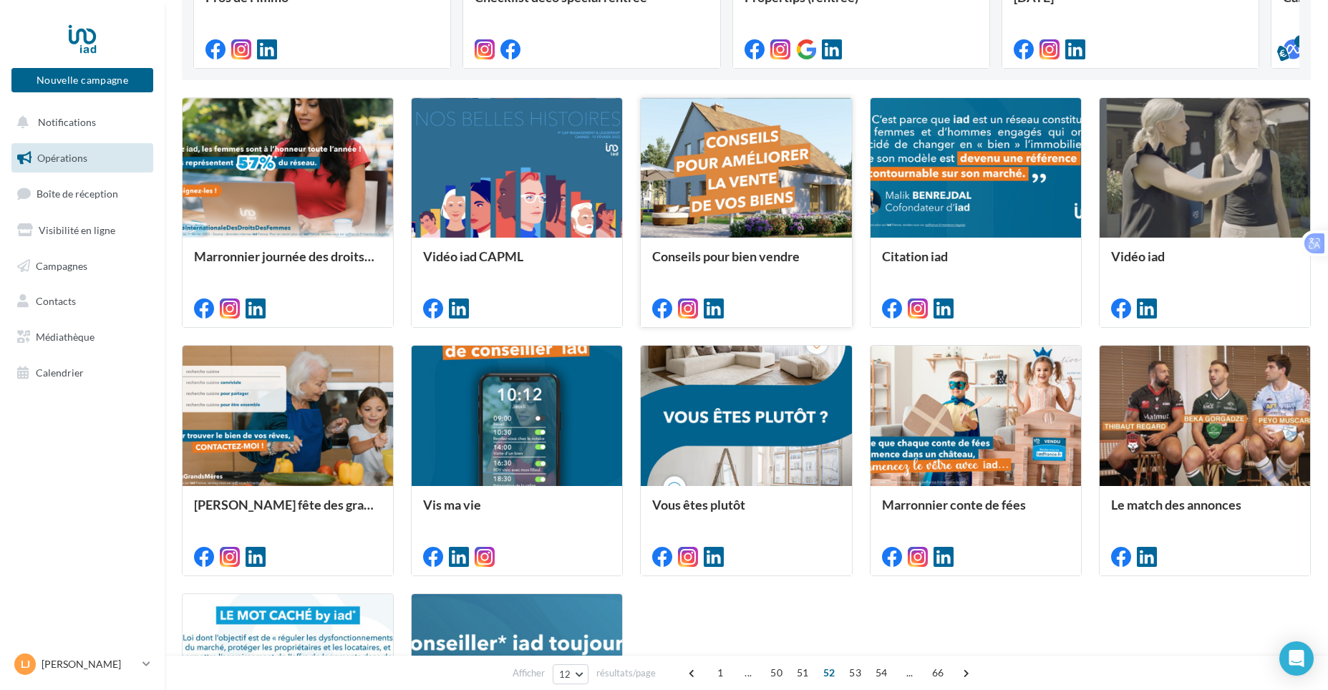
click at [826, 155] on div at bounding box center [746, 169] width 210 height 142
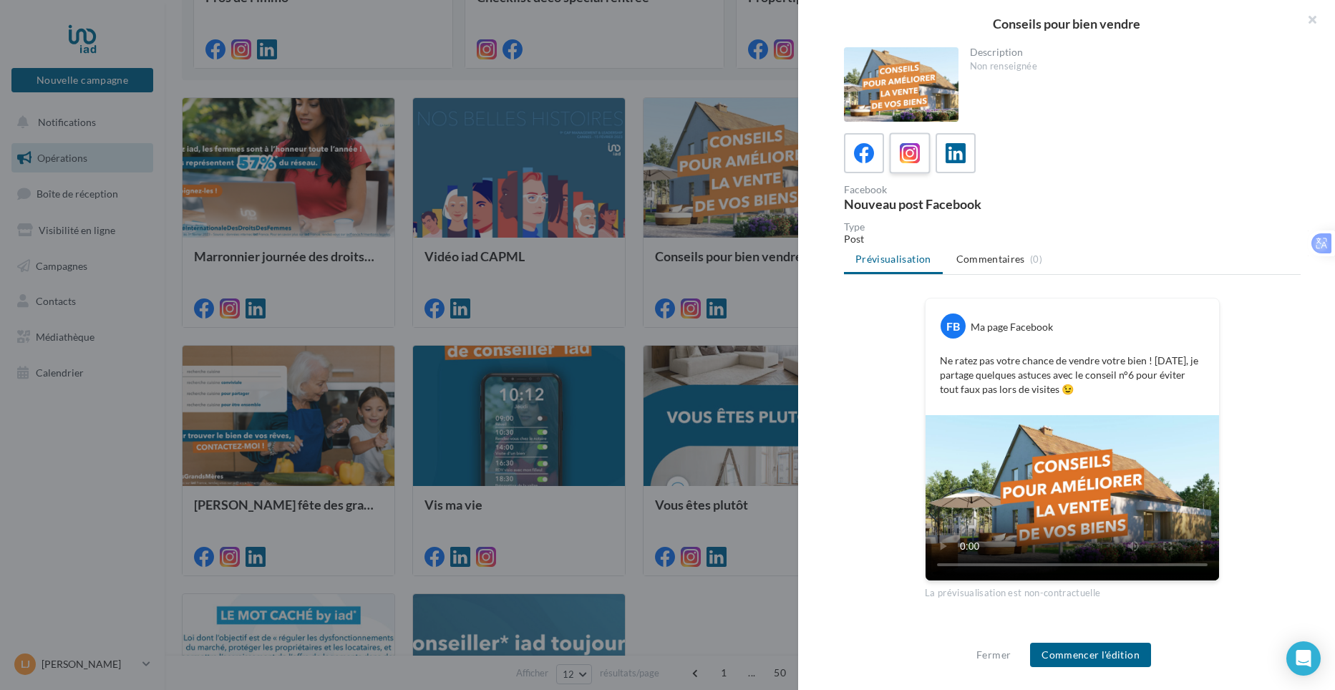
click at [894, 158] on label at bounding box center [909, 152] width 41 height 41
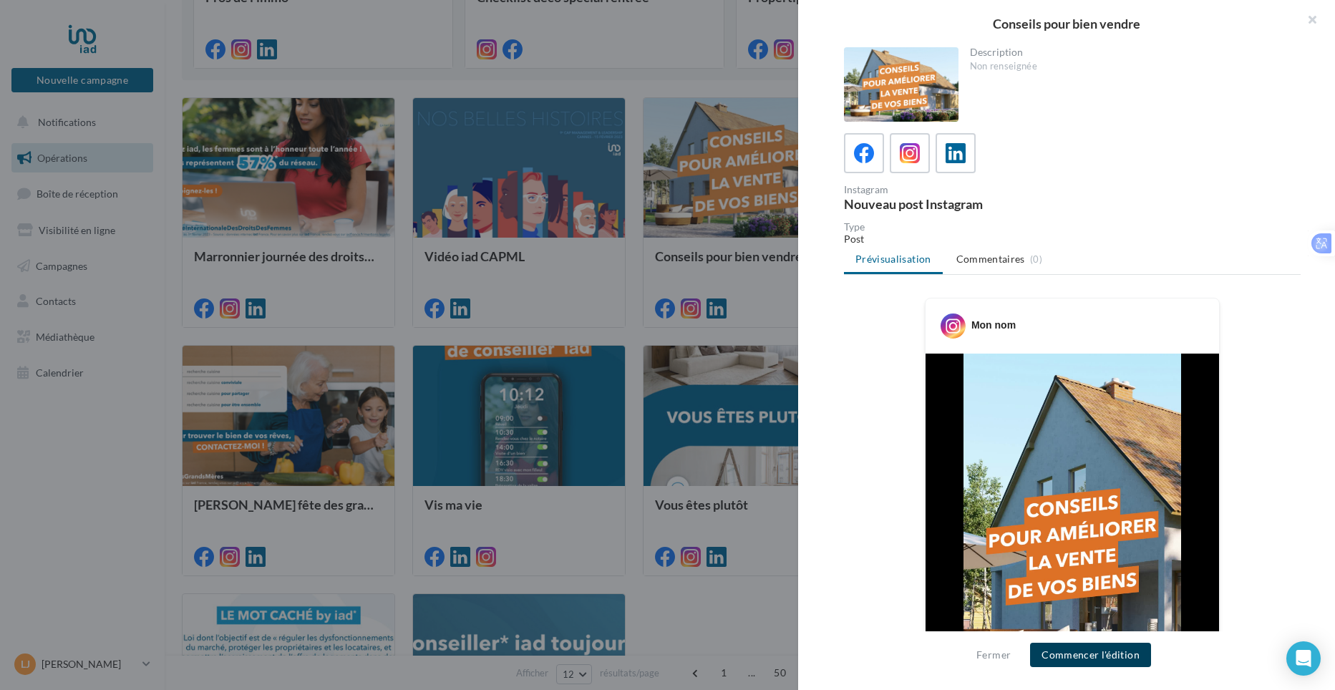
click at [1119, 656] on button "Commencer l'édition" at bounding box center [1090, 655] width 121 height 24
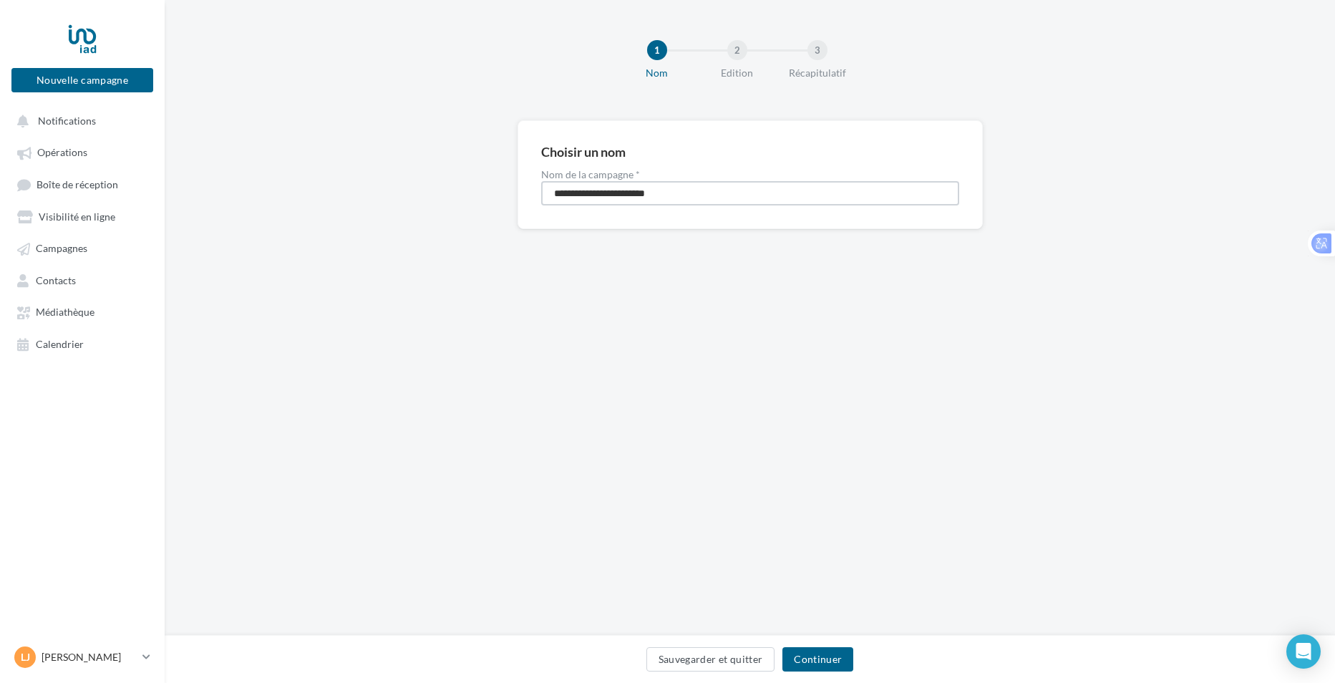
click at [708, 199] on input "**********" at bounding box center [750, 193] width 418 height 24
type input "**********"
click at [793, 668] on button "Continuer" at bounding box center [817, 659] width 71 height 24
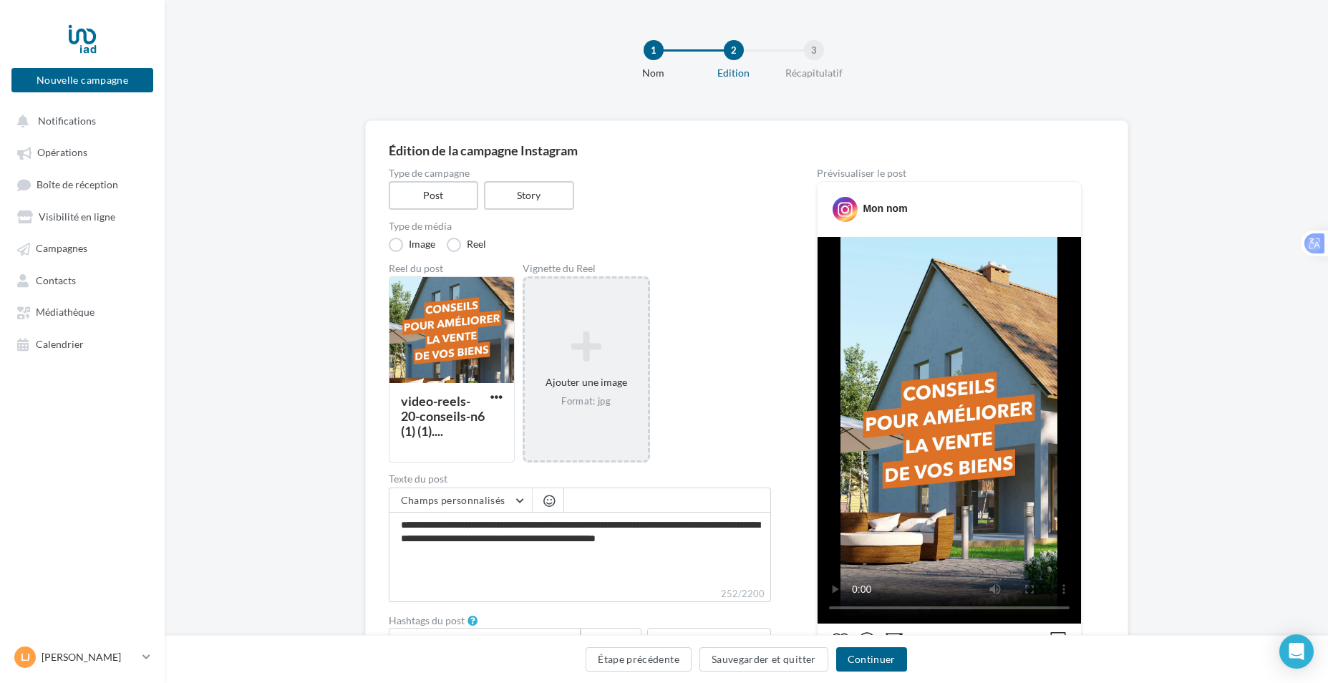
click at [581, 378] on div "Ajouter une image Format: jpg" at bounding box center [586, 370] width 123 height 92
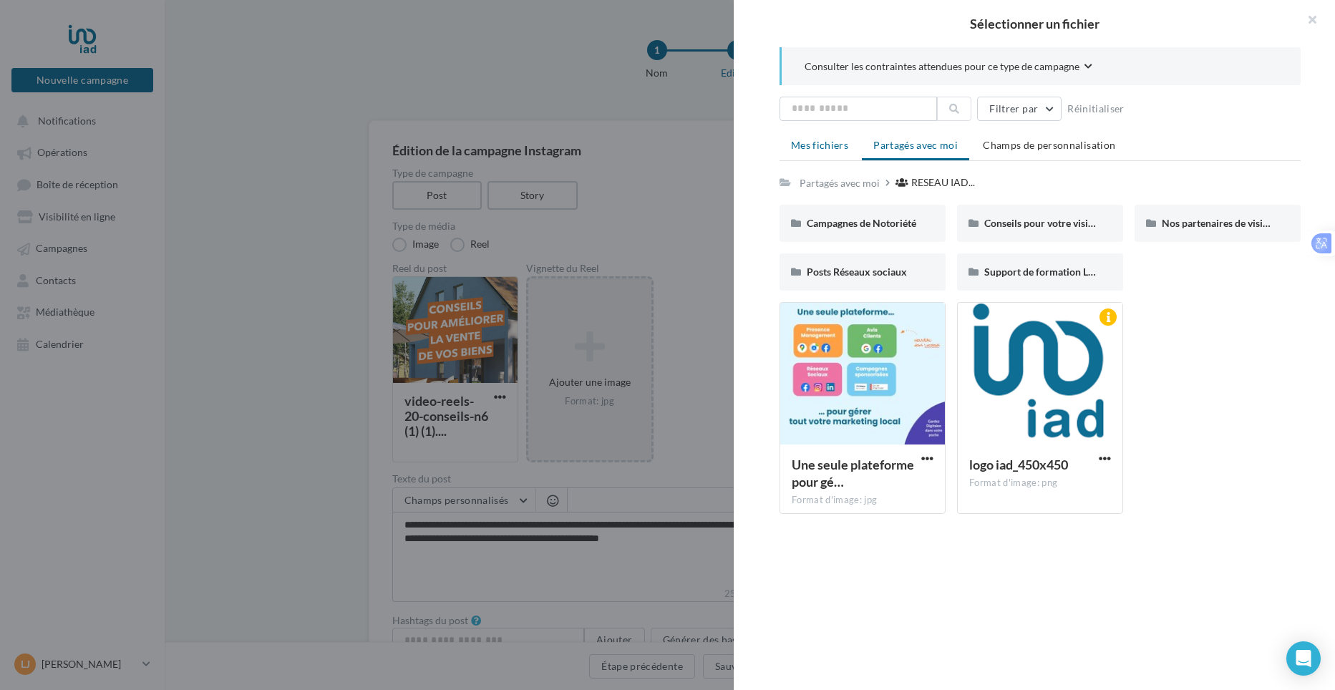
click at [840, 142] on span "Mes fichiers" at bounding box center [819, 145] width 57 height 12
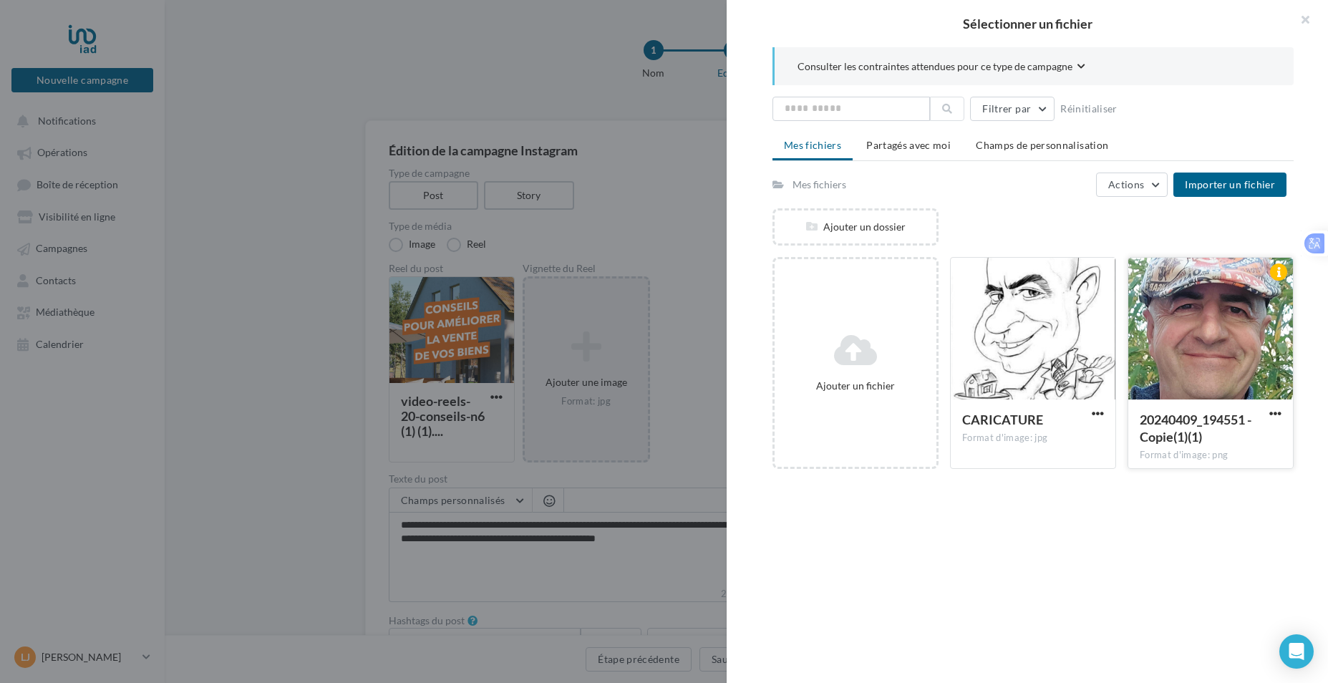
click at [1176, 321] on div at bounding box center [1210, 329] width 165 height 143
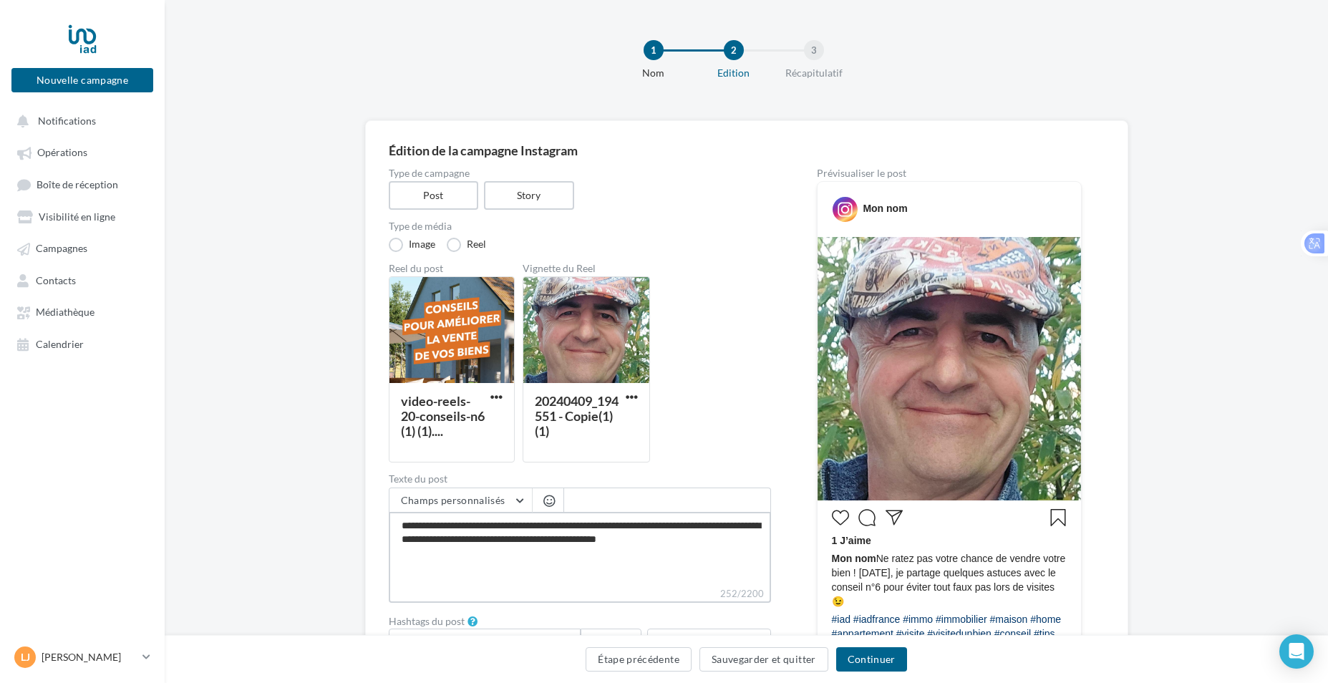
click at [717, 548] on textarea "**********" at bounding box center [580, 549] width 382 height 74
type textarea "**********"
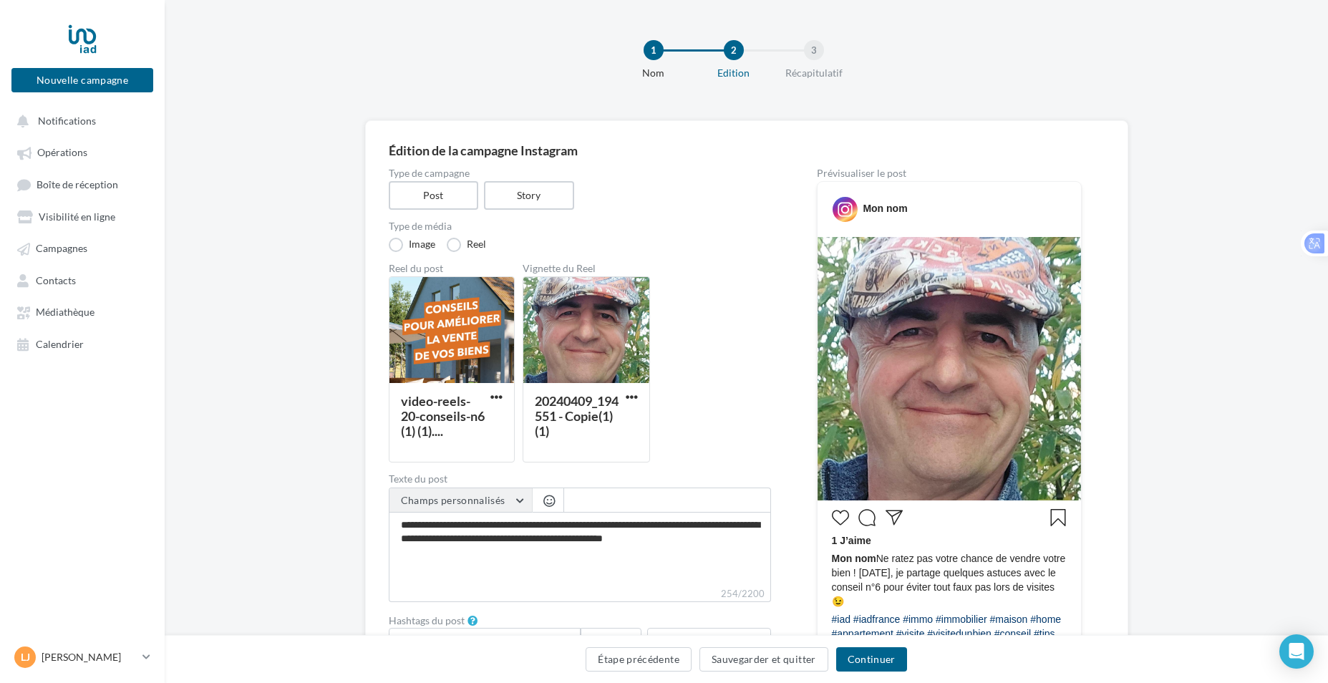
click at [524, 502] on button "Champs personnalisés" at bounding box center [460, 500] width 142 height 24
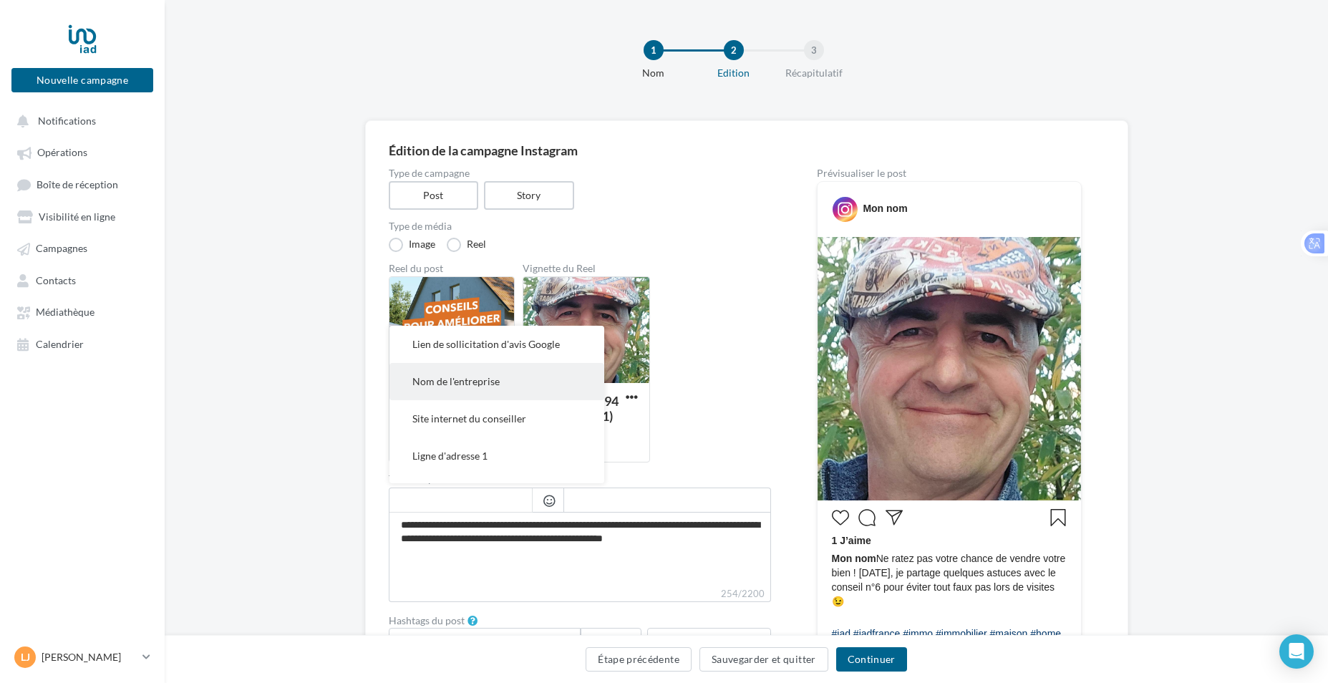
click at [506, 381] on button "Nom de l'entreprise" at bounding box center [496, 381] width 215 height 37
type textarea "**********"
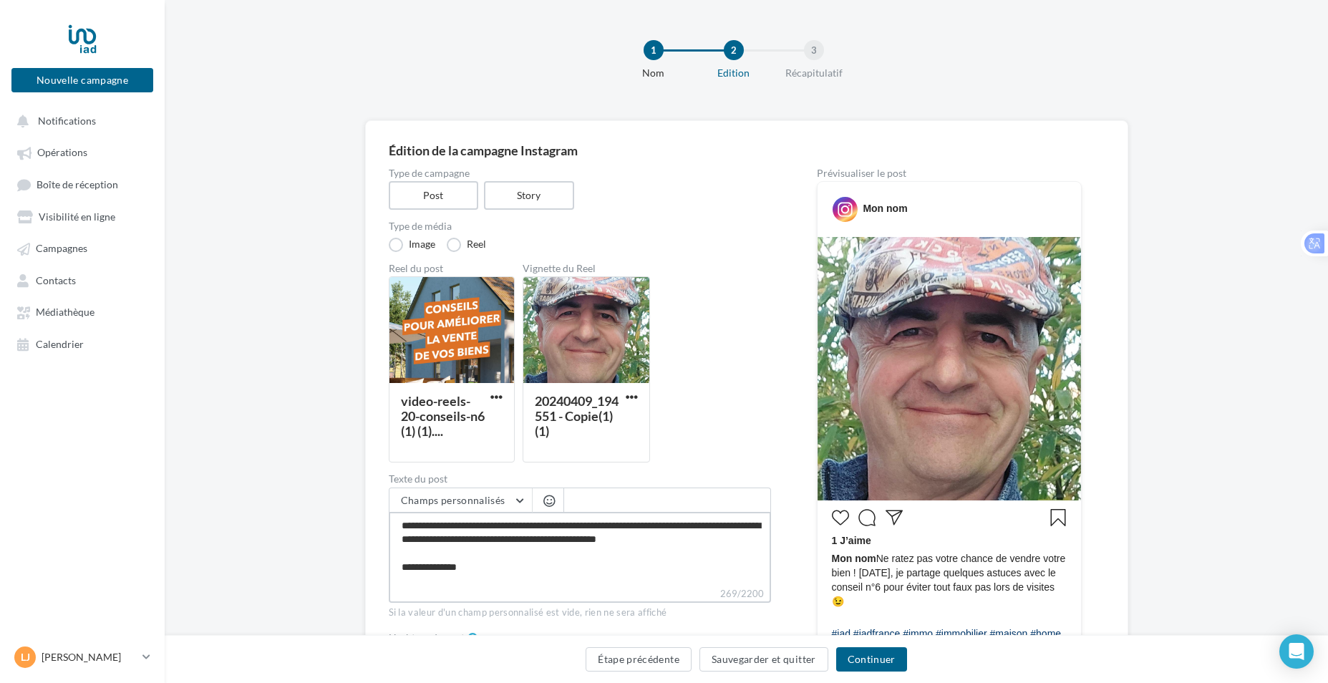
click at [485, 563] on textarea "**********" at bounding box center [580, 549] width 382 height 74
type textarea "**********"
click at [511, 500] on button "Champs personnalisés" at bounding box center [460, 500] width 142 height 24
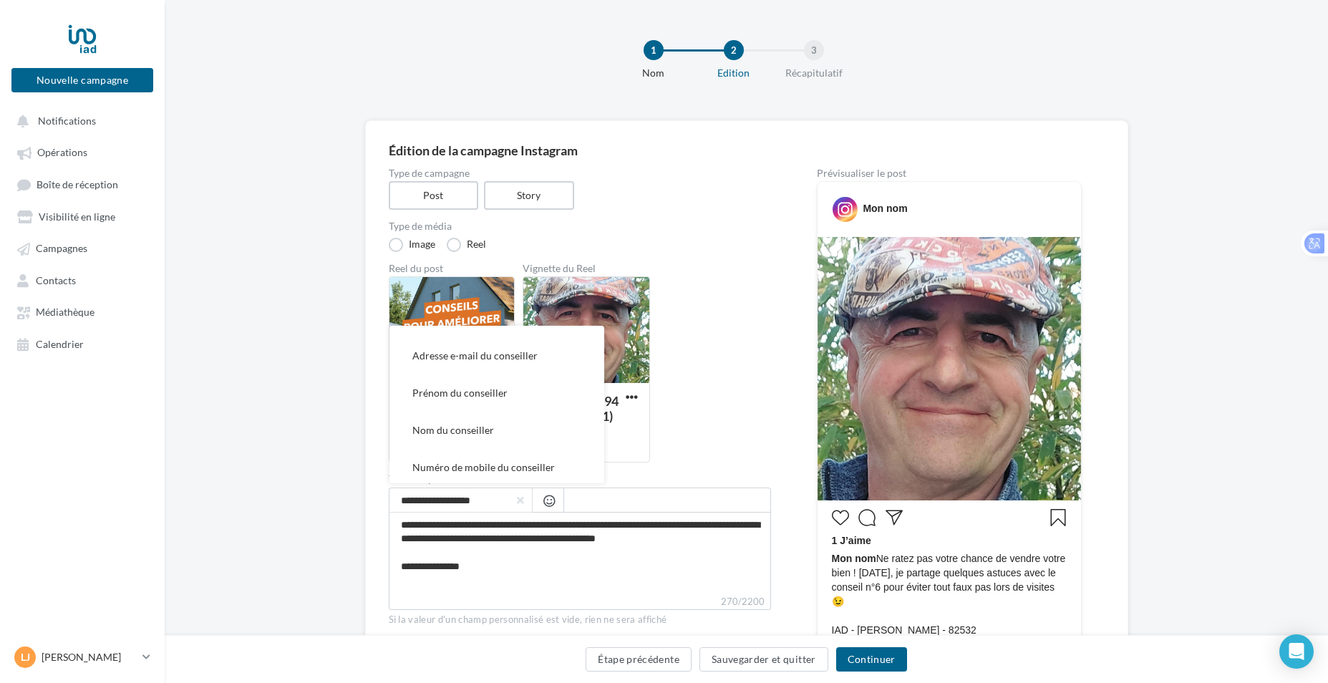
scroll to position [286, 0]
click at [520, 424] on span "Numéro de mobile du conseiller" at bounding box center [483, 430] width 142 height 12
type textarea "**********"
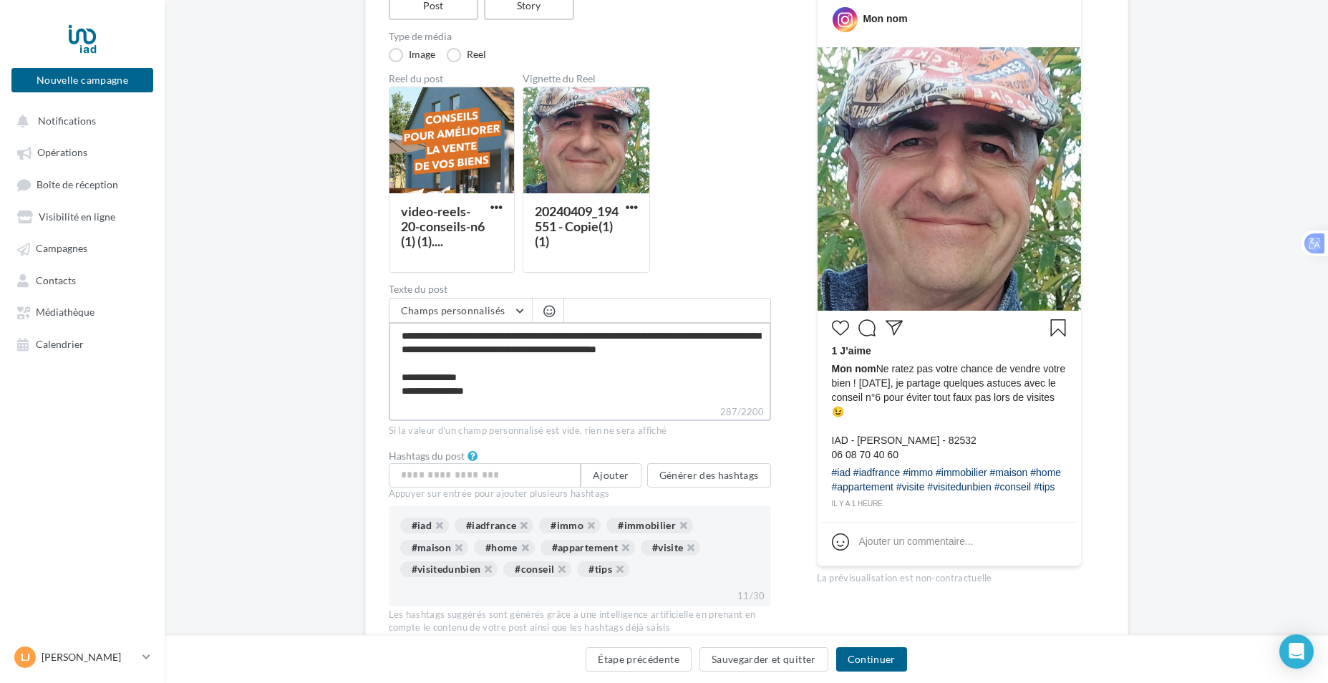
scroll to position [215, 0]
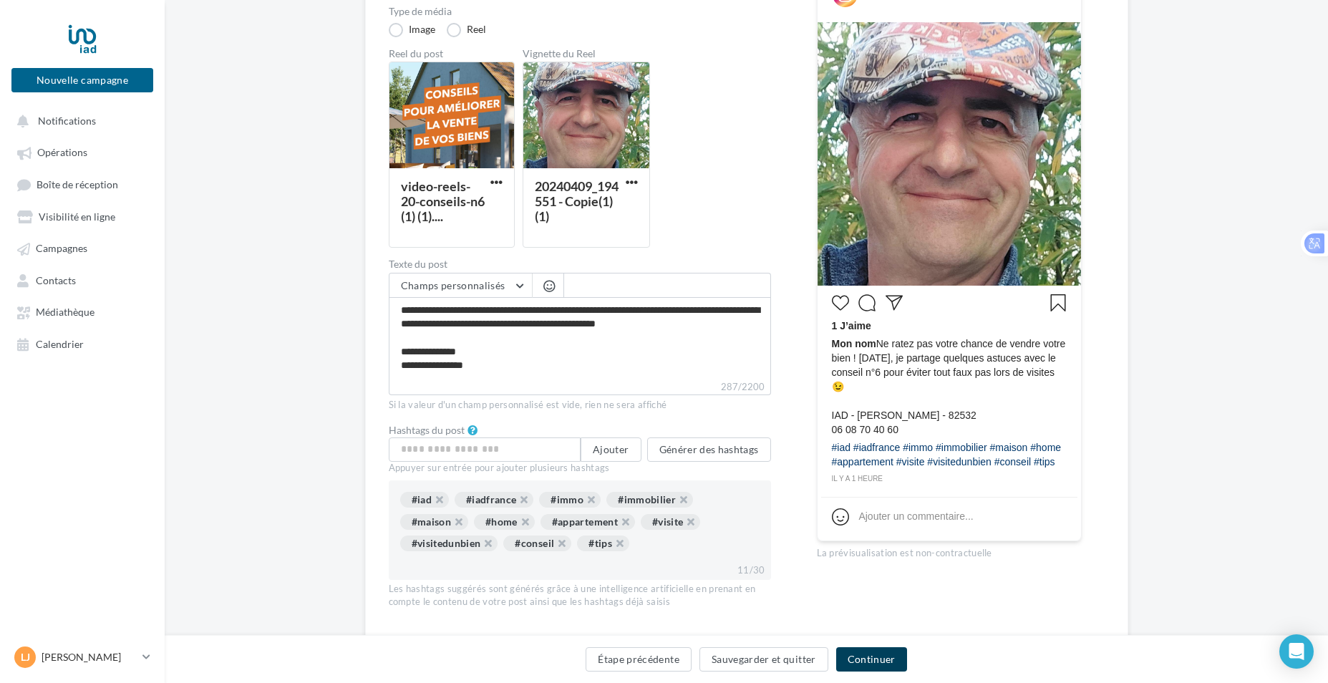
click at [864, 664] on button "Continuer" at bounding box center [871, 659] width 71 height 24
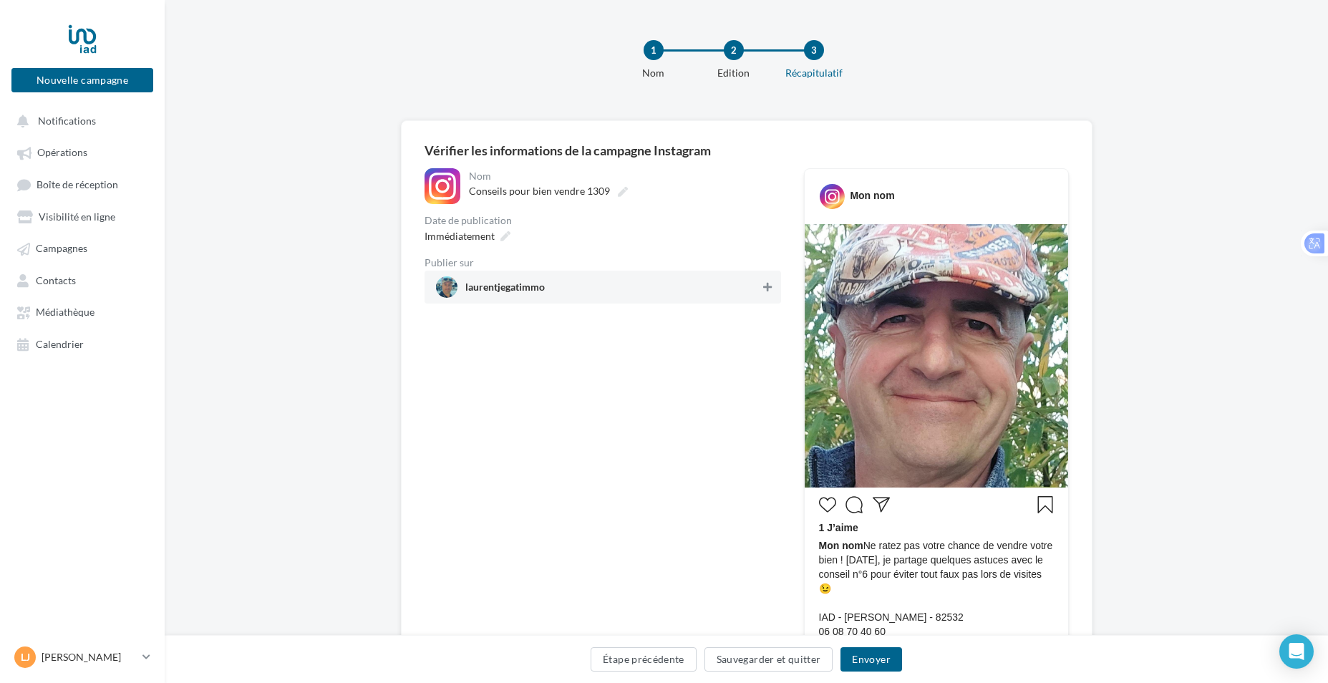
click at [764, 291] on icon at bounding box center [767, 287] width 9 height 10
click at [862, 650] on button "Envoyer" at bounding box center [870, 659] width 61 height 24
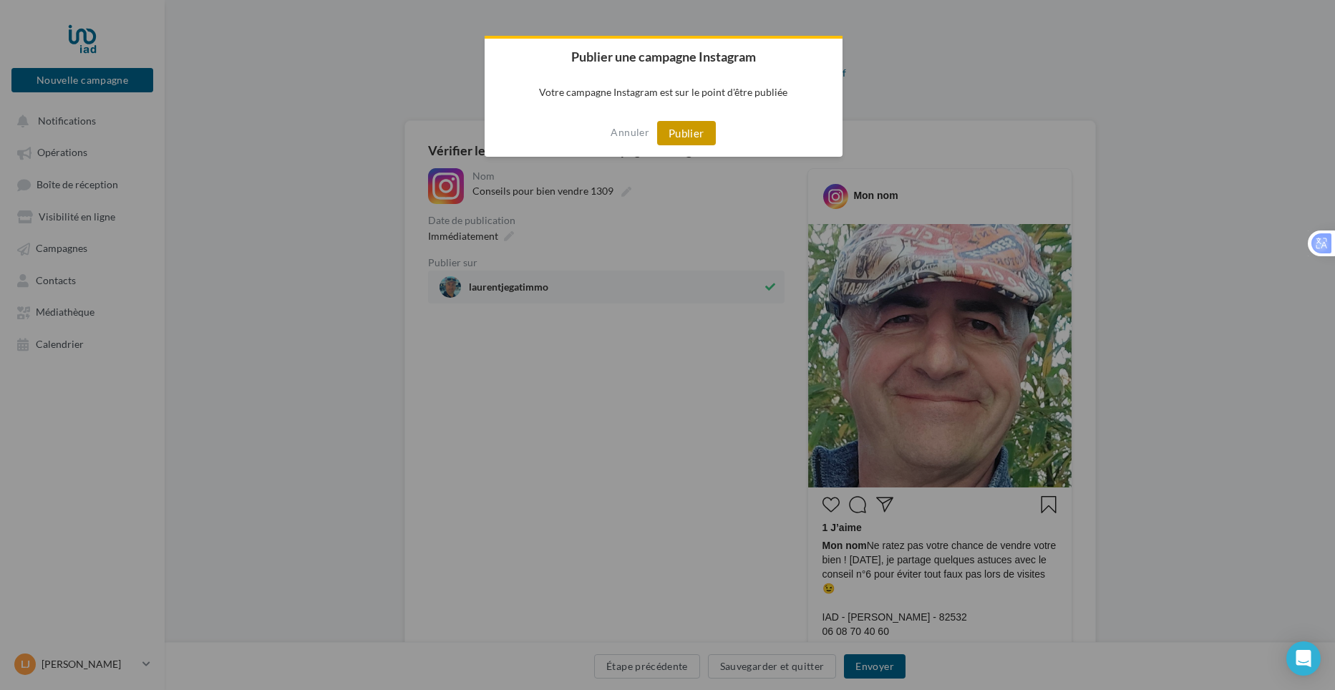
click at [686, 138] on button "Publier" at bounding box center [686, 133] width 59 height 24
